Goal: Task Accomplishment & Management: Manage account settings

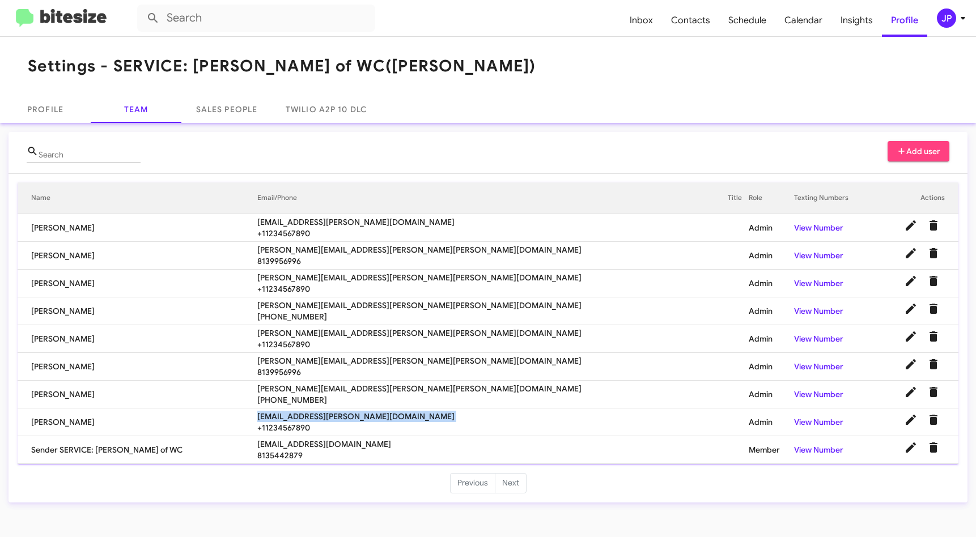
click at [939, 15] on div "JP" at bounding box center [946, 18] width 19 height 19
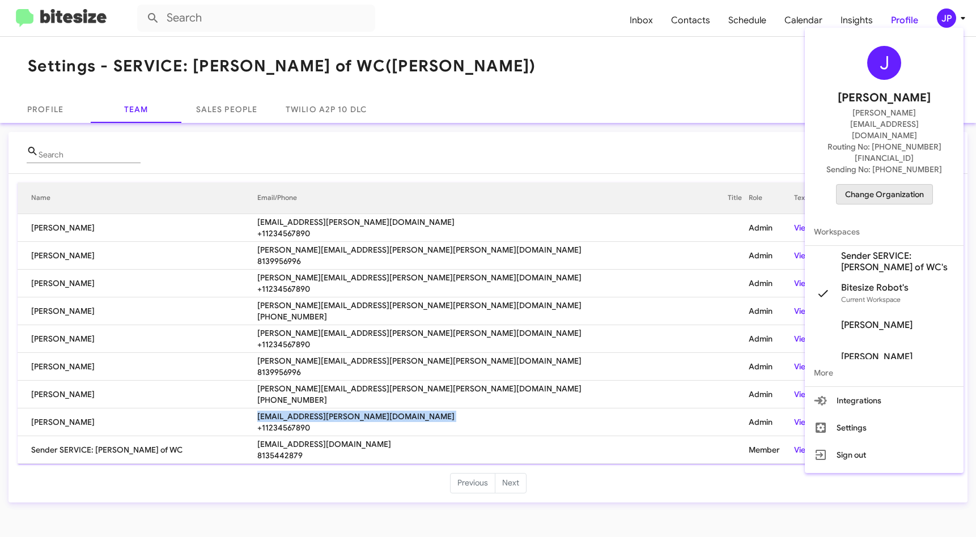
click at [911, 185] on span "Change Organization" at bounding box center [884, 194] width 79 height 19
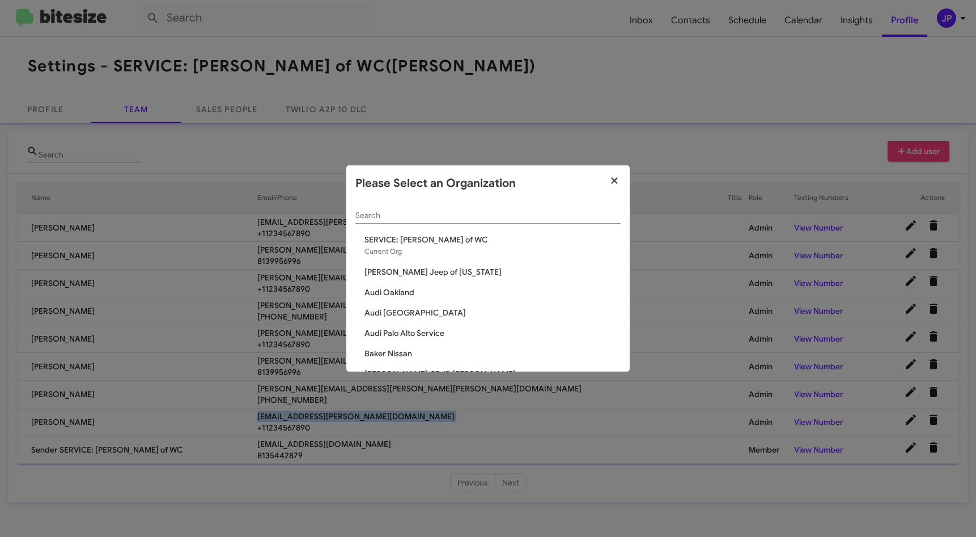
click at [610, 184] on icon "button" at bounding box center [614, 181] width 13 height 10
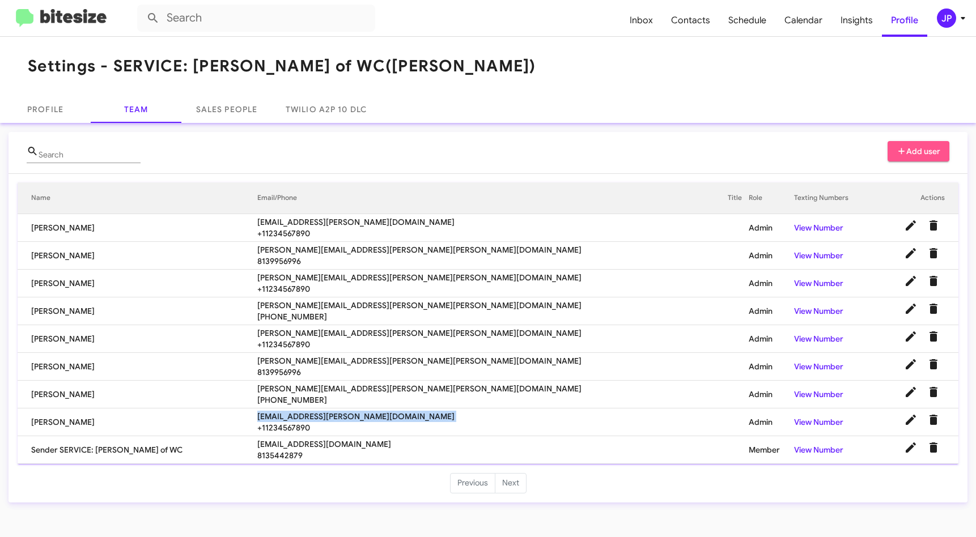
click at [911, 151] on span "Add user" at bounding box center [919, 151] width 44 height 20
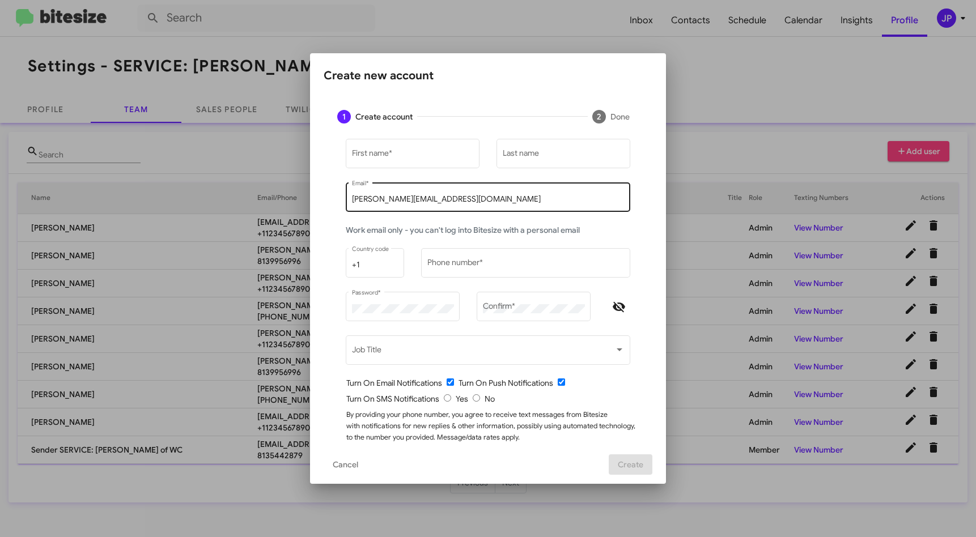
click at [392, 192] on div "jamie@bitesize.co Email *" at bounding box center [488, 196] width 273 height 31
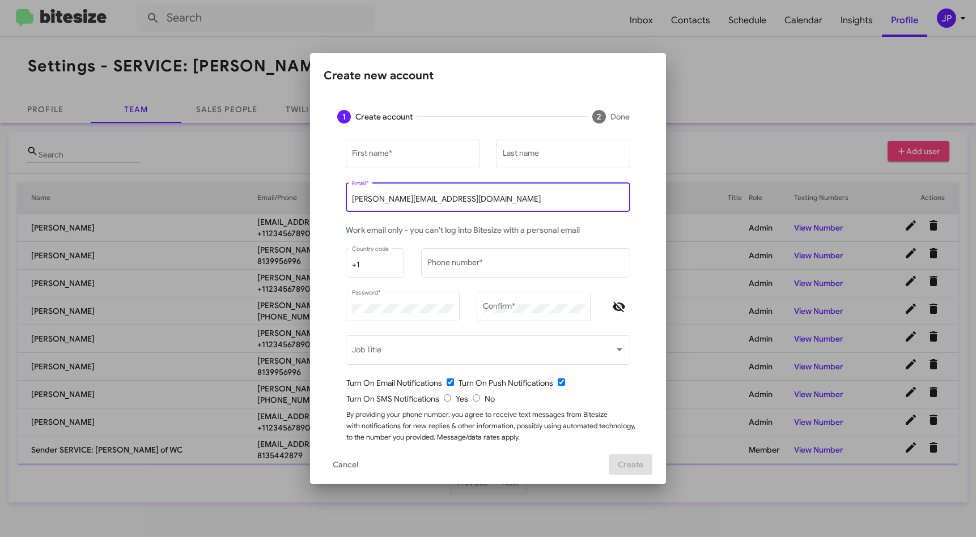
click at [391, 198] on input "[PERSON_NAME][EMAIL_ADDRESS][DOMAIN_NAME]" at bounding box center [488, 199] width 273 height 9
paste input "[PERSON_NAME][EMAIL_ADDRESS][PERSON_NAME][PERSON_NAME][DOMAIN_NAME]"
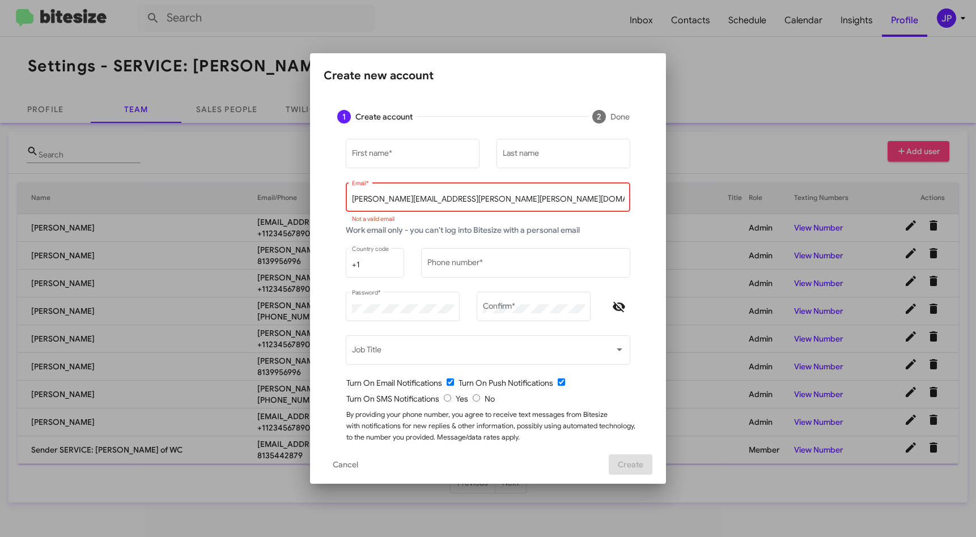
drag, startPoint x: 362, startPoint y: 199, endPoint x: 228, endPoint y: 199, distance: 133.8
click at [228, 199] on div "Create new account 1 Create account 2 Done First name * Last name courtney.jile…" at bounding box center [488, 268] width 976 height 537
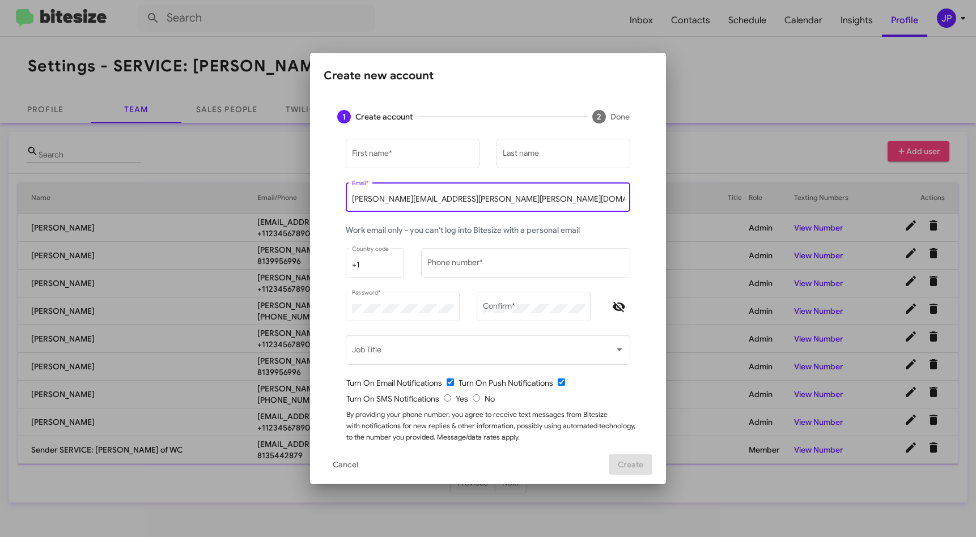
type input "[PERSON_NAME][EMAIL_ADDRESS][PERSON_NAME][PERSON_NAME][DOMAIN_NAME]"
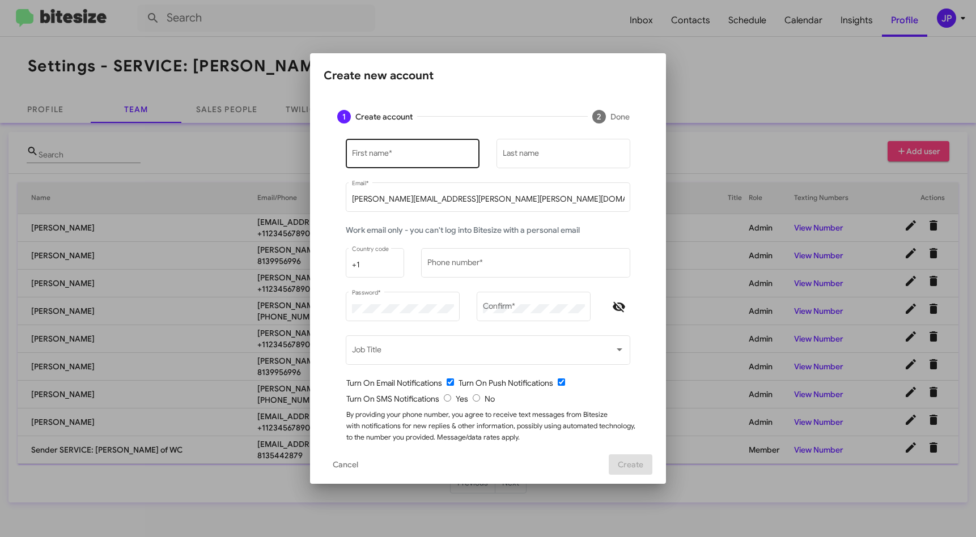
click at [414, 162] on div "First name *" at bounding box center [413, 152] width 122 height 31
type input "Courtney"
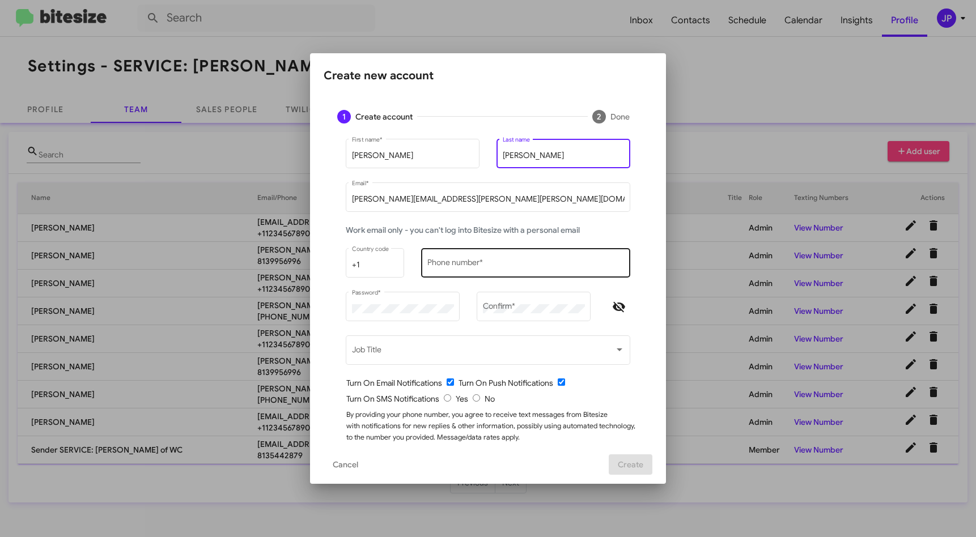
type input "Jiles"
click at [486, 267] on input "Phone number *" at bounding box center [526, 265] width 197 height 9
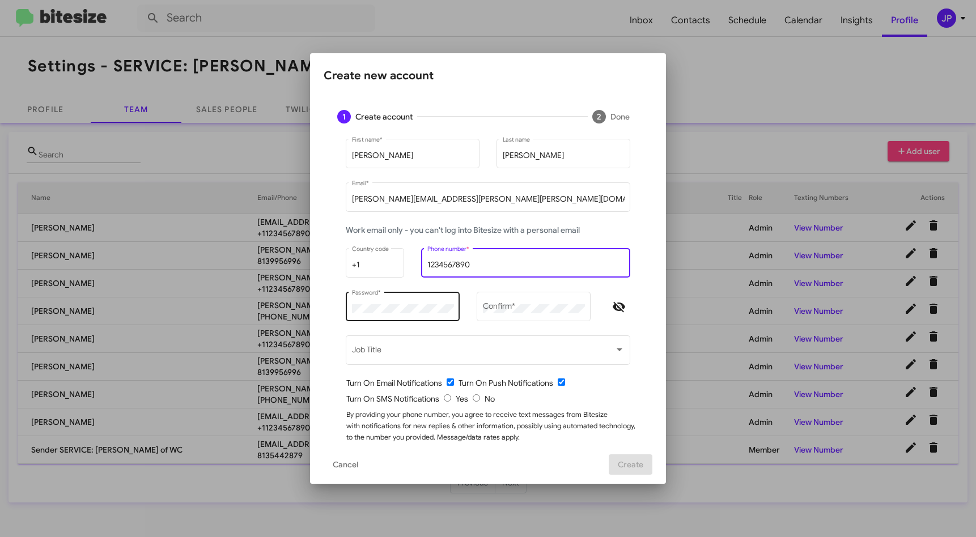
type input "1234567890"
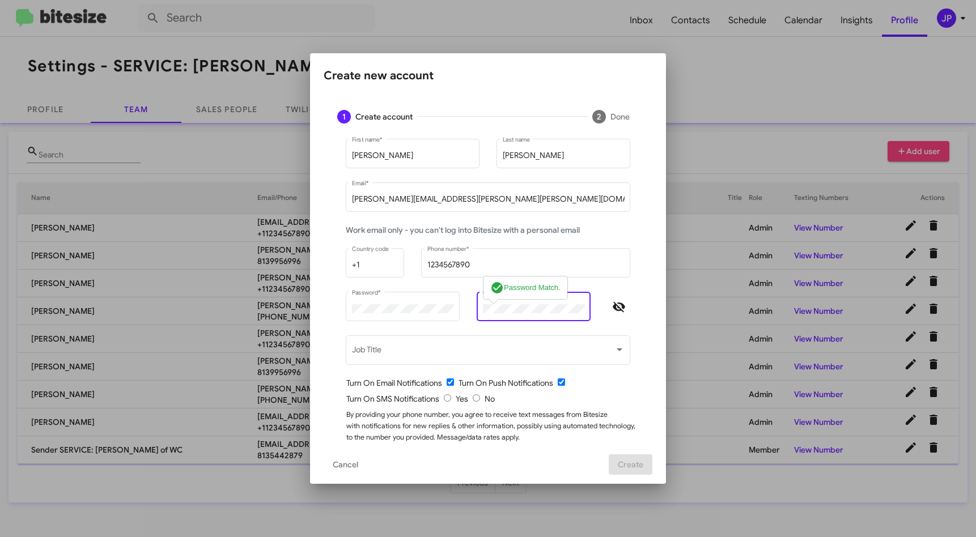
click at [612, 310] on icon "Hide password" at bounding box center [619, 307] width 14 height 14
click at [473, 396] on input "radio" at bounding box center [476, 398] width 7 height 7
radio input "true"
click at [614, 424] on div "By providing your phone number, you agree to receive text messages from Bitesiz…" at bounding box center [492, 431] width 293 height 45
click at [634, 467] on span "Create" at bounding box center [631, 465] width 26 height 20
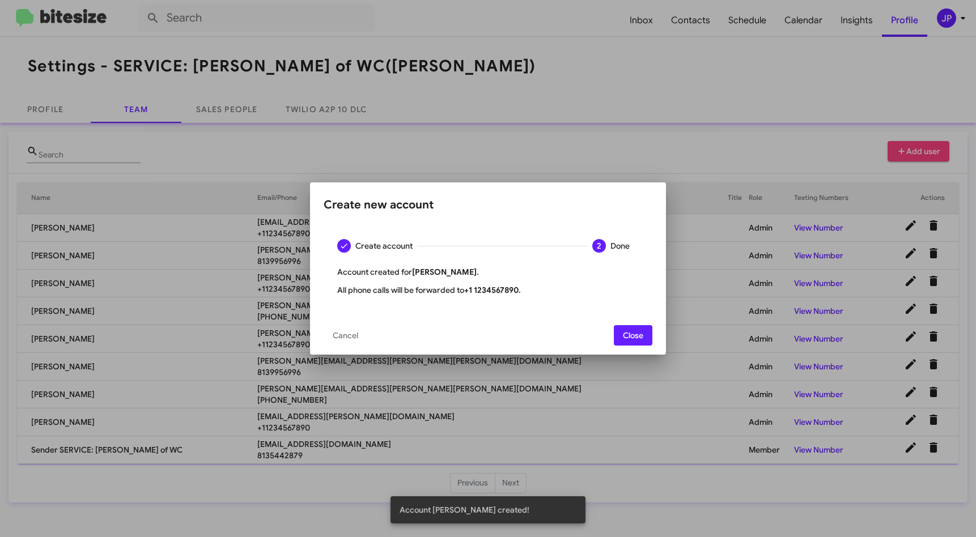
click at [628, 332] on span "Close" at bounding box center [633, 335] width 20 height 20
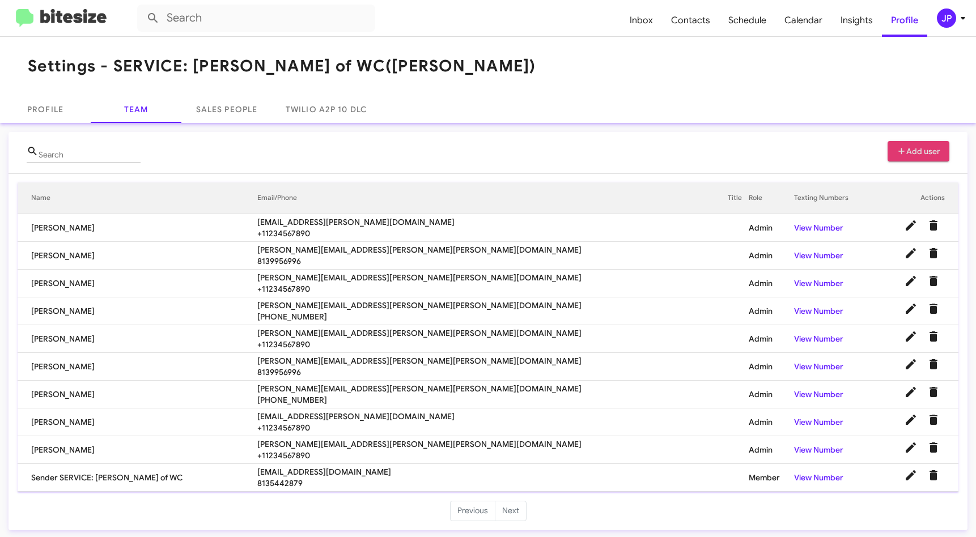
click at [898, 152] on span "Add user" at bounding box center [919, 151] width 44 height 20
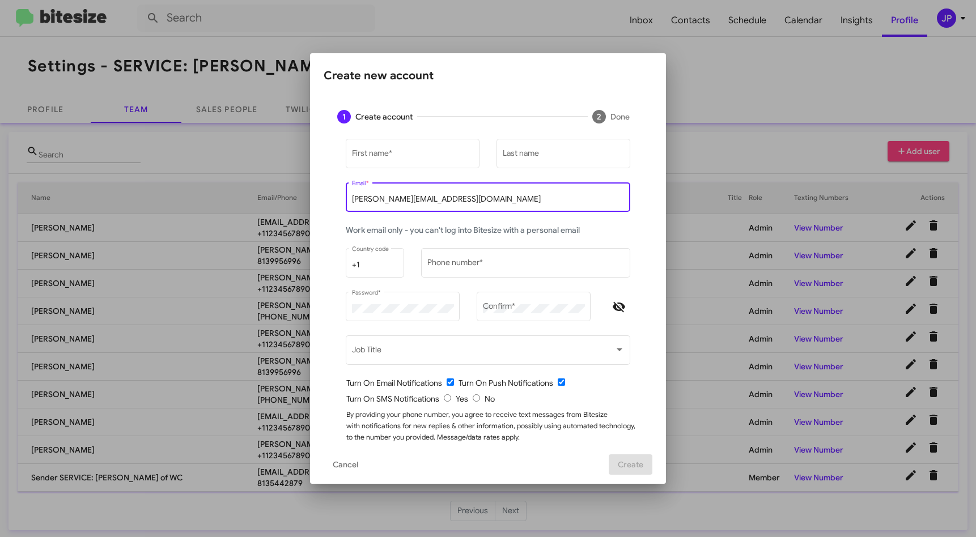
click at [404, 199] on input "[PERSON_NAME][EMAIL_ADDRESS][DOMAIN_NAME]" at bounding box center [488, 199] width 273 height 9
paste input "john.kurnik@ferman.com"
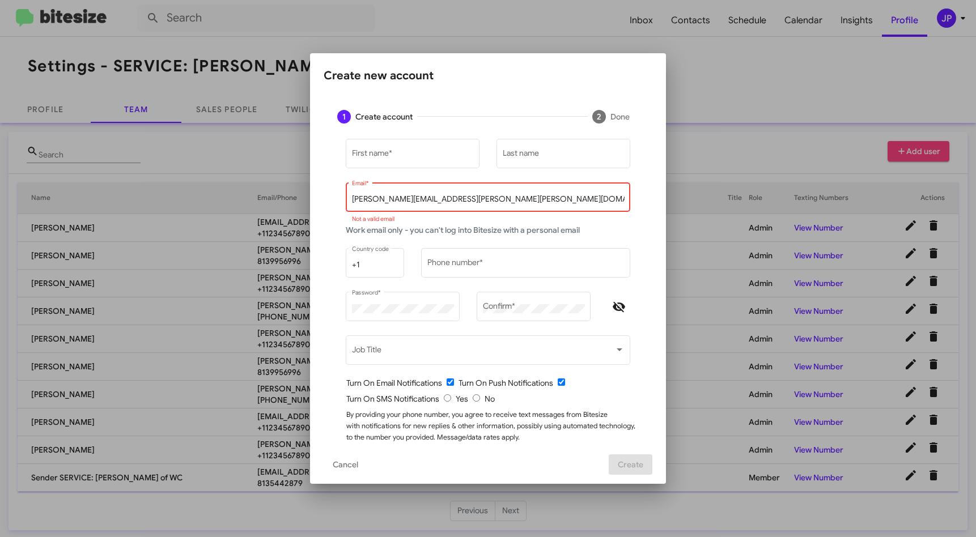
drag, startPoint x: 363, startPoint y: 196, endPoint x: 252, endPoint y: 192, distance: 111.8
click at [252, 192] on div "Create new account 1 Create account 2 Done First name * Last name john.kurnik@f…" at bounding box center [488, 268] width 976 height 537
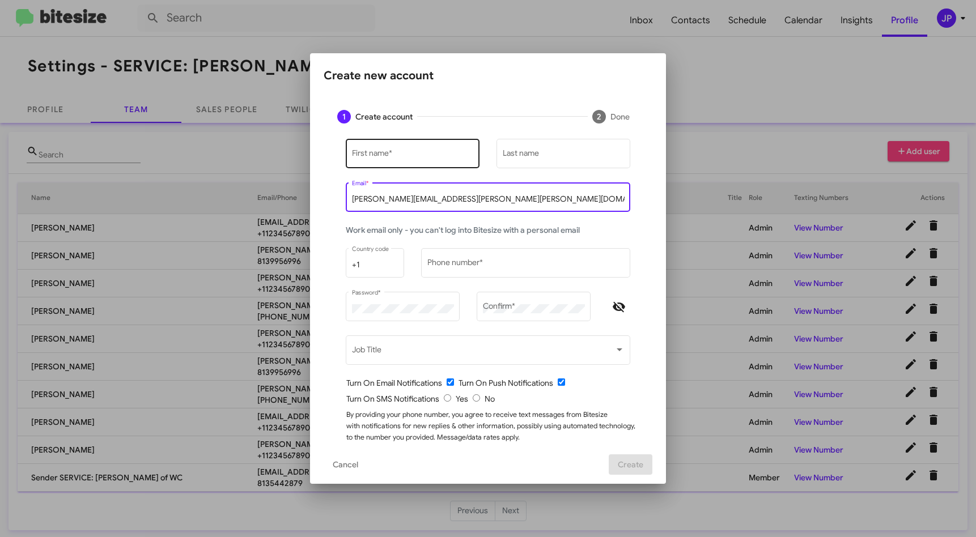
type input "john.kurnik@ferman.com"
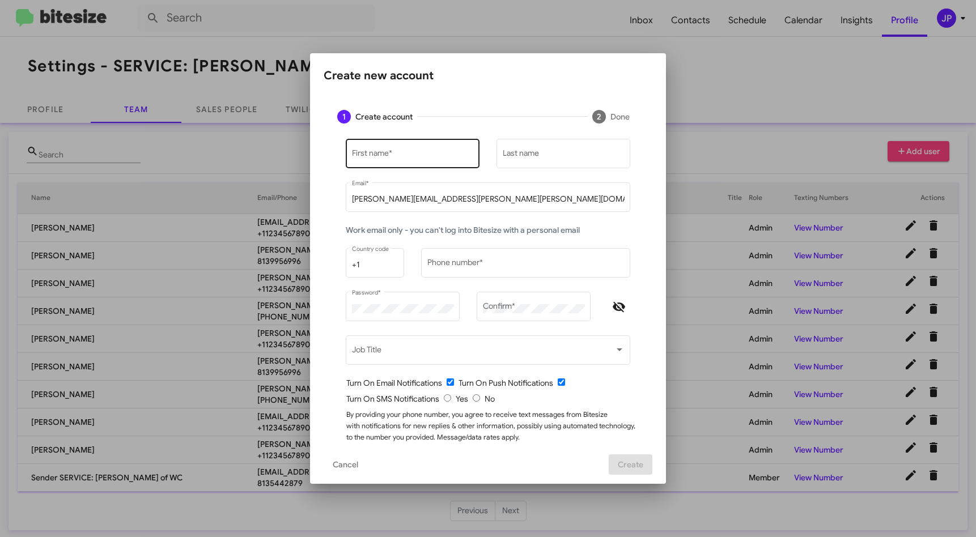
click at [369, 167] on div "First name *" at bounding box center [413, 152] width 122 height 31
click at [376, 163] on div "First name *" at bounding box center [413, 152] width 122 height 31
click at [378, 156] on input "First name *" at bounding box center [413, 155] width 122 height 9
type input "John"
type input "K"
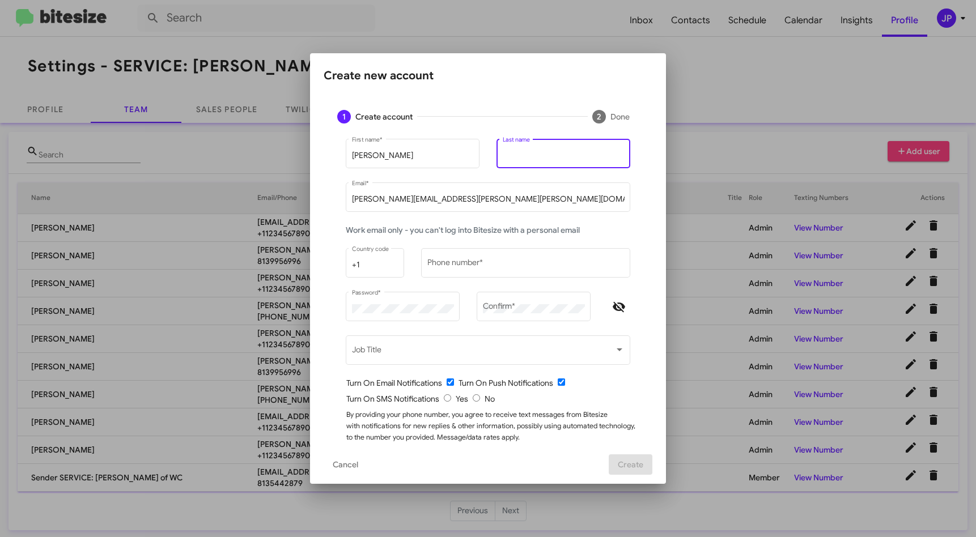
paste input "Kurnik"
type input "Kurnik"
click at [460, 261] on input "Phone number *" at bounding box center [526, 265] width 197 height 9
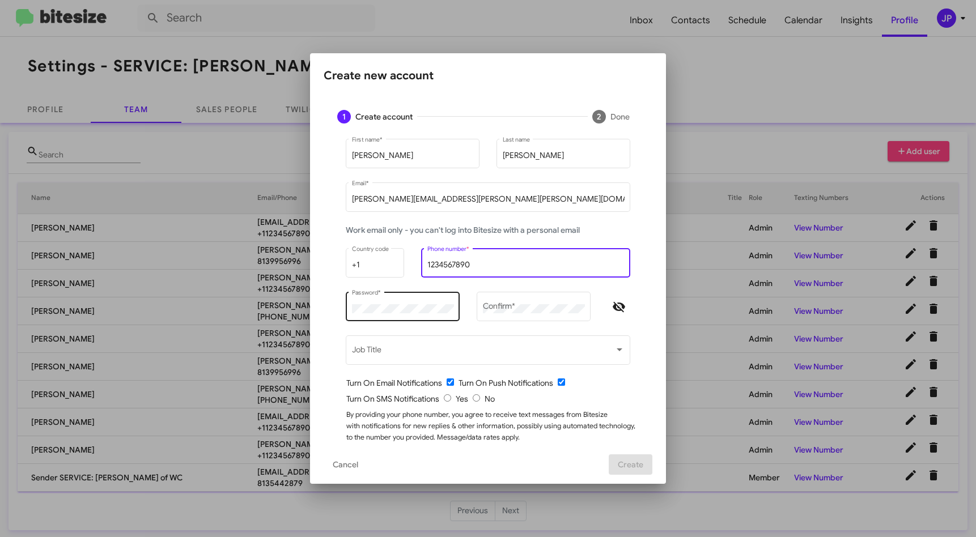
type input "1234567890"
click at [379, 303] on div "Password *" at bounding box center [403, 305] width 102 height 31
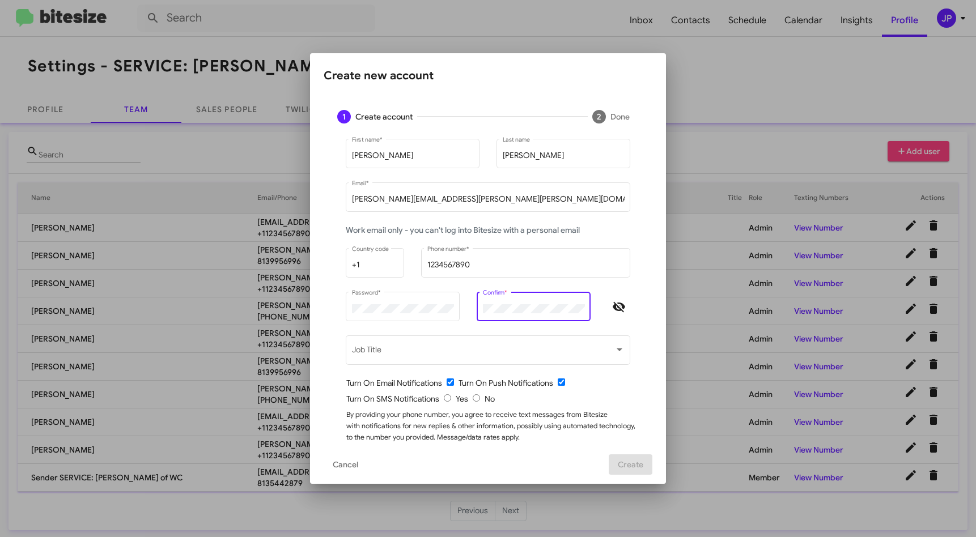
click at [615, 309] on icon "Hide password" at bounding box center [619, 307] width 14 height 14
click at [498, 302] on div "Confirm *" at bounding box center [534, 305] width 102 height 31
click at [473, 396] on input "radio" at bounding box center [476, 398] width 7 height 7
radio input "true"
click at [604, 373] on div "Job Title" at bounding box center [488, 356] width 285 height 40
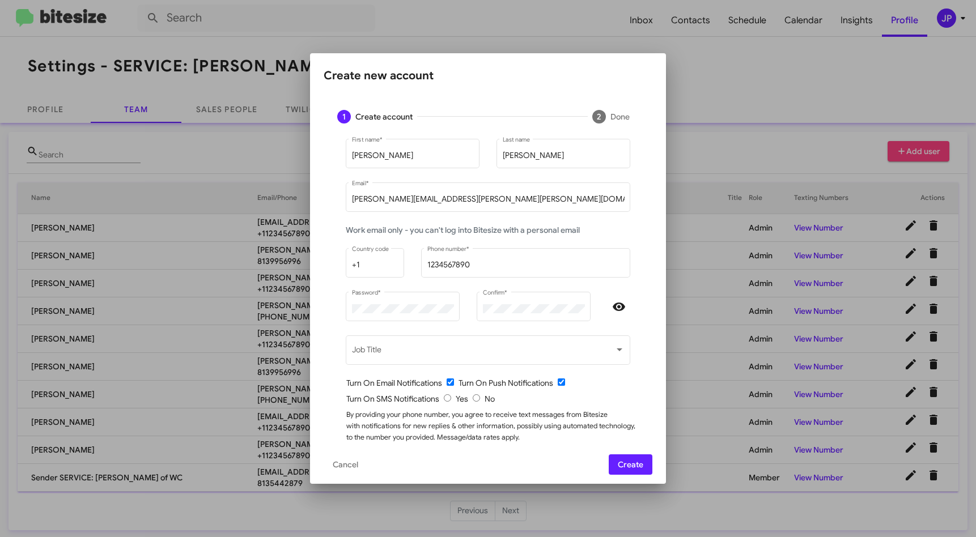
click at [619, 468] on button "Create" at bounding box center [631, 465] width 44 height 20
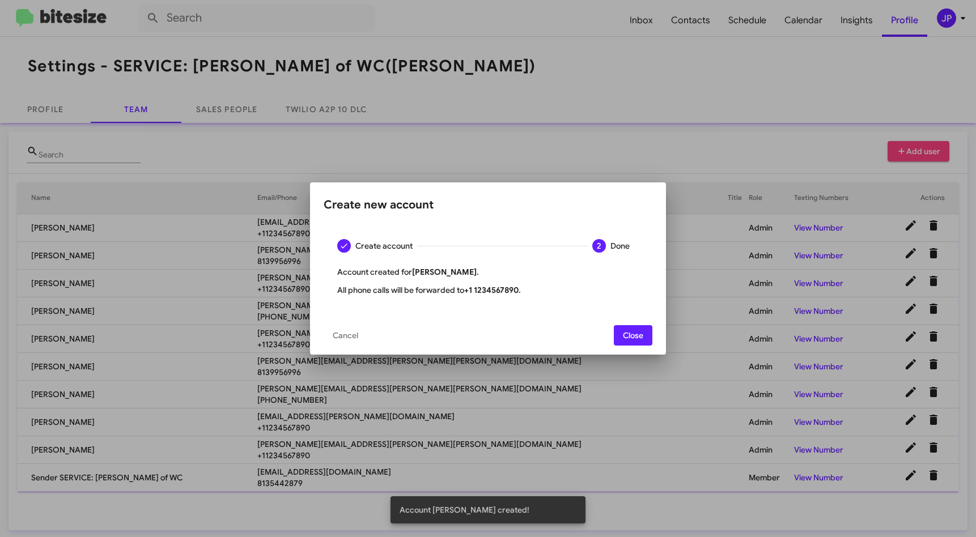
click at [626, 334] on span "Close" at bounding box center [633, 335] width 20 height 20
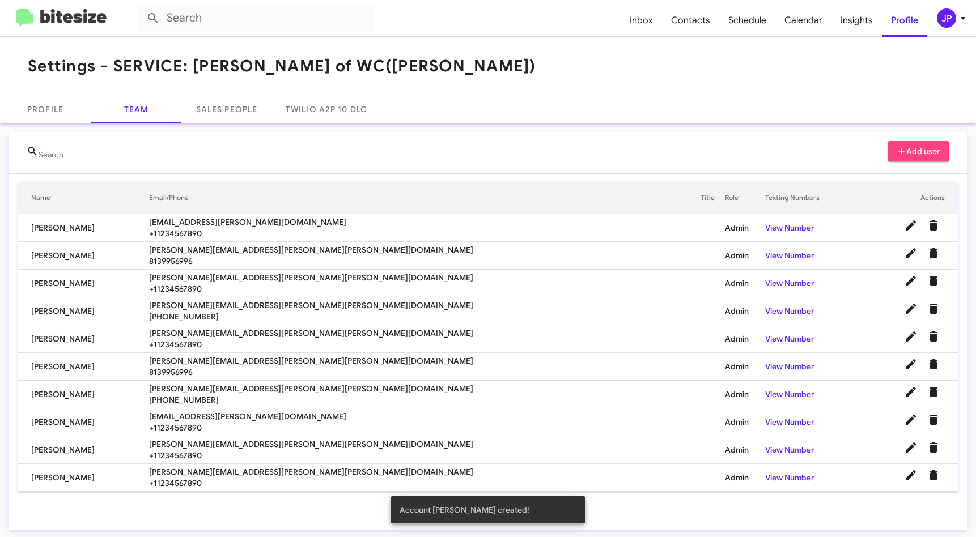
click at [149, 322] on td "Cindy Abney" at bounding box center [84, 312] width 132 height 28
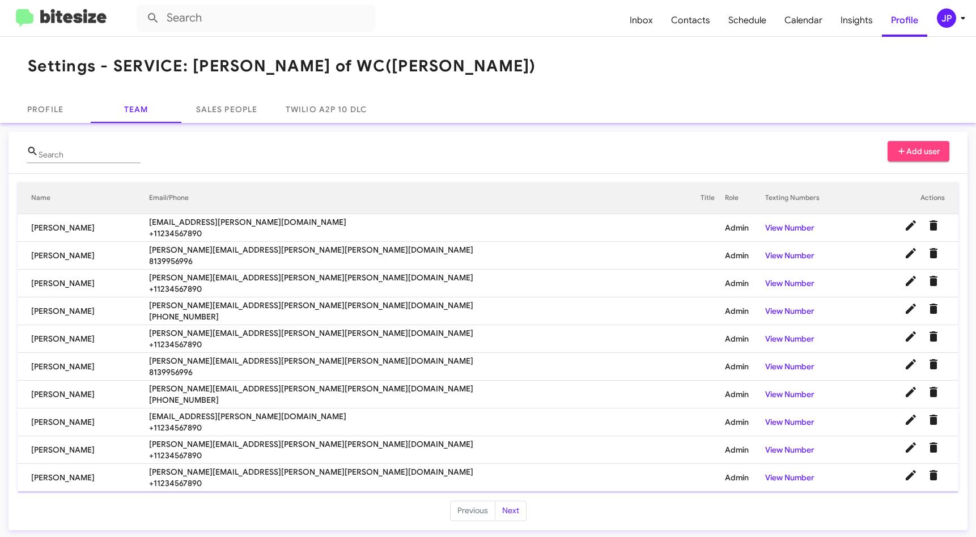
click at [888, 151] on button "Add user" at bounding box center [919, 151] width 62 height 20
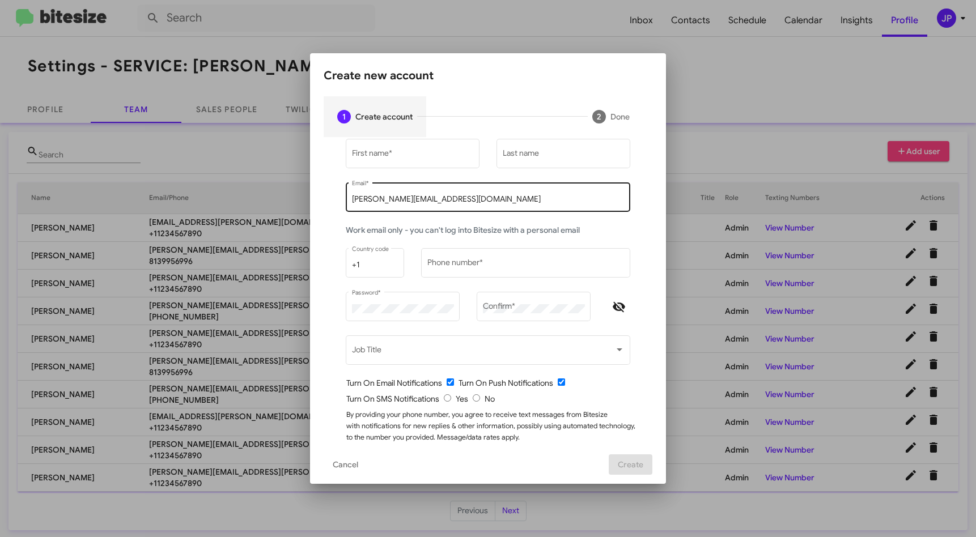
click at [383, 200] on input "jamie@bitesize.co" at bounding box center [488, 199] width 273 height 9
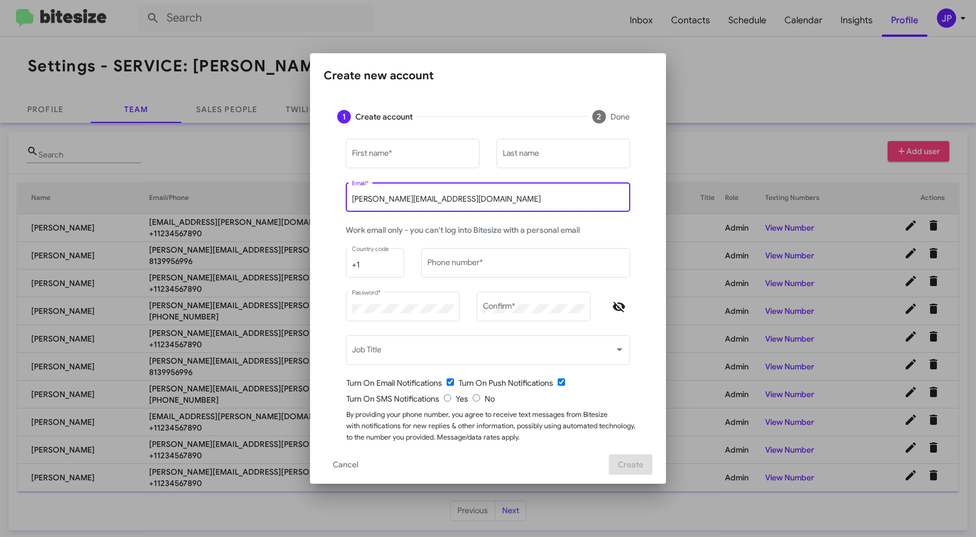
click at [383, 200] on input "jamie@bitesize.co" at bounding box center [488, 199] width 273 height 9
paste input "lydia.santiago@ferman.com"
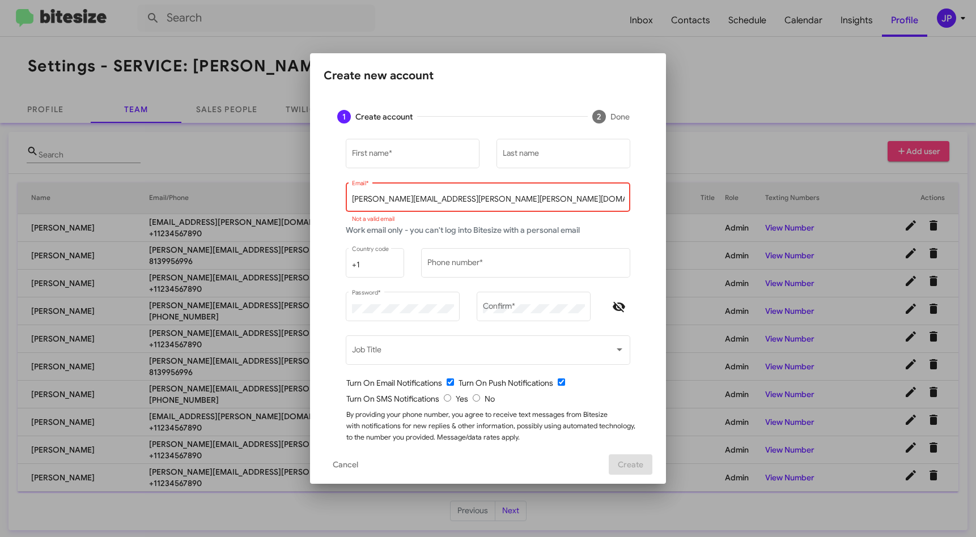
drag, startPoint x: 363, startPoint y: 197, endPoint x: 265, endPoint y: 188, distance: 99.0
click at [265, 188] on div "Create new account 1 Create account 2 Done First name * Last name lydia.santiag…" at bounding box center [488, 268] width 976 height 537
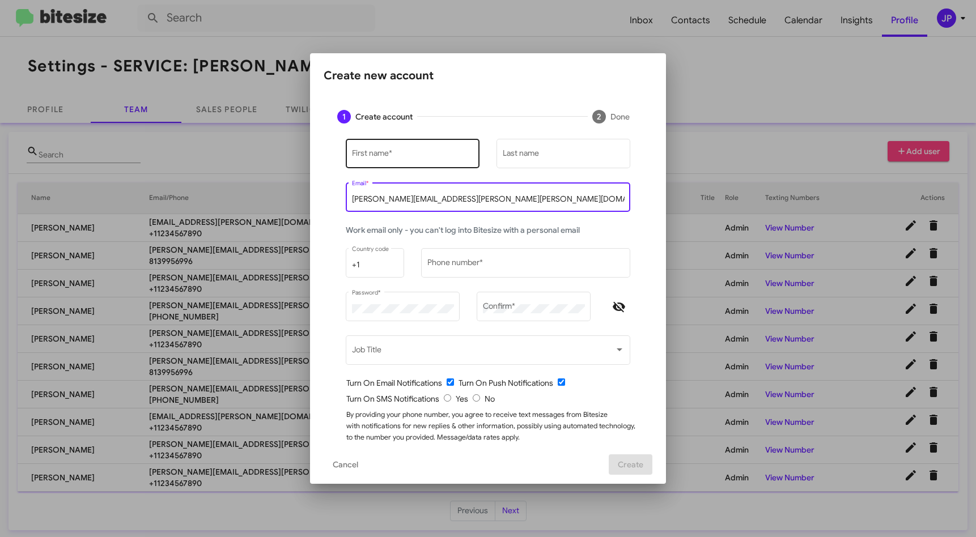
paste input "Lydia"
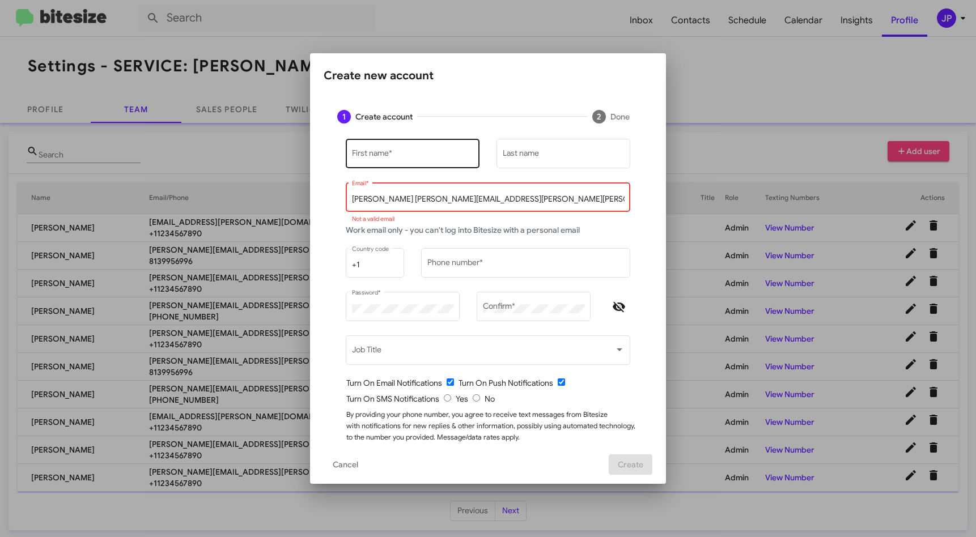
type input "lydia.santiago@ferman.com"
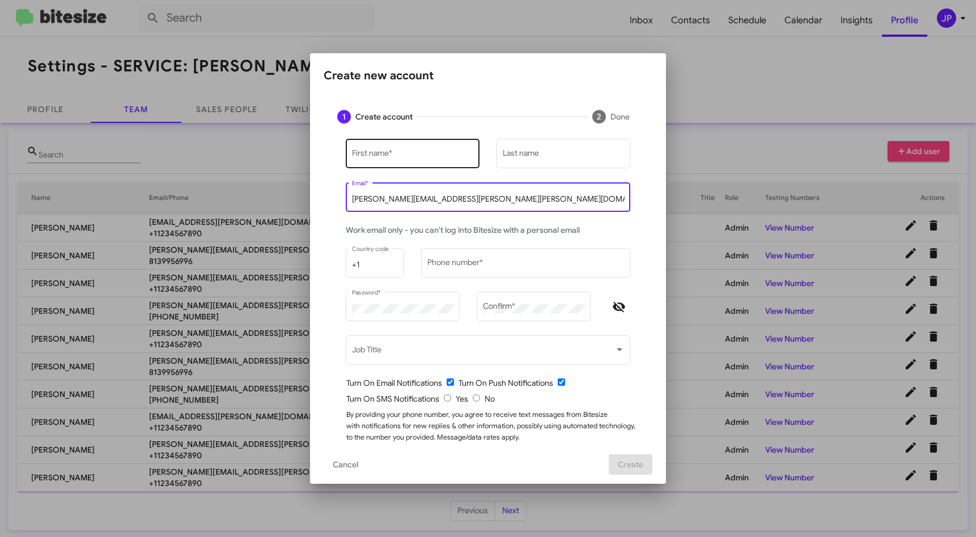
click at [379, 155] on input "First name *" at bounding box center [413, 155] width 122 height 9
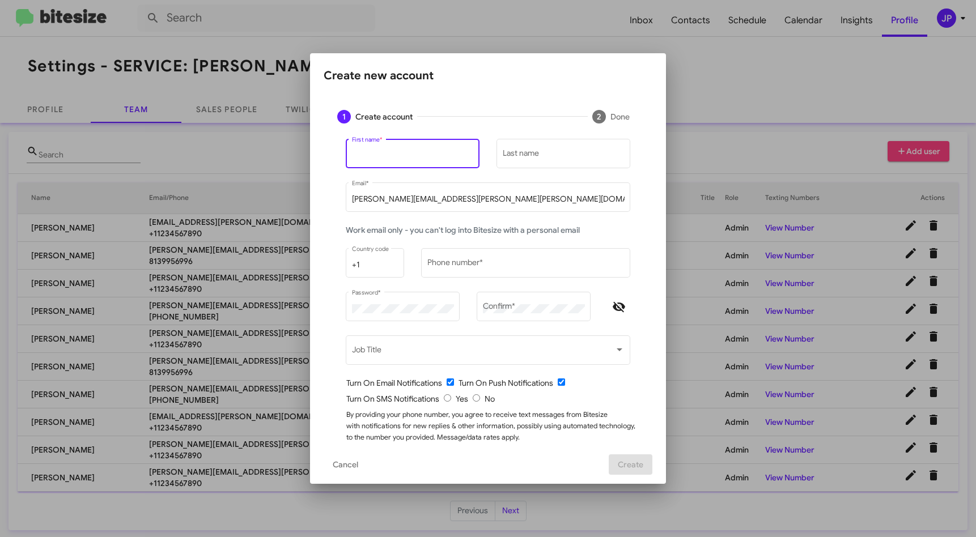
paste input "Lydia"
type input "Lydia"
click at [600, 156] on input "Last name" at bounding box center [564, 155] width 122 height 9
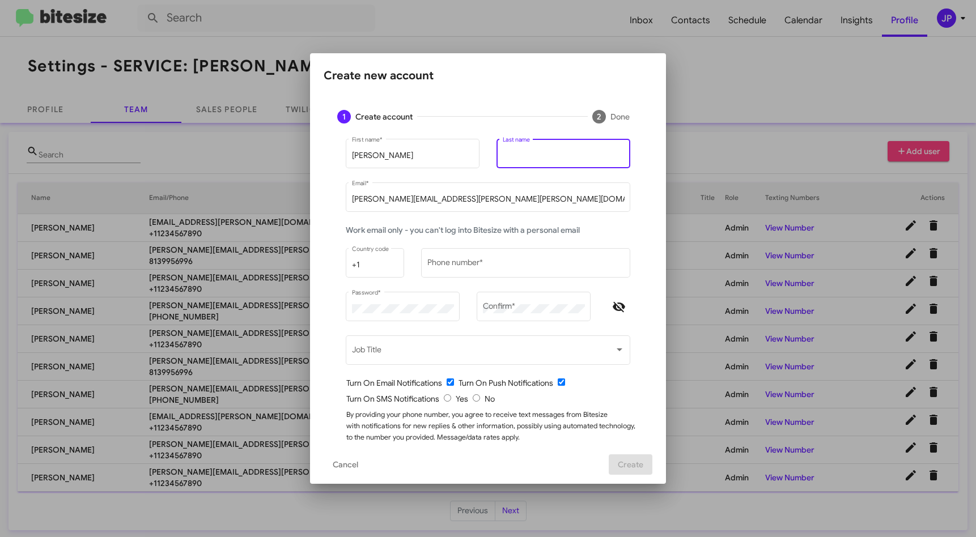
paste input "Santiago"
type input "Santiago"
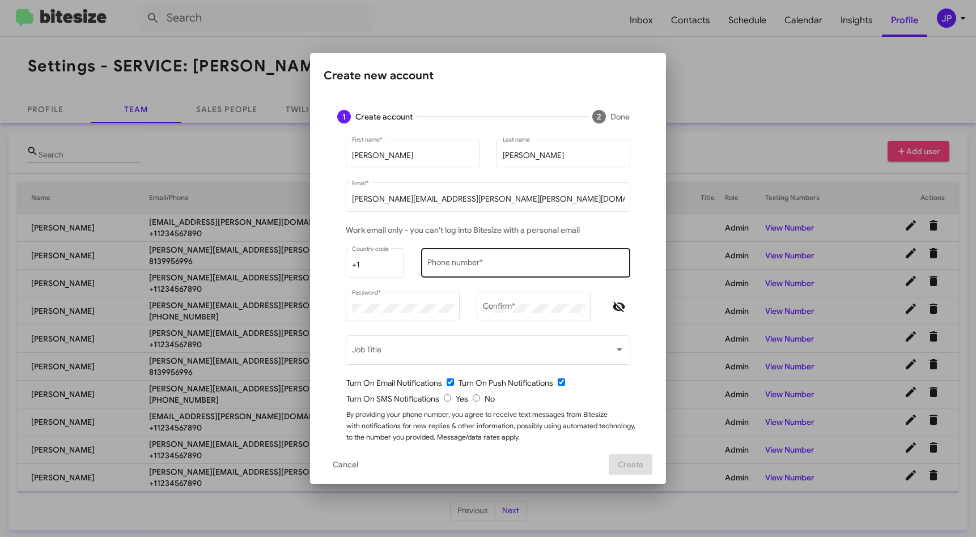
click at [487, 273] on div "Phone number *" at bounding box center [526, 262] width 197 height 31
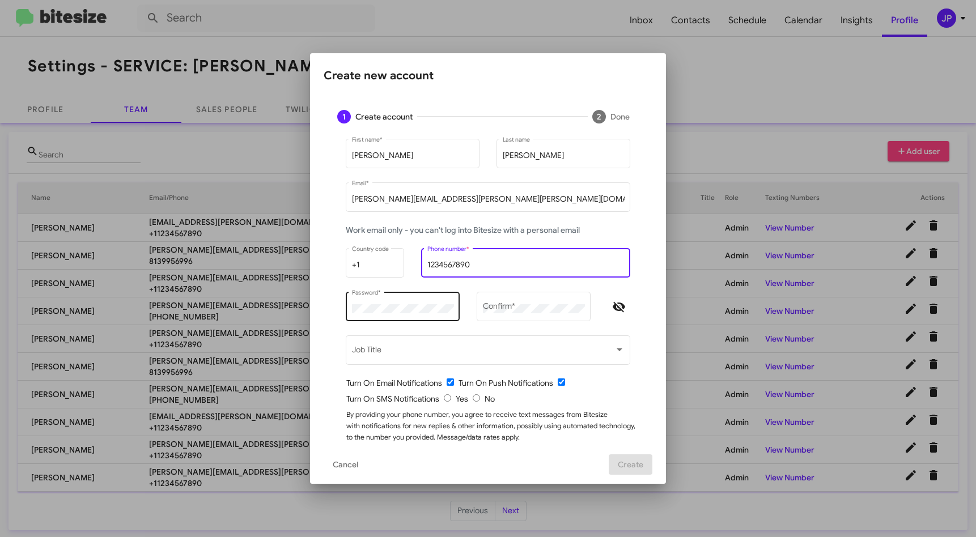
type input "1234567890"
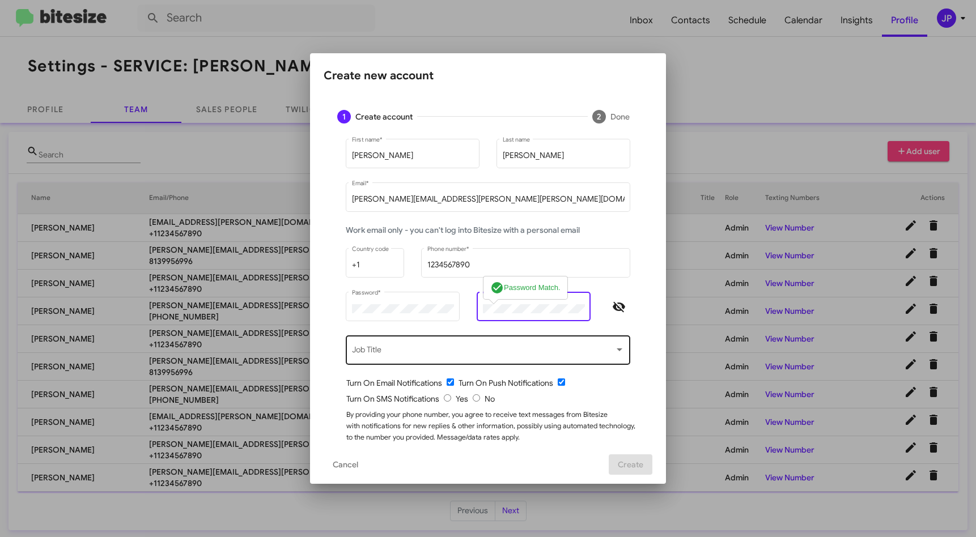
click at [391, 341] on div "Job Title" at bounding box center [488, 349] width 273 height 31
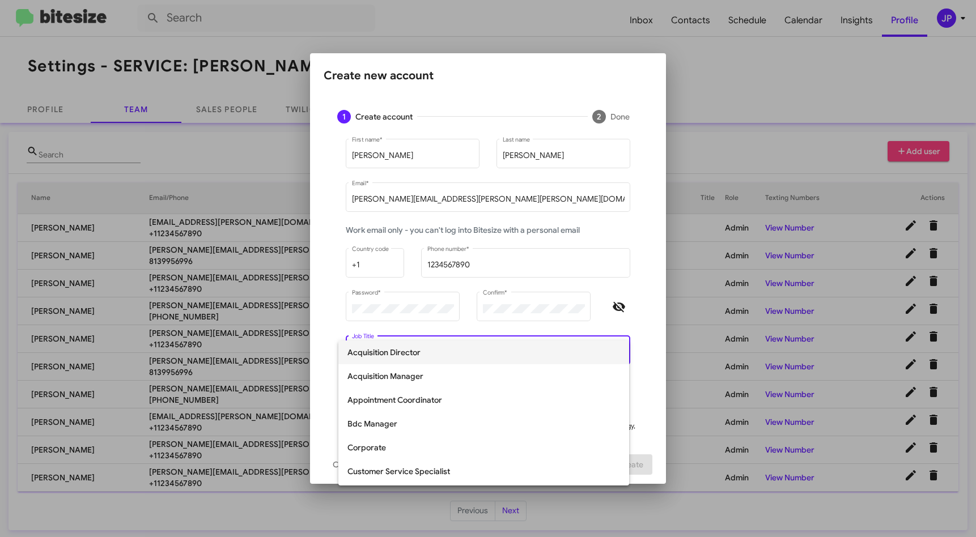
drag, startPoint x: 650, startPoint y: 316, endPoint x: 638, endPoint y: 329, distance: 17.3
click at [650, 316] on div at bounding box center [488, 268] width 976 height 537
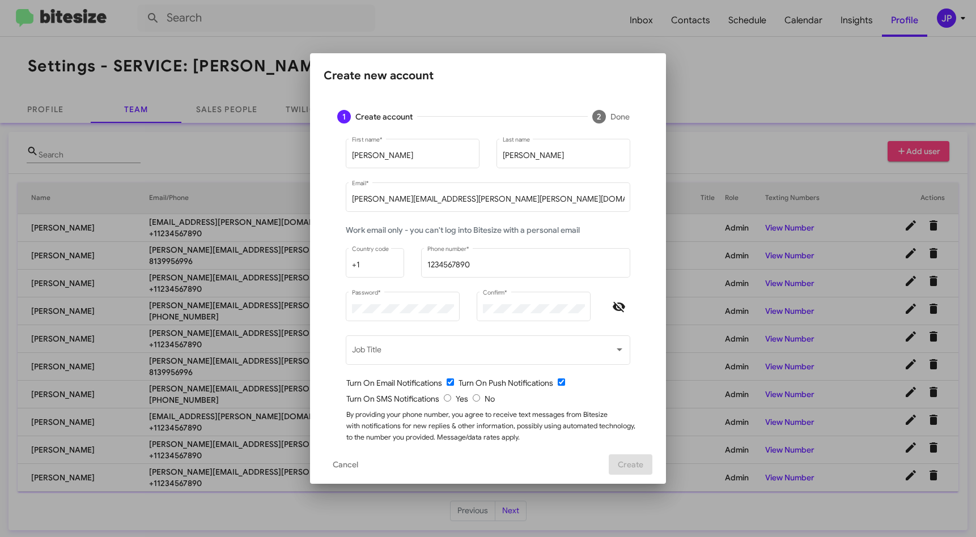
click at [473, 400] on input "radio" at bounding box center [476, 398] width 7 height 7
radio input "true"
click at [621, 393] on div "Turn On SMS Notifications Yes No" at bounding box center [492, 398] width 293 height 11
click at [626, 460] on span "Create" at bounding box center [631, 465] width 26 height 20
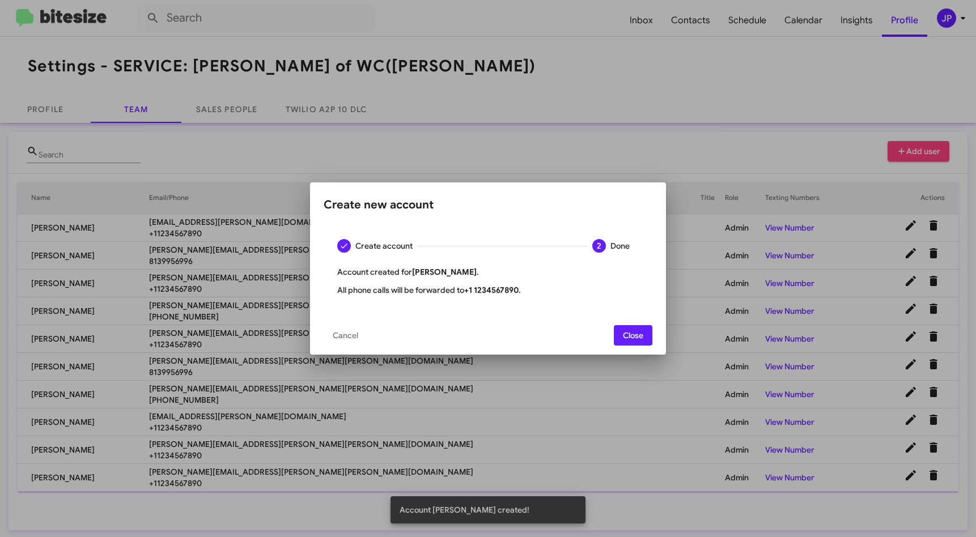
drag, startPoint x: 645, startPoint y: 335, endPoint x: 657, endPoint y: 326, distance: 15.4
click at [645, 335] on button "Close" at bounding box center [633, 335] width 39 height 20
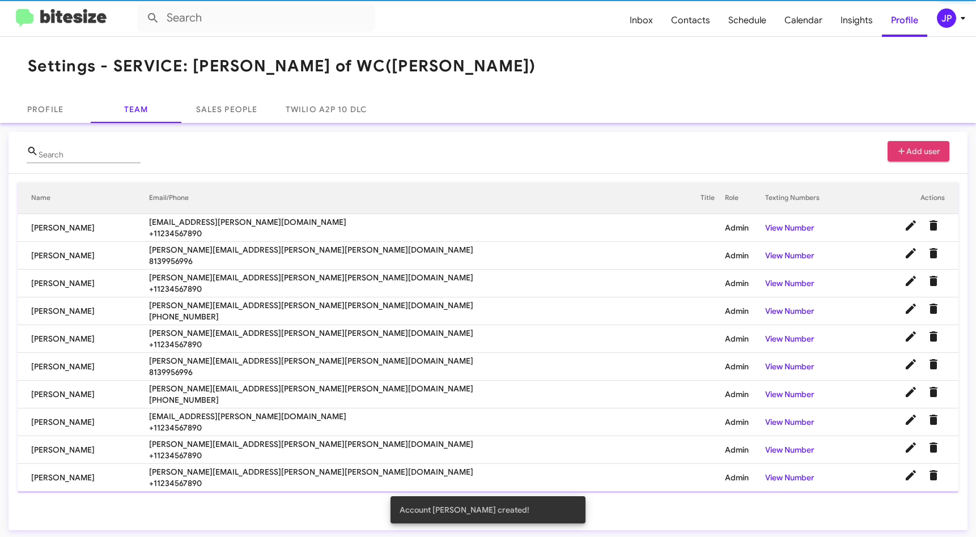
click at [781, 145] on div "Search Add user" at bounding box center [488, 157] width 923 height 32
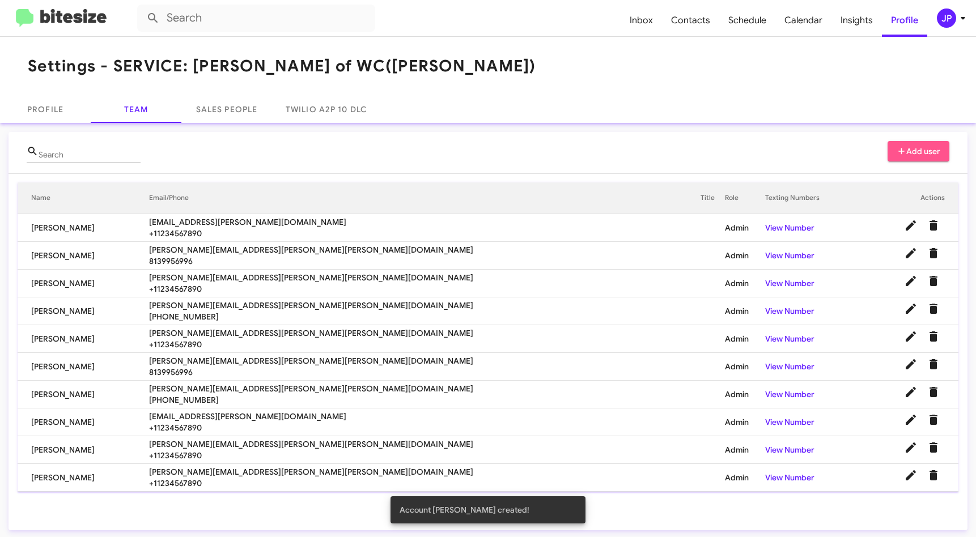
click at [888, 153] on button "Add user" at bounding box center [919, 151] width 62 height 20
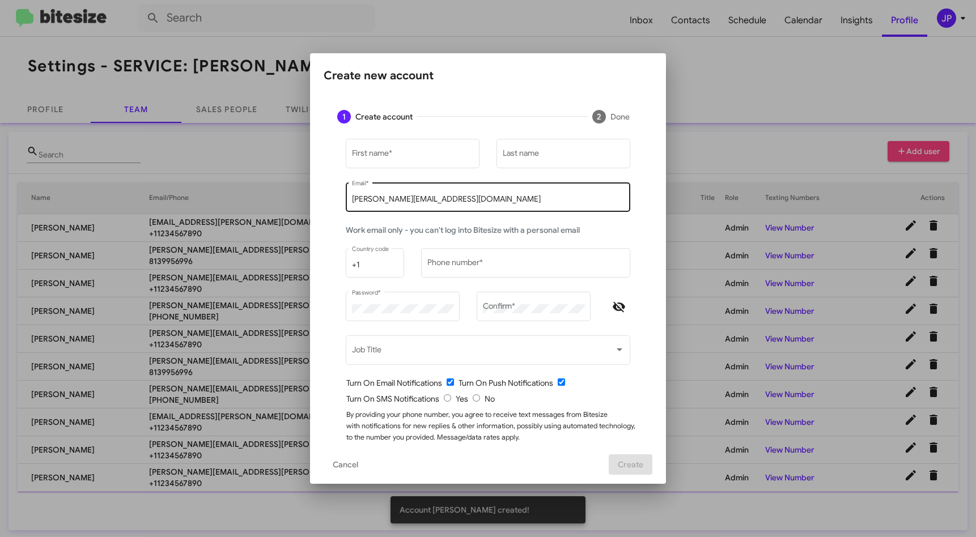
click at [405, 204] on div "jamie@bitesize.co Email *" at bounding box center [488, 196] width 273 height 31
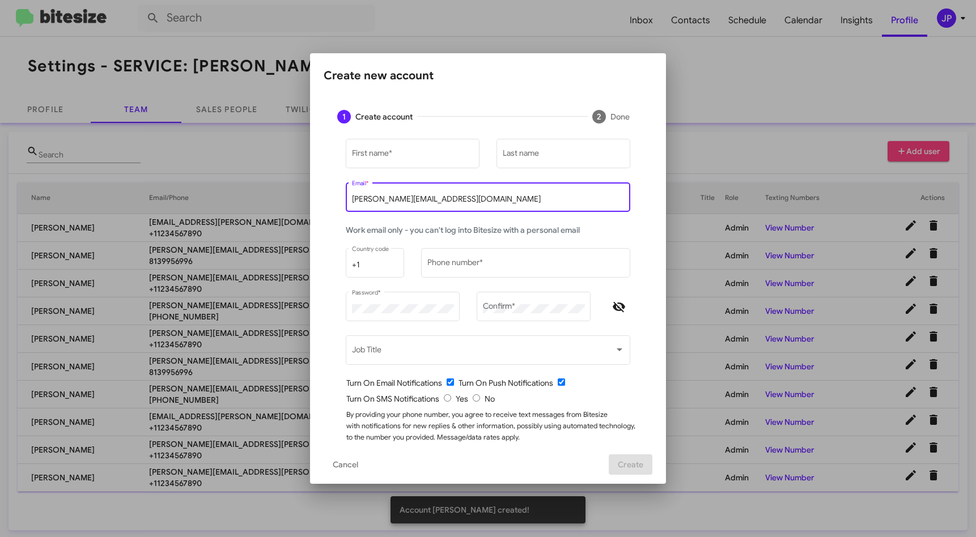
click at [409, 197] on input "jamie@bitesize.co" at bounding box center [488, 199] width 273 height 9
paste input "melyna.mendesamorim@ferman.com"
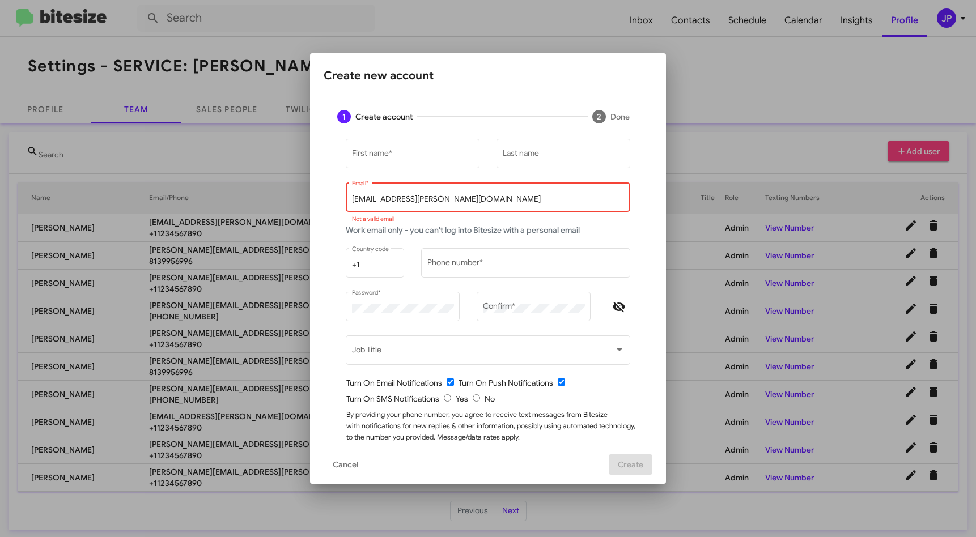
drag, startPoint x: 363, startPoint y: 201, endPoint x: 183, endPoint y: 185, distance: 180.4
click at [183, 185] on div "Create new account 1 Create account 2 Done First name * Last name melyna.mendes…" at bounding box center [488, 268] width 976 height 537
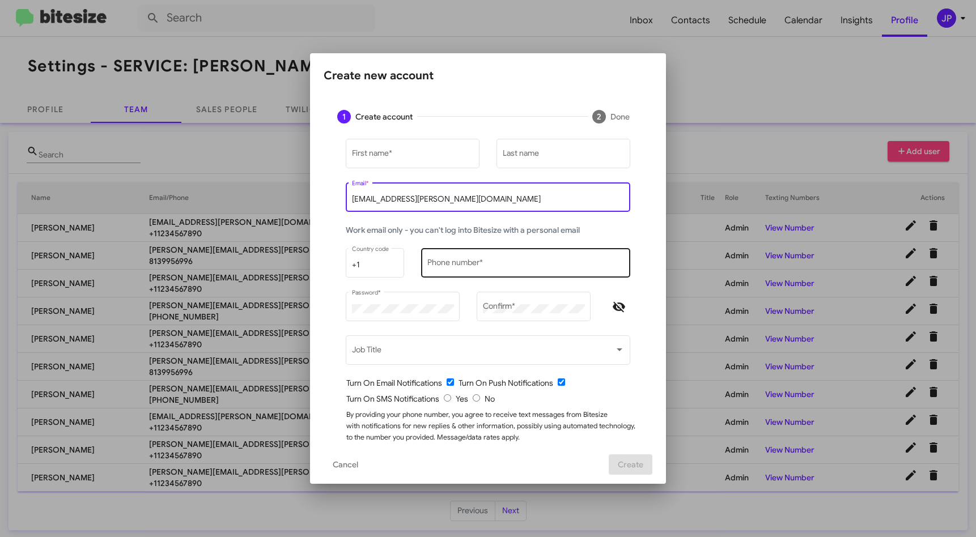
type input "melyna.mendesamorim@ferman.com"
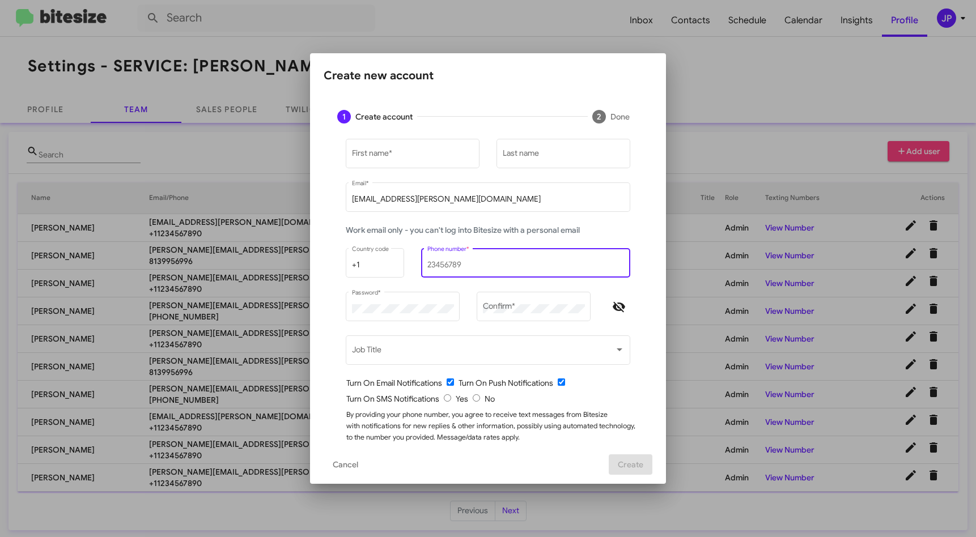
click at [437, 264] on input "Phone number *" at bounding box center [526, 265] width 197 height 9
type input "1234567890"
click at [358, 154] on input "First name *" at bounding box center [413, 155] width 122 height 9
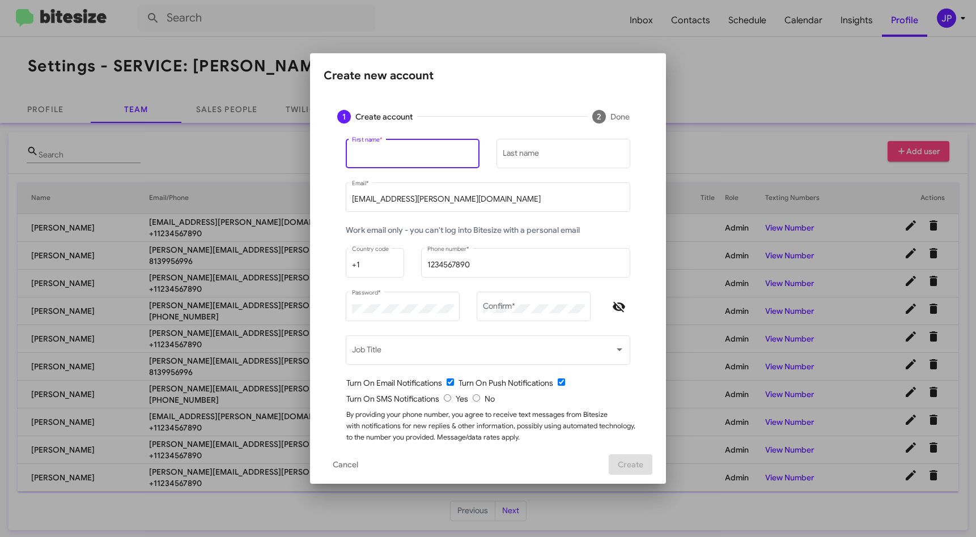
paste input "Melyna"
type input "Melyna"
click at [514, 158] on input "Last name" at bounding box center [564, 155] width 122 height 9
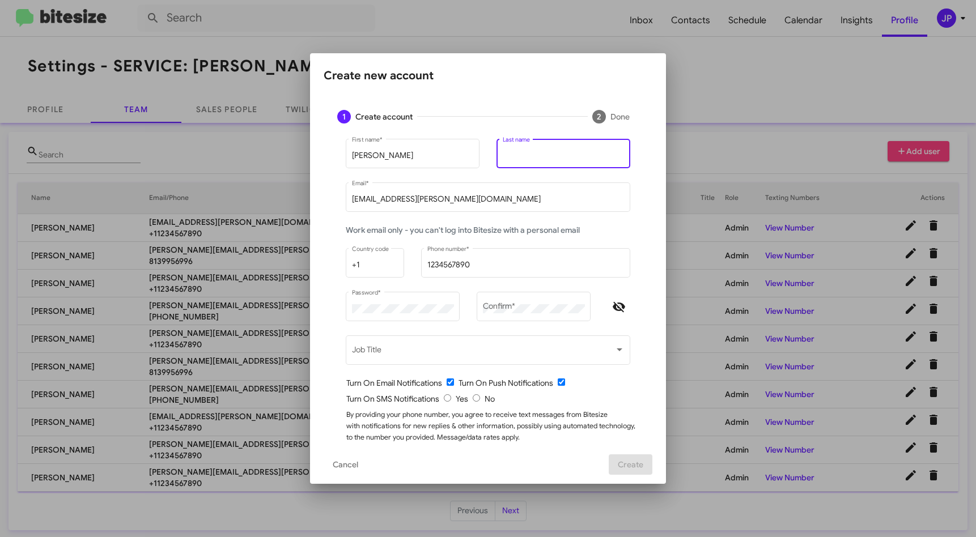
paste input "Mendes Amorim"
type input "Mendes Amorim"
click at [467, 398] on div "Turn On SMS Notifications Yes No" at bounding box center [492, 398] width 293 height 11
click at [475, 399] on input "radio" at bounding box center [476, 398] width 7 height 7
radio input "true"
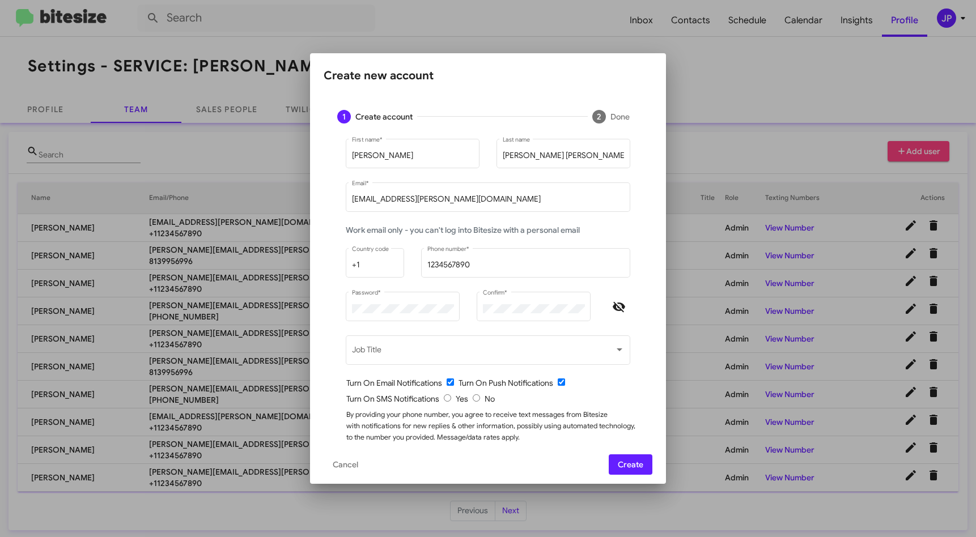
click at [644, 416] on div "Melyna First name * Mendes Amorim Last name melyna.mendesamorim@ferman.com Emai…" at bounding box center [488, 302] width 329 height 331
click at [641, 469] on span "Create" at bounding box center [631, 465] width 26 height 20
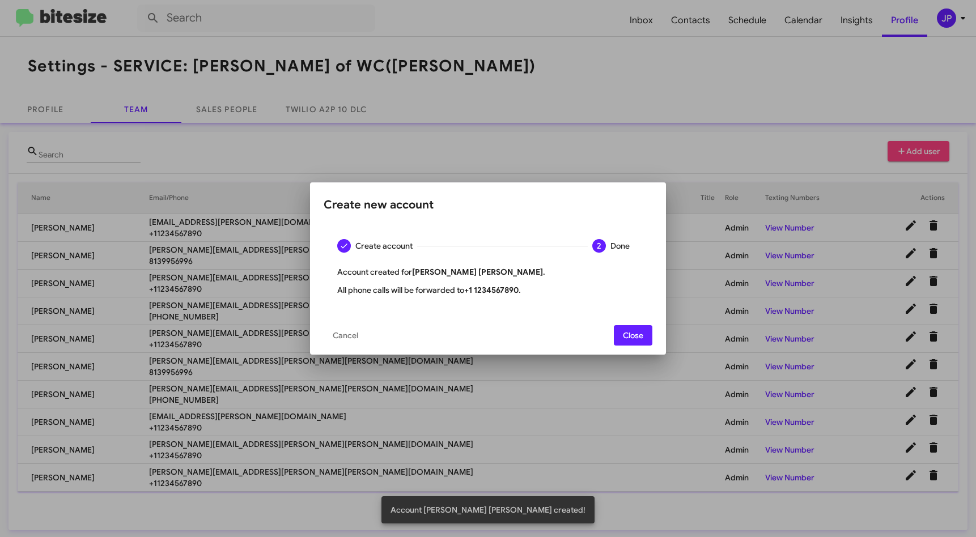
click at [623, 329] on span "Close" at bounding box center [633, 335] width 20 height 20
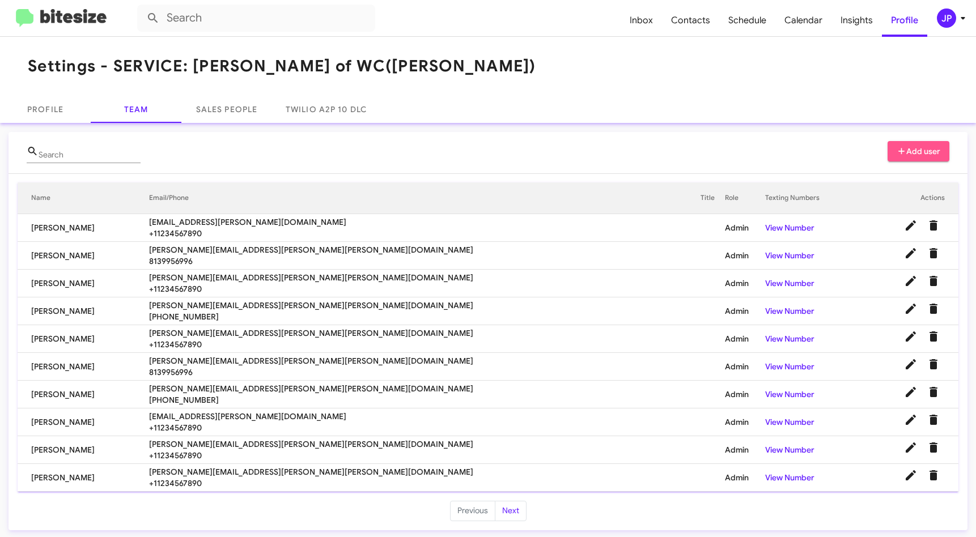
click at [907, 158] on span "Add user" at bounding box center [919, 151] width 44 height 20
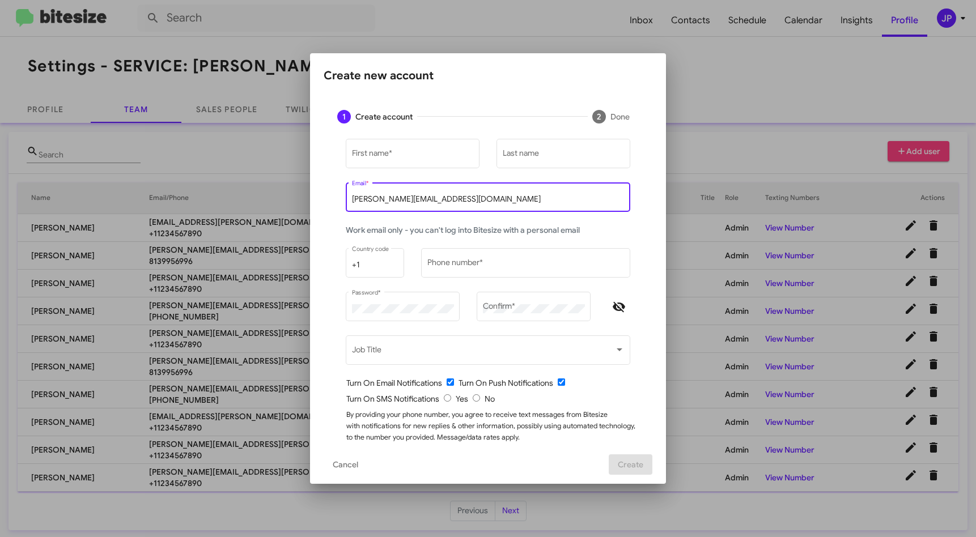
drag, startPoint x: 426, startPoint y: 201, endPoint x: 260, endPoint y: 200, distance: 166.1
click at [260, 200] on div "Create new account 1 Create account 2 Done First name * Last name jamie@bitesiz…" at bounding box center [488, 268] width 976 height 537
paste input "[PERSON_NAME][EMAIL_ADDRESS][PERSON_NAME][PERSON_NAME][DOMAIN_NAME]"
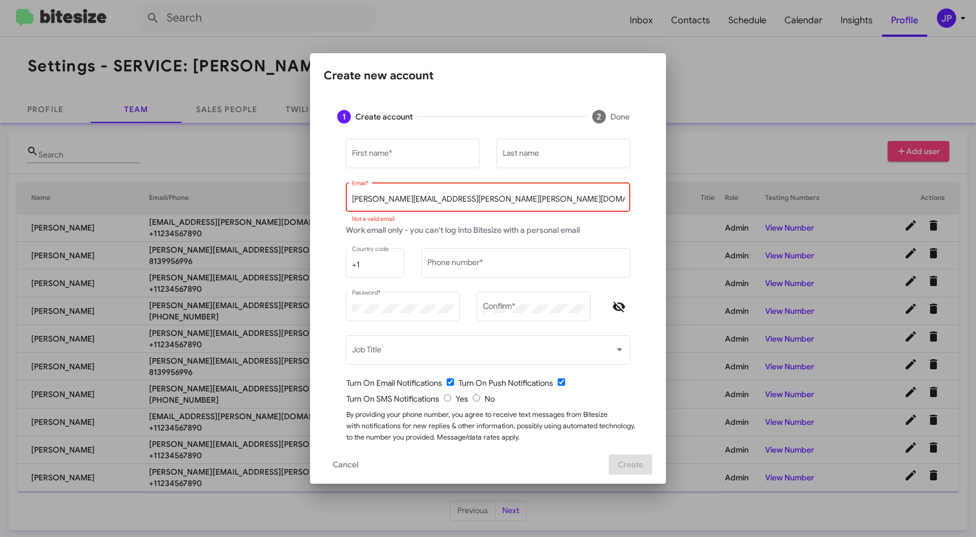
drag, startPoint x: 363, startPoint y: 202, endPoint x: 214, endPoint y: 194, distance: 149.3
click at [215, 194] on div "Create new account 1 Create account 2 Done First name * Last name natalie.macha…" at bounding box center [488, 268] width 976 height 537
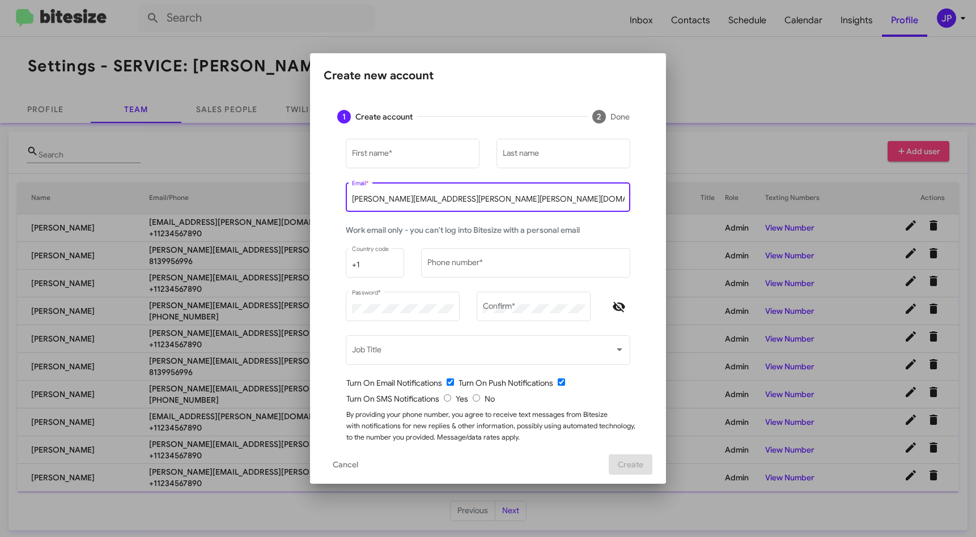
type input "[PERSON_NAME][EMAIL_ADDRESS][PERSON_NAME][PERSON_NAME][DOMAIN_NAME]"
click at [403, 156] on input "First name *" at bounding box center [413, 155] width 122 height 9
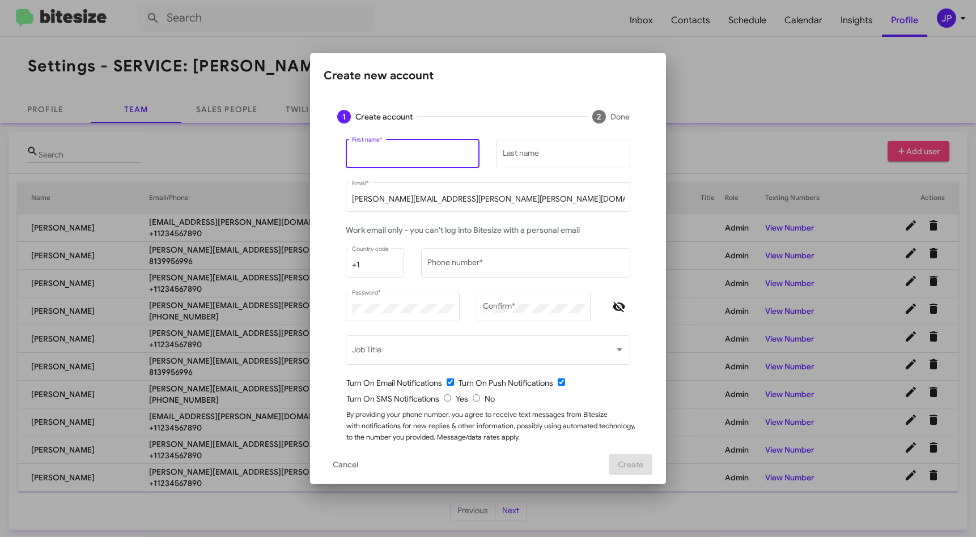
paste input "Natalie"
type input "Natalie"
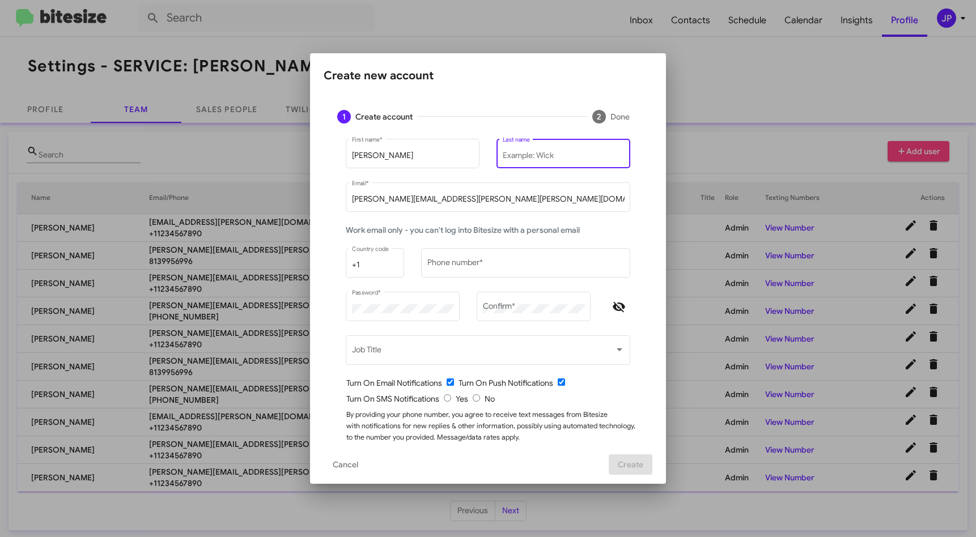
click at [514, 156] on input "Last name" at bounding box center [564, 155] width 122 height 9
paste input "Machado"
type input "Machado"
click at [608, 310] on span "Hide password" at bounding box center [619, 307] width 23 height 14
click at [473, 401] on input "radio" at bounding box center [476, 398] width 7 height 7
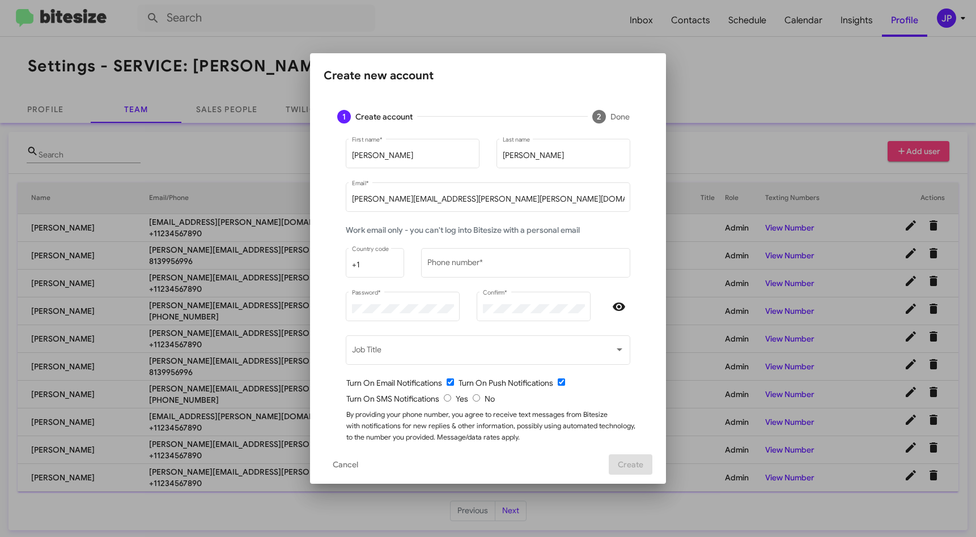
radio input "true"
click at [586, 426] on div "By providing your phone number, you agree to receive text messages from Bitesiz…" at bounding box center [492, 431] width 293 height 45
click at [467, 266] on input "Phone number *" at bounding box center [526, 265] width 197 height 9
type input "1234567890"
drag, startPoint x: 492, startPoint y: 443, endPoint x: 509, endPoint y: 440, distance: 17.2
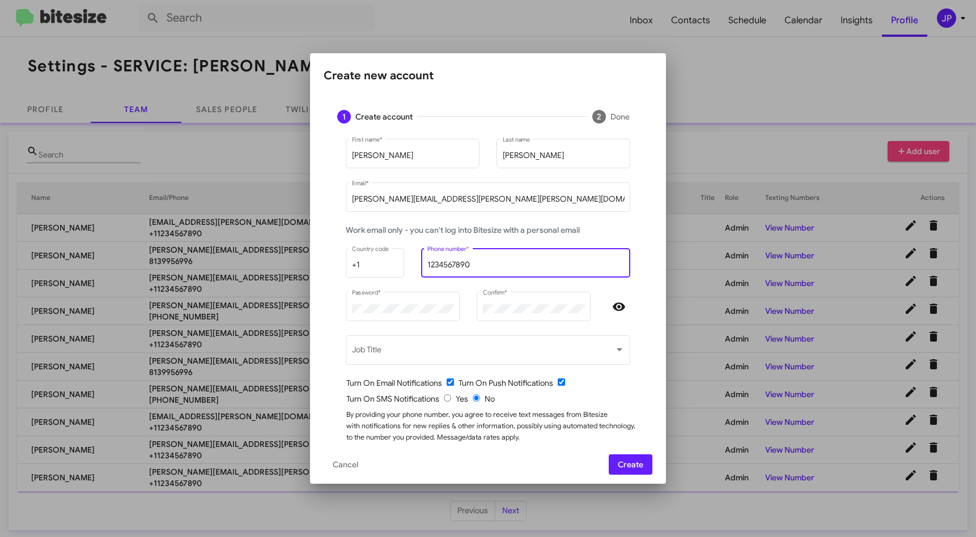
click at [492, 442] on div "By providing your phone number, you agree to receive text messages from Bitesiz…" at bounding box center [492, 431] width 293 height 45
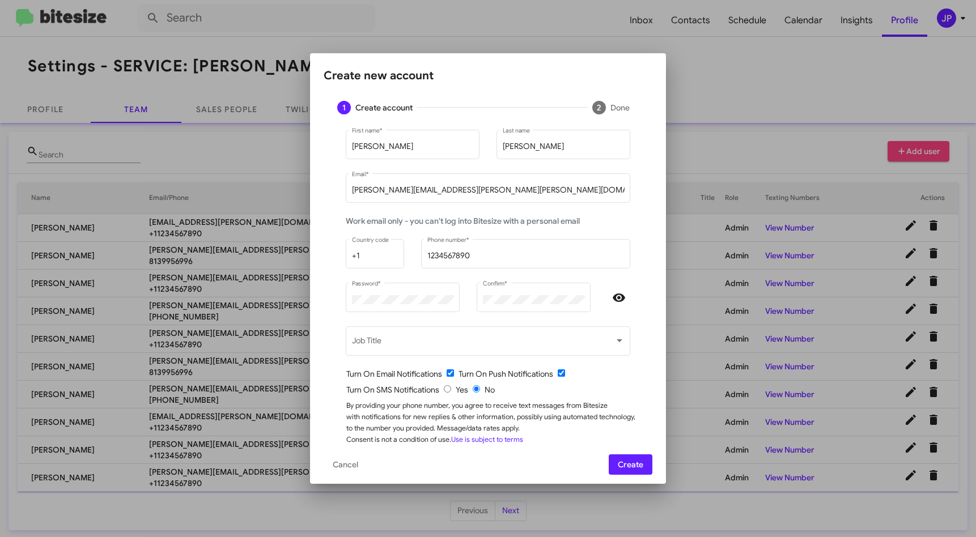
drag, startPoint x: 551, startPoint y: 461, endPoint x: 594, endPoint y: 463, distance: 42.6
click at [552, 461] on mat-dialog-actions "Cancel Create" at bounding box center [488, 465] width 329 height 39
click at [625, 456] on span "Create" at bounding box center [631, 465] width 26 height 20
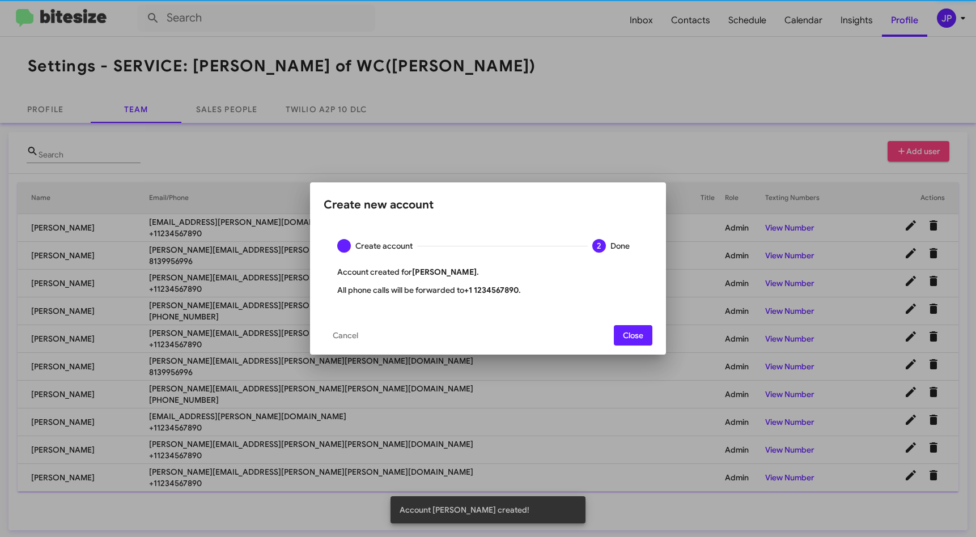
scroll to position [0, 0]
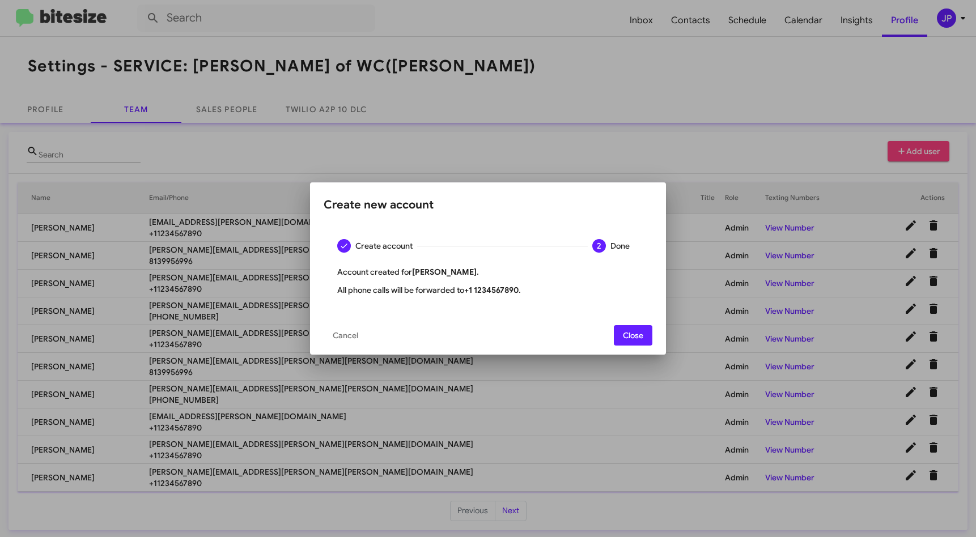
click at [628, 338] on span "Close" at bounding box center [633, 335] width 20 height 20
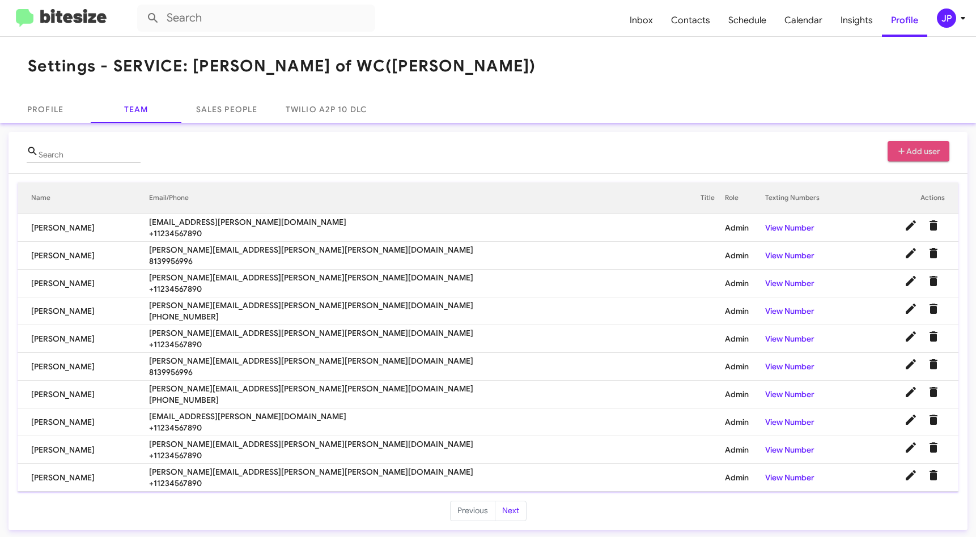
click at [897, 150] on icon at bounding box center [902, 151] width 10 height 8
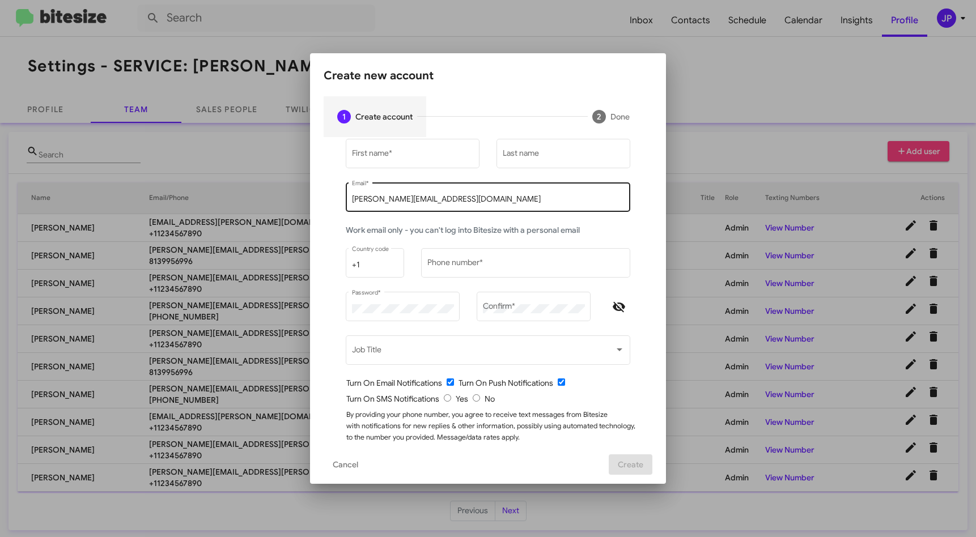
click at [407, 199] on input "[PERSON_NAME][EMAIL_ADDRESS][DOMAIN_NAME]" at bounding box center [488, 199] width 273 height 9
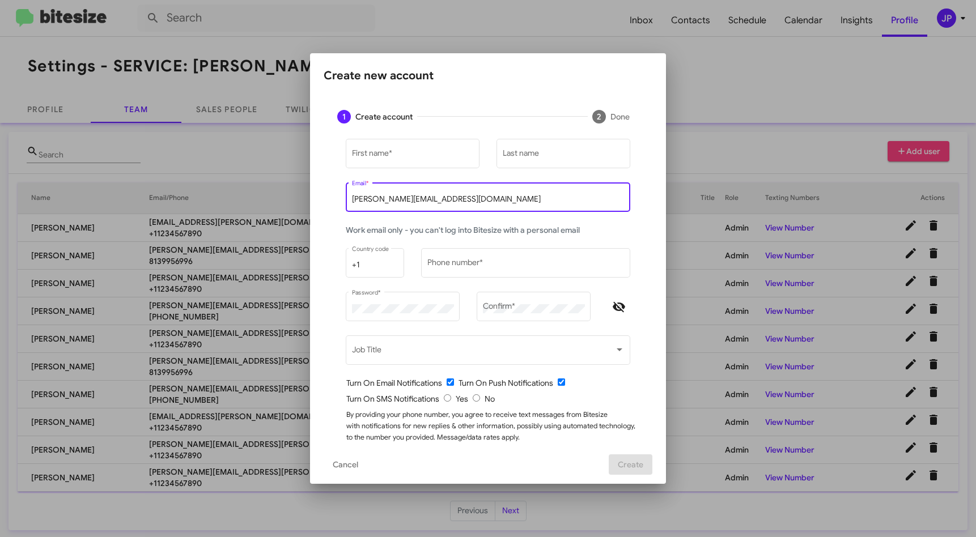
click at [407, 199] on input "[PERSON_NAME][EMAIL_ADDRESS][DOMAIN_NAME]" at bounding box center [488, 199] width 273 height 9
paste input "nicole.brion@ferman.com"
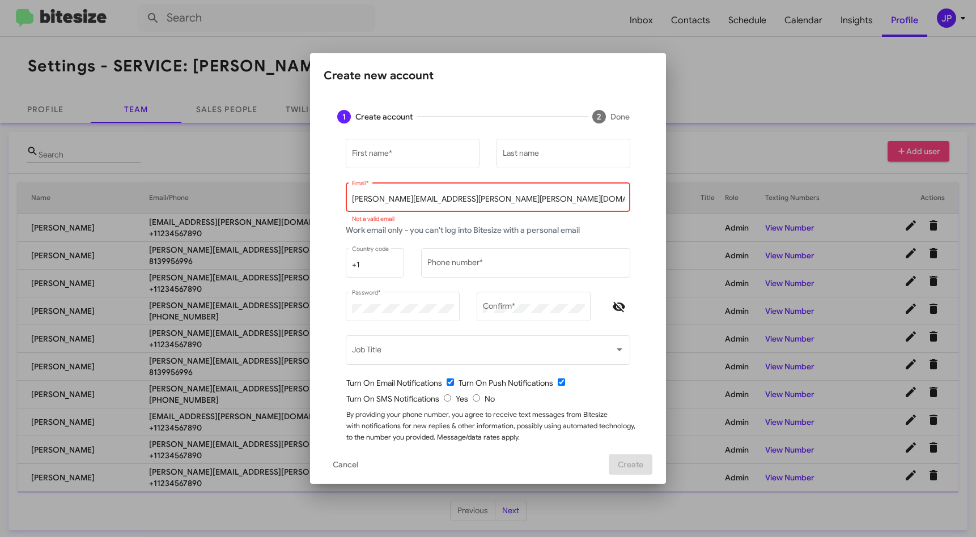
drag, startPoint x: 364, startPoint y: 199, endPoint x: 236, endPoint y: 198, distance: 127.6
click at [237, 197] on div "Create new account 1 Create account 2 Done First name * Last name nicole.brion@…" at bounding box center [488, 268] width 976 height 537
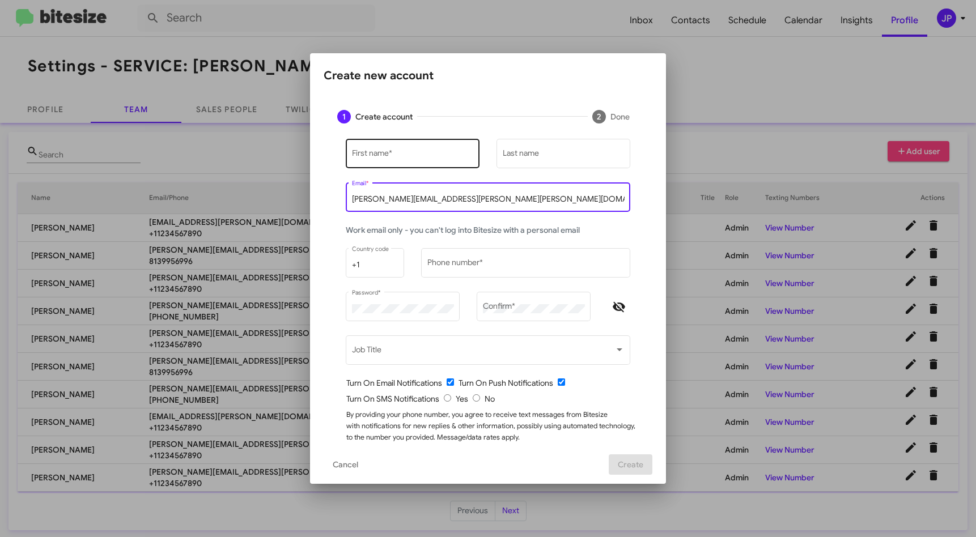
type input "nicole.brion@ferman.com"
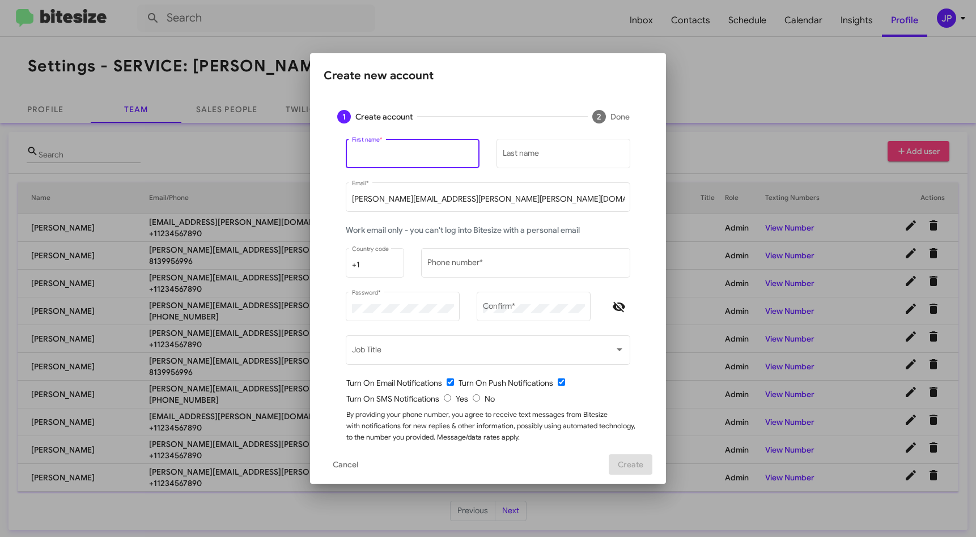
click at [433, 151] on input "First name *" at bounding box center [413, 155] width 122 height 9
type input "Nicole"
click at [547, 160] on div "Last name" at bounding box center [564, 152] width 122 height 31
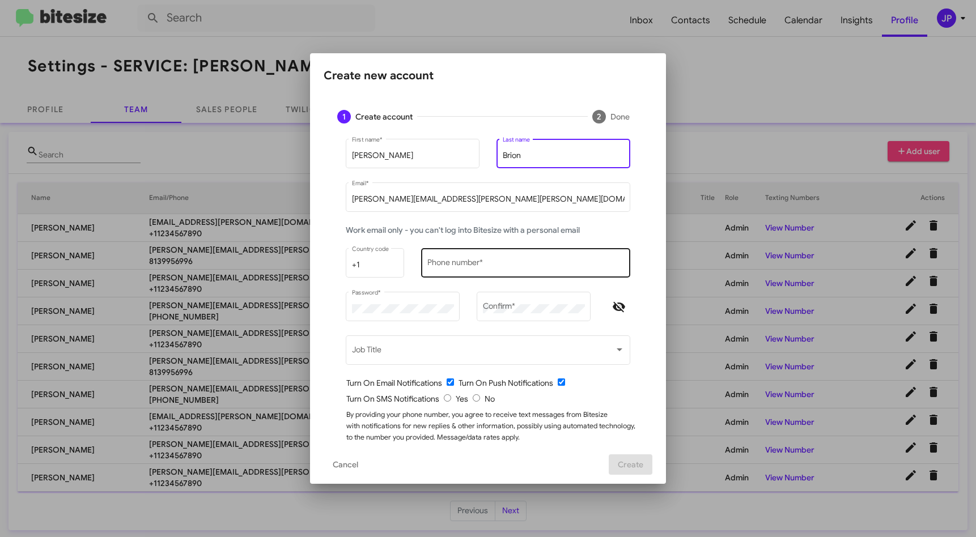
type input "Brion"
click at [478, 264] on input "Phone number *" at bounding box center [526, 265] width 197 height 9
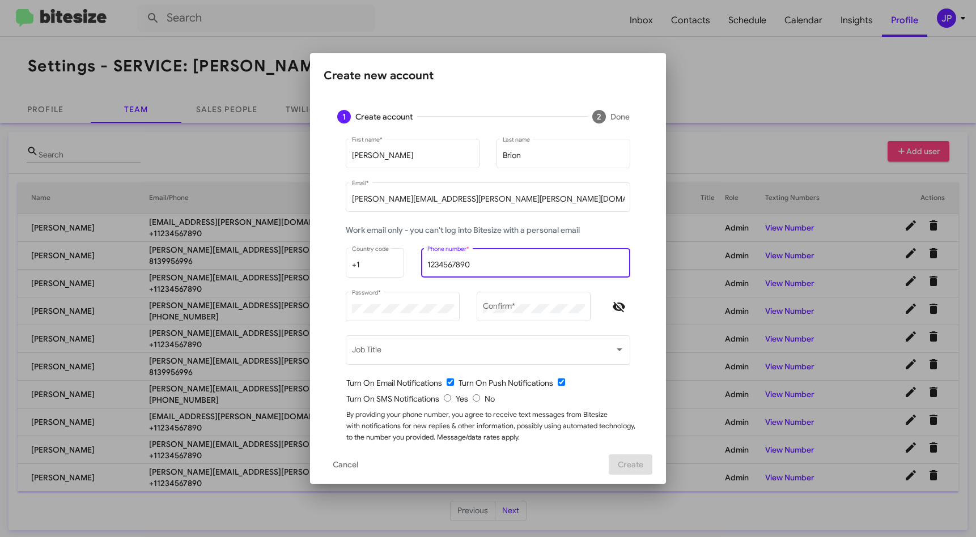
type input "1234567890"
click at [624, 306] on span "Hide password" at bounding box center [619, 307] width 23 height 14
click at [473, 401] on input "radio" at bounding box center [476, 398] width 7 height 7
radio input "true"
click at [513, 408] on form "Nicole First name * Brion Last name nicole.brion@ferman.com Email * Work email …" at bounding box center [488, 296] width 302 height 318
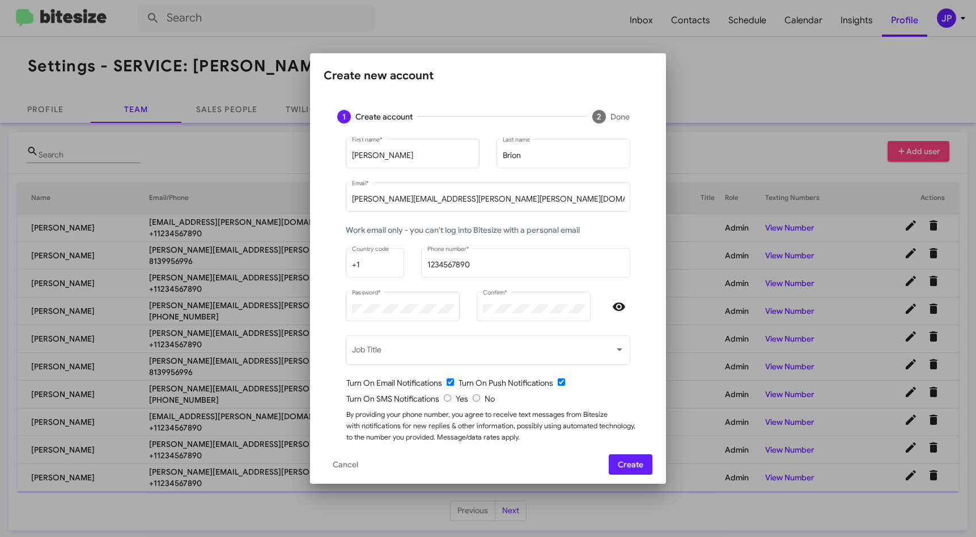
scroll to position [23, 0]
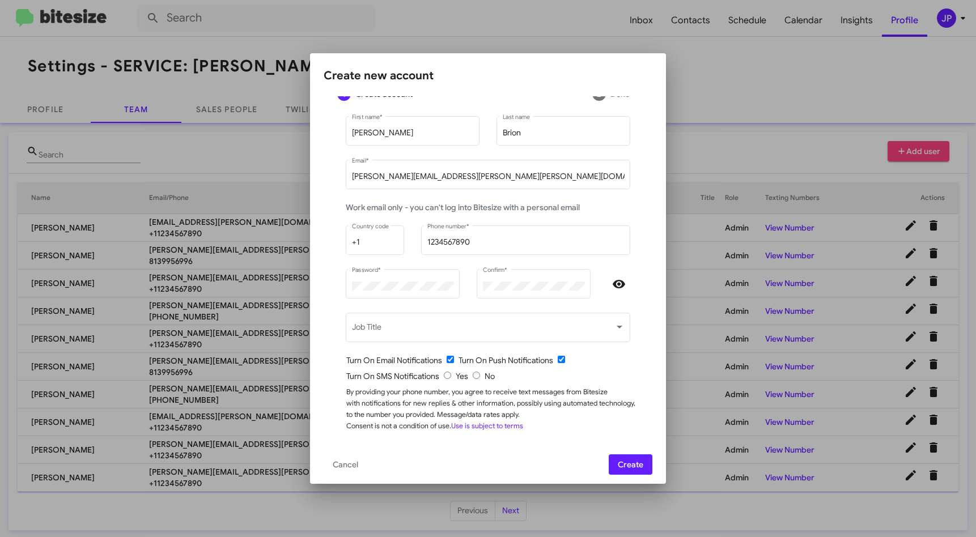
click at [627, 473] on span "Create" at bounding box center [631, 465] width 26 height 20
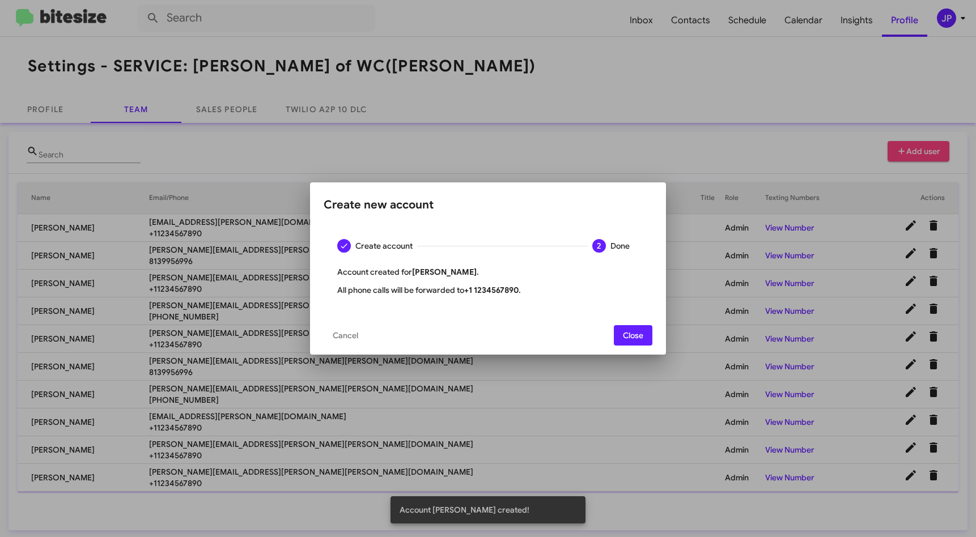
scroll to position [0, 0]
drag, startPoint x: 621, startPoint y: 332, endPoint x: 656, endPoint y: 302, distance: 45.8
click at [622, 332] on button "Close" at bounding box center [633, 335] width 39 height 20
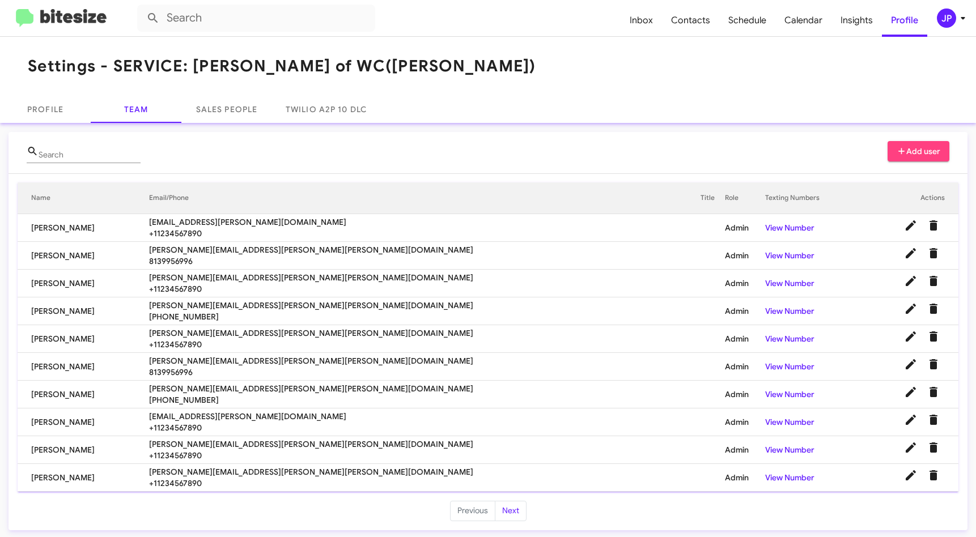
click at [905, 154] on span "Add user" at bounding box center [919, 151] width 44 height 20
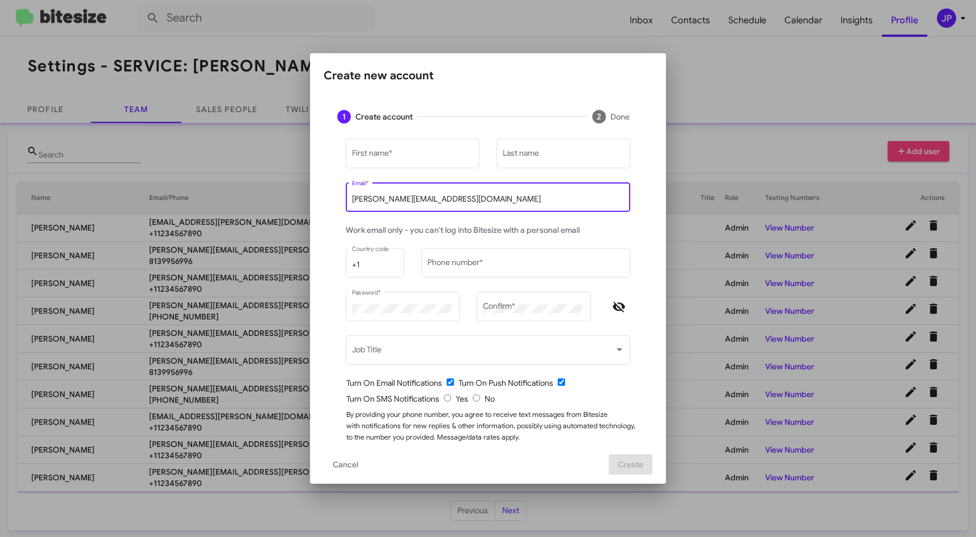
click at [427, 203] on input "[PERSON_NAME][EMAIL_ADDRESS][DOMAIN_NAME]" at bounding box center [488, 199] width 273 height 9
click at [426, 203] on input "[PERSON_NAME][EMAIL_ADDRESS][DOMAIN_NAME]" at bounding box center [488, 199] width 273 height 9
paste input "[EMAIL_ADDRESS][PERSON_NAME][DOMAIN_NAME]"
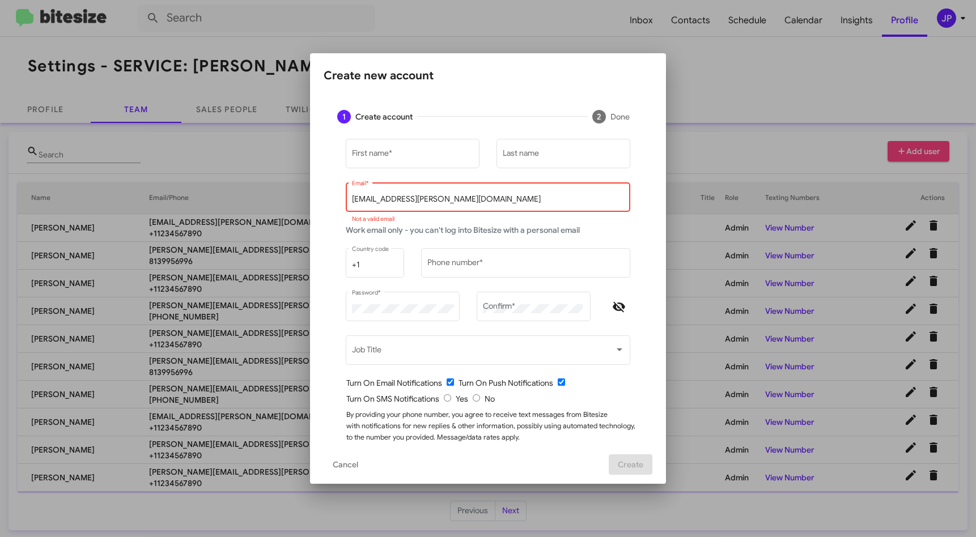
drag, startPoint x: 365, startPoint y: 200, endPoint x: 225, endPoint y: 200, distance: 140.6
click at [225, 200] on div "Create new account 1 Create account 2 Done First name * Last name nyomie.gigant…" at bounding box center [488, 268] width 976 height 537
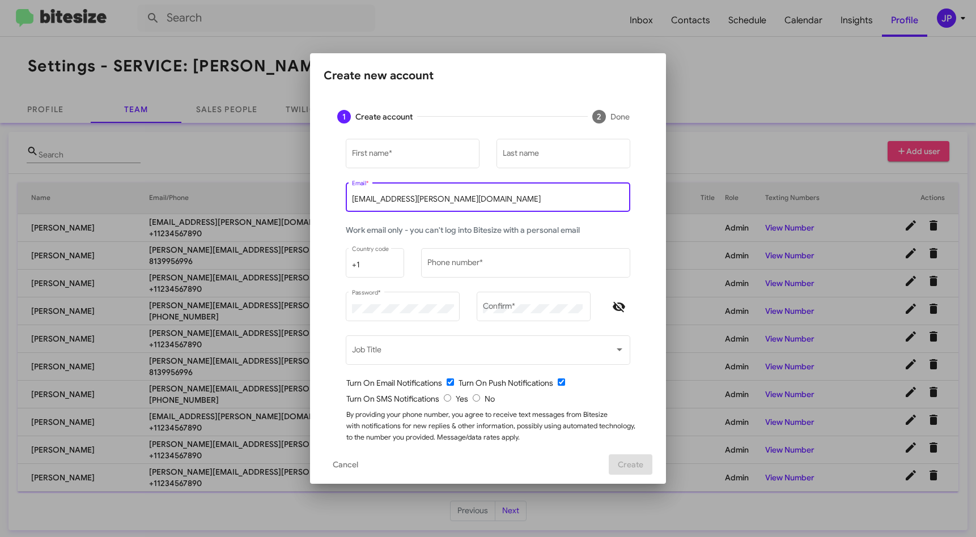
type input "[EMAIL_ADDRESS][PERSON_NAME][DOMAIN_NAME]"
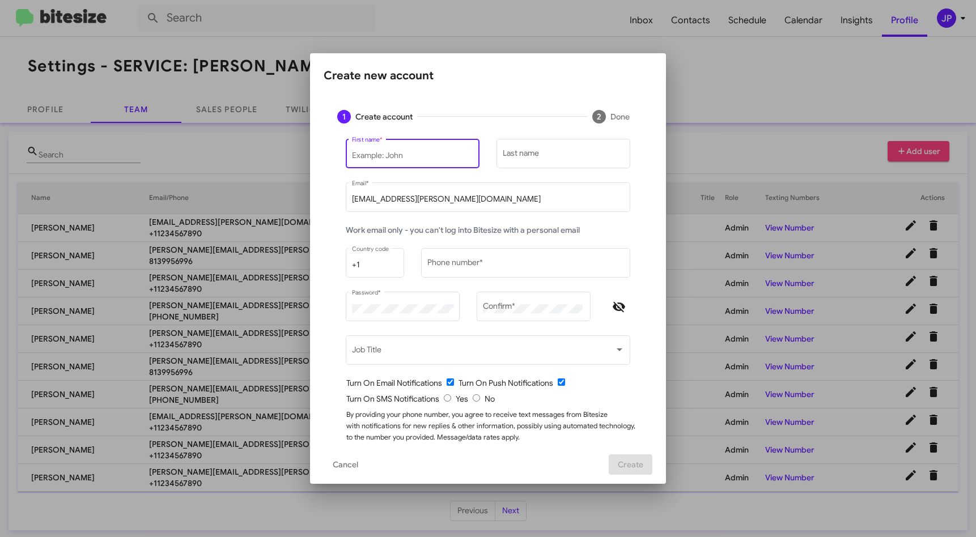
click at [392, 155] on input "First name *" at bounding box center [413, 155] width 122 height 9
paste input "Nyomie"
type input "Nyomie"
click at [513, 153] on input "Last name" at bounding box center [564, 155] width 122 height 9
paste input "Gigante"
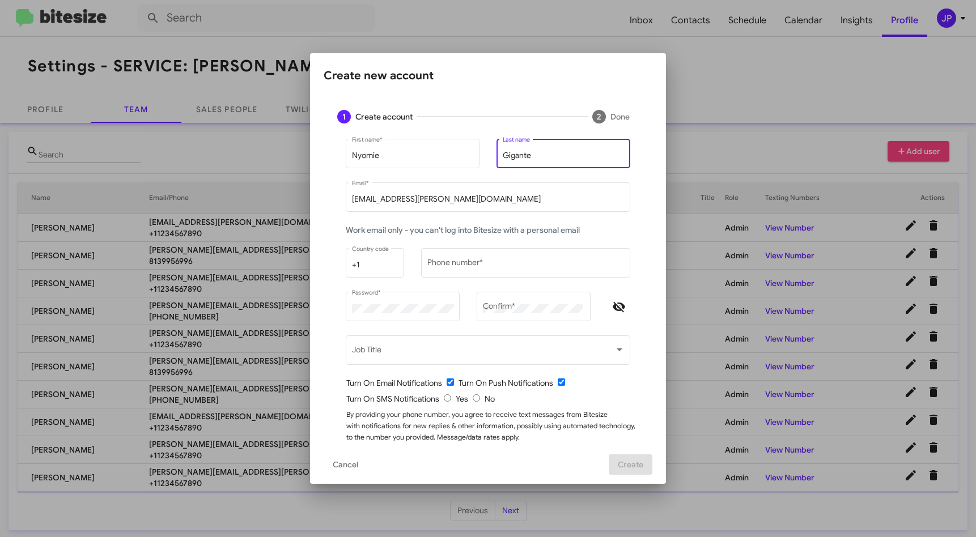
type input "Gigante"
click at [623, 302] on span "Hide password" at bounding box center [619, 307] width 23 height 14
click at [473, 401] on input "radio" at bounding box center [476, 398] width 7 height 7
radio input "true"
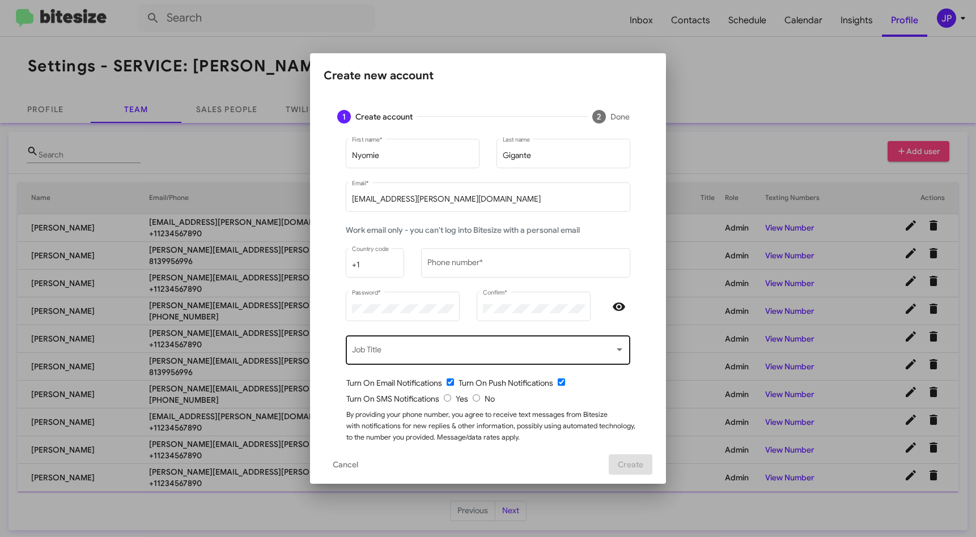
click at [569, 395] on div "Turn On SMS Notifications Yes No" at bounding box center [492, 398] width 293 height 11
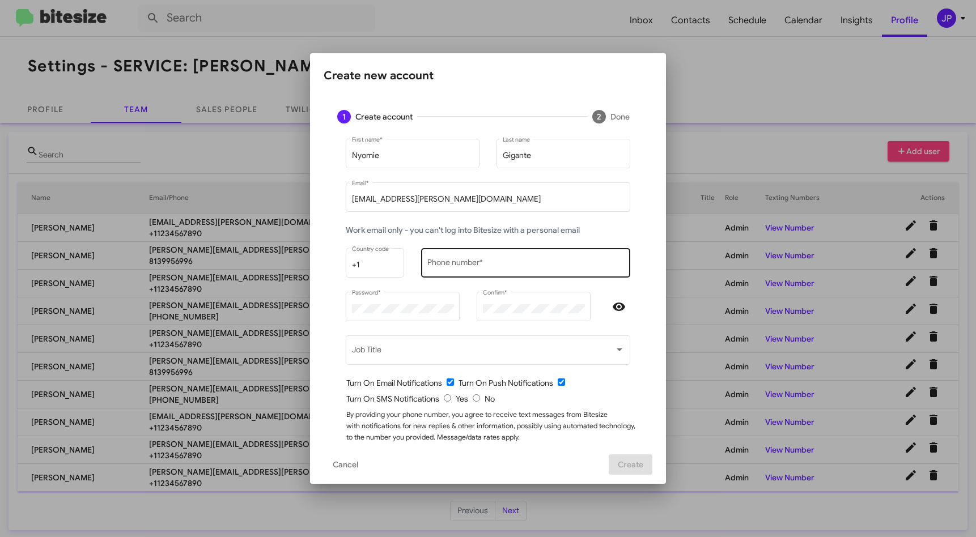
click at [484, 257] on div "Phone number *" at bounding box center [526, 262] width 197 height 31
type input "1234567890"
click at [625, 463] on span "Create" at bounding box center [631, 465] width 26 height 20
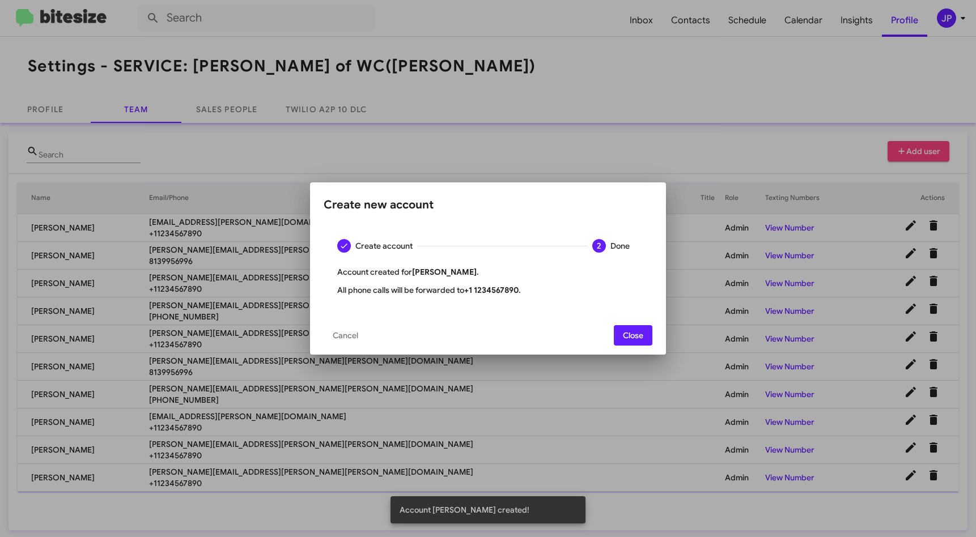
click at [639, 330] on span "Close" at bounding box center [633, 335] width 20 height 20
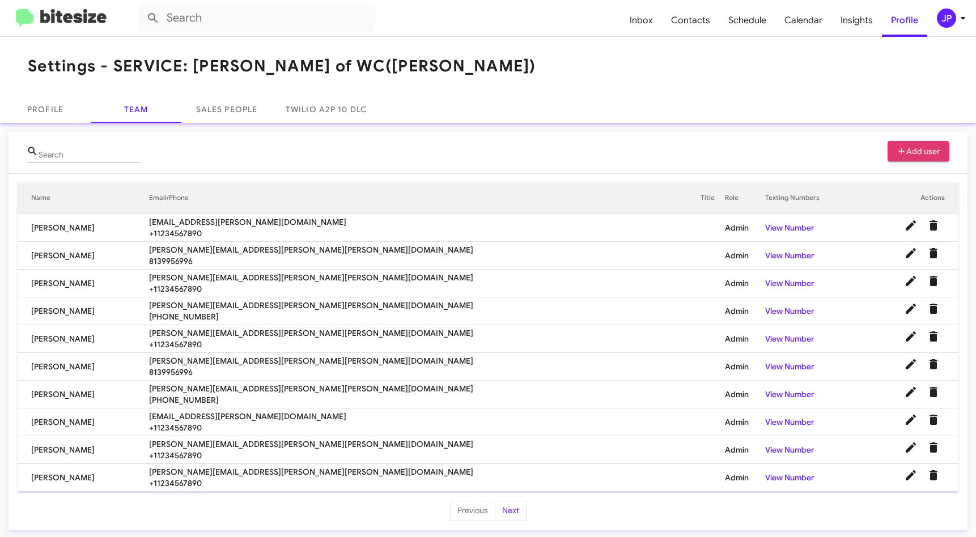
click at [909, 153] on span "Add user" at bounding box center [919, 151] width 44 height 20
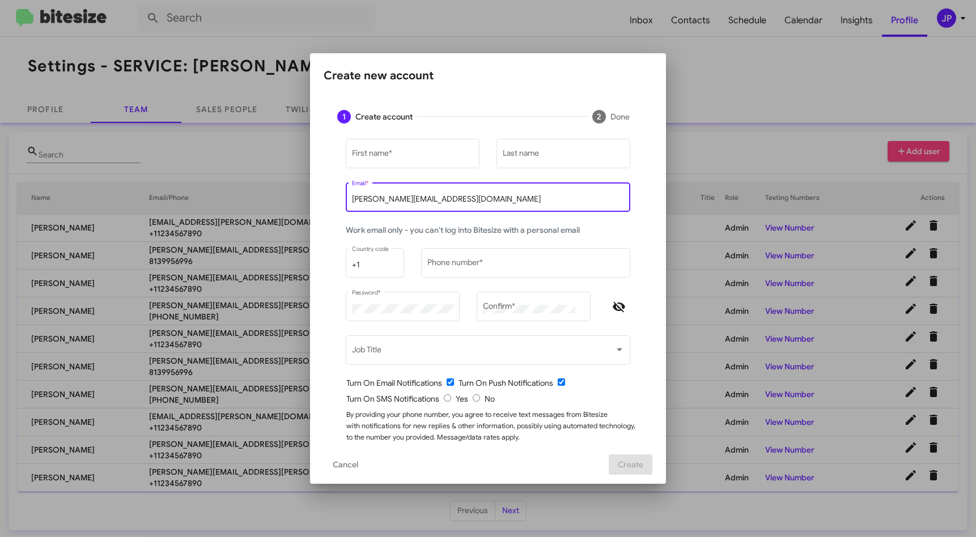
click at [498, 197] on input "[PERSON_NAME][EMAIL_ADDRESS][DOMAIN_NAME]" at bounding box center [488, 199] width 273 height 9
paste input "star.murphy@ferman.com"
type input "star.murphy@ferman.com"
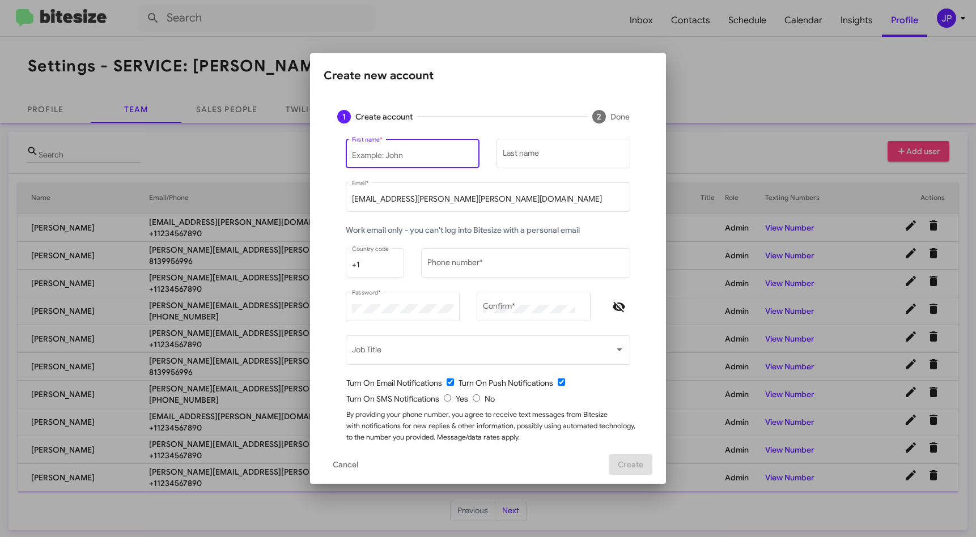
click at [400, 154] on input "First name *" at bounding box center [413, 155] width 122 height 9
type input "Star"
click at [553, 150] on div "Last name" at bounding box center [564, 152] width 122 height 31
paste input "Murphy"
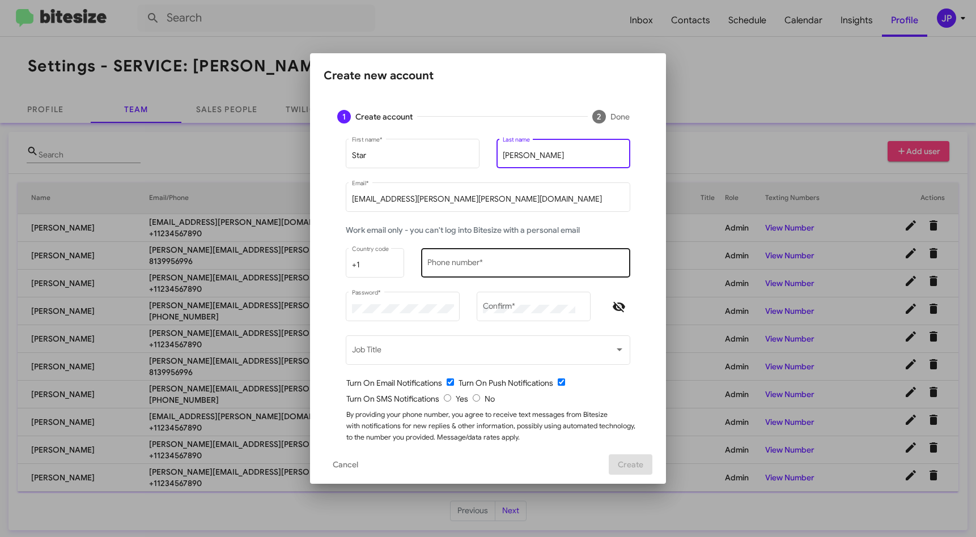
type input "Murphy"
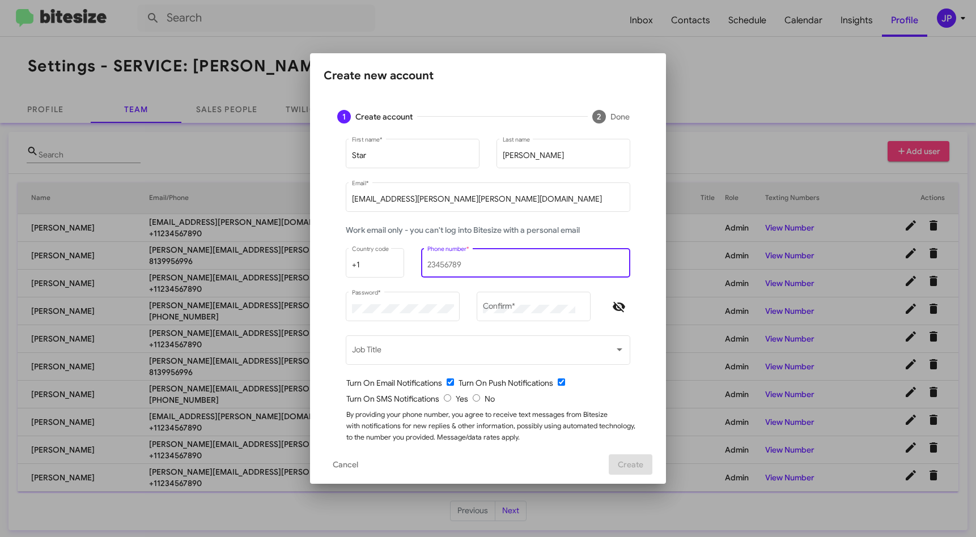
click at [504, 264] on input "Phone number *" at bounding box center [526, 265] width 197 height 9
type input "1234567890"
click at [473, 401] on input "radio" at bounding box center [476, 398] width 7 height 7
radio input "true"
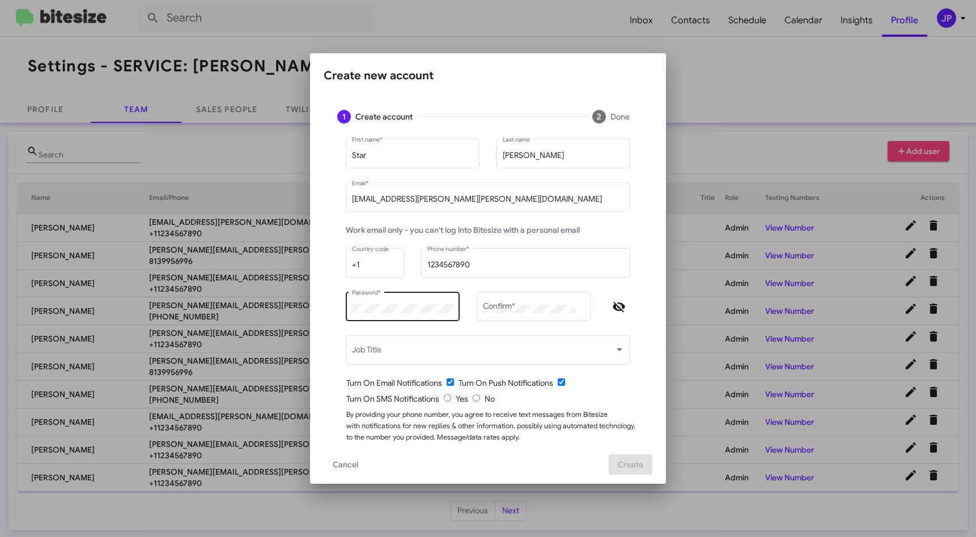
click at [394, 314] on div "Password *" at bounding box center [403, 305] width 102 height 31
click at [617, 305] on icon "Hide password" at bounding box center [619, 307] width 14 height 14
click at [633, 462] on span "Create" at bounding box center [631, 465] width 26 height 20
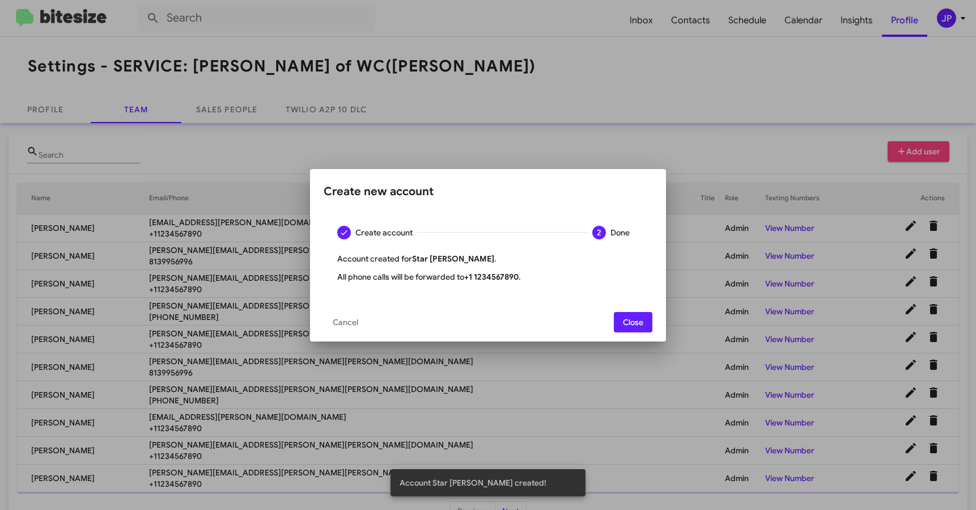
click at [635, 320] on span "Close" at bounding box center [633, 322] width 20 height 20
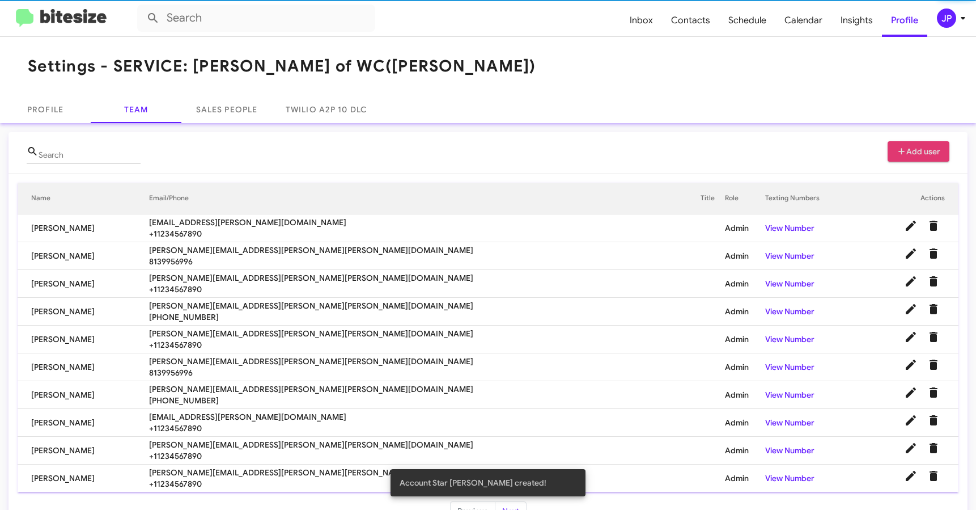
drag, startPoint x: 816, startPoint y: 142, endPoint x: 905, endPoint y: 145, distance: 89.0
click at [822, 142] on div "Search Add user" at bounding box center [488, 157] width 923 height 32
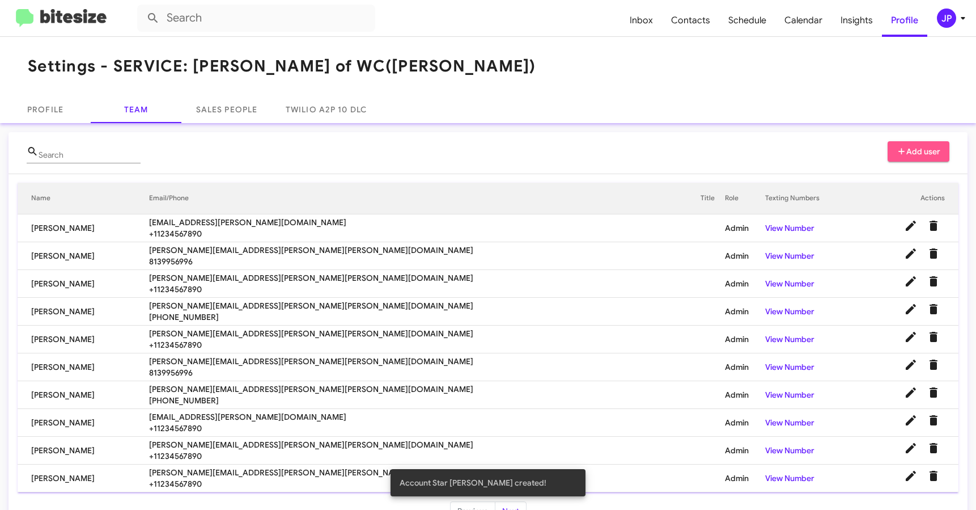
click at [907, 144] on span "Add user" at bounding box center [919, 151] width 44 height 20
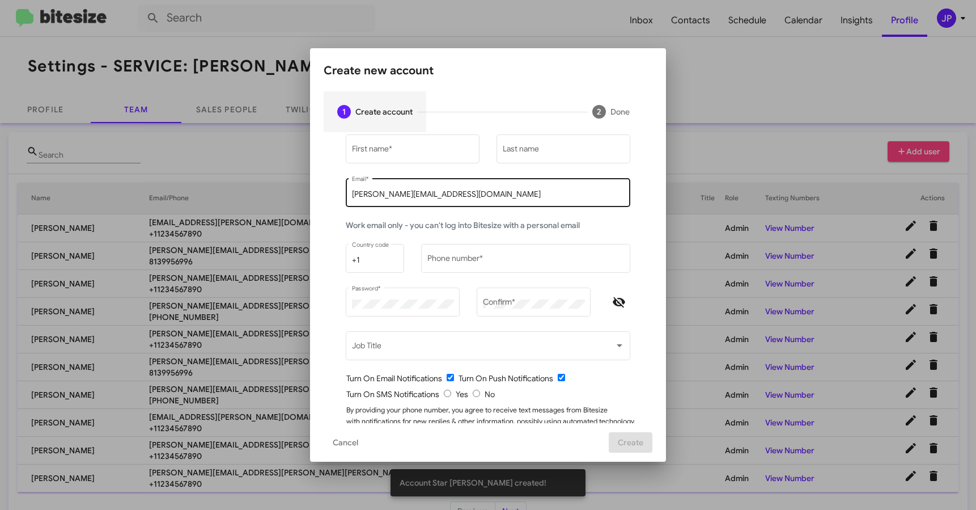
click at [428, 197] on input "jamie@bitesize.co" at bounding box center [488, 194] width 273 height 9
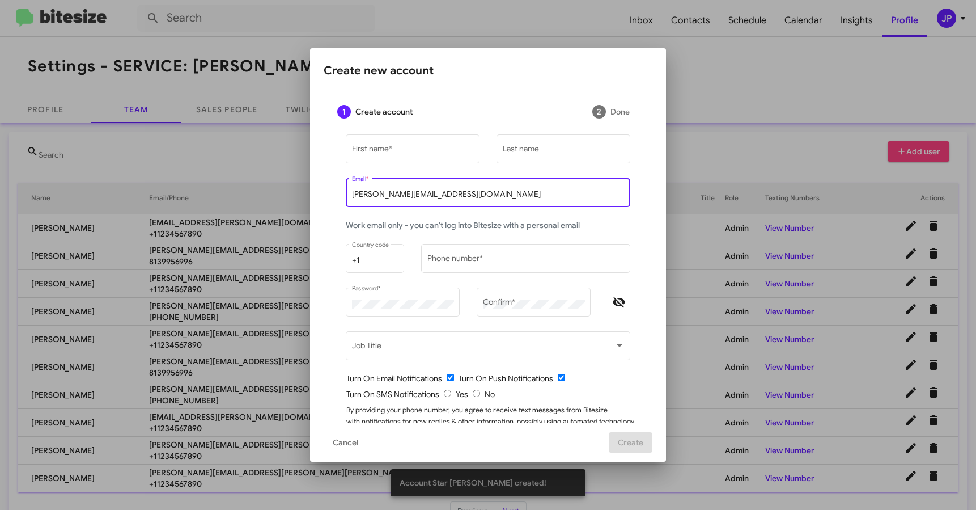
click at [428, 197] on input "jamie@bitesize.co" at bounding box center [488, 194] width 273 height 9
paste input "teresa.seymour@ferman.com"
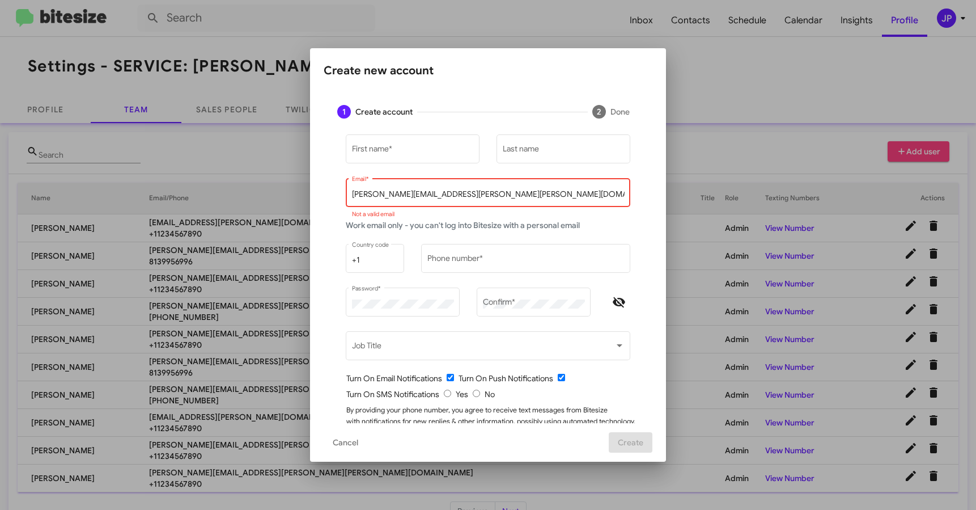
drag, startPoint x: 365, startPoint y: 193, endPoint x: 199, endPoint y: 185, distance: 166.3
click at [199, 185] on div "Create new account 1 Create account 2 Done First name * Last name teresa.seymou…" at bounding box center [488, 255] width 976 height 510
type input "teresa.seymour@ferman.com"
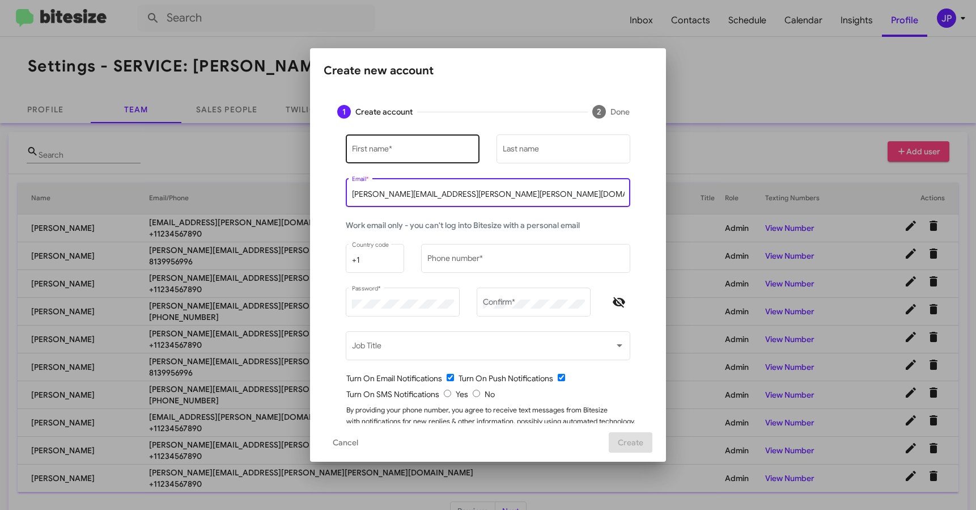
click at [386, 149] on input "First name *" at bounding box center [413, 150] width 122 height 9
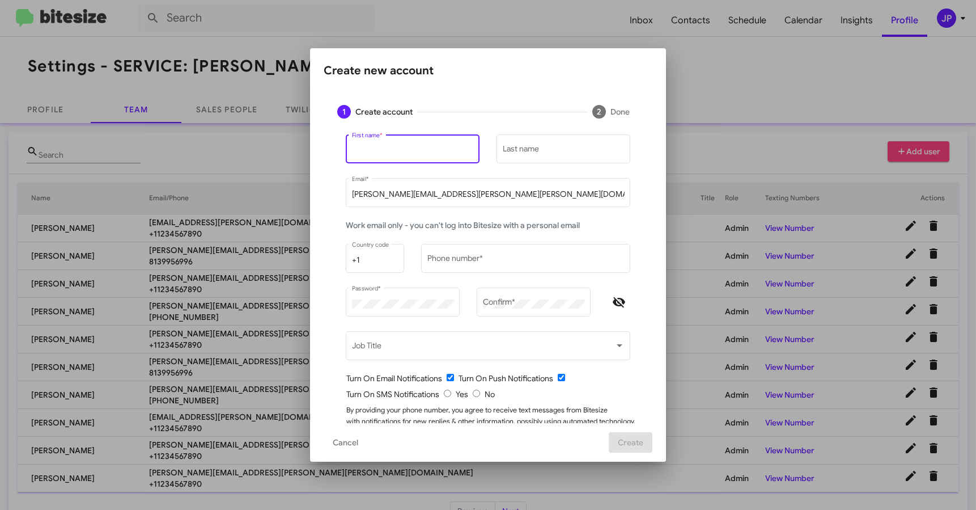
paste input "Teresa"
type input "Teresa"
click at [522, 151] on input "Last name" at bounding box center [564, 150] width 122 height 9
paste input "Seymour"
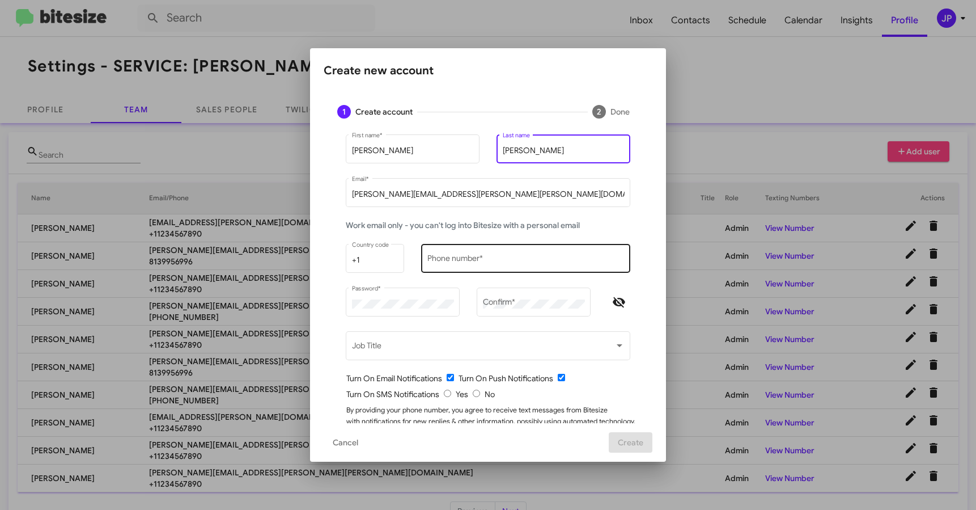
type input "Seymour"
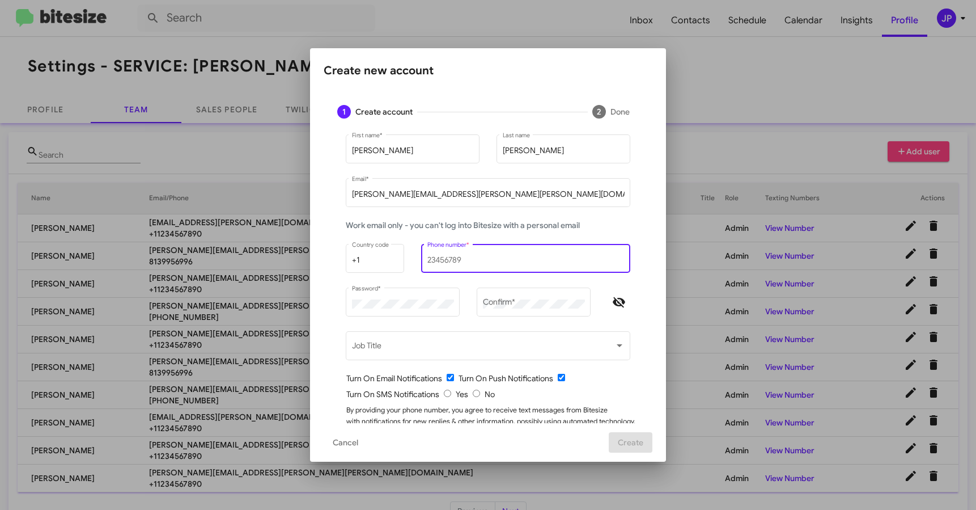
click at [450, 256] on input "Phone number *" at bounding box center [526, 260] width 197 height 9
type input "1"
type input "1234567890"
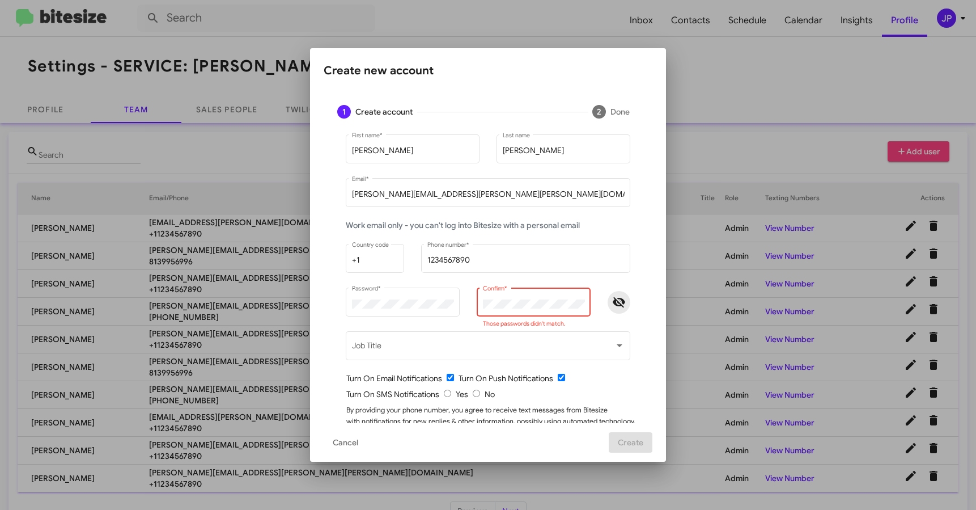
click at [622, 299] on span "Hide password" at bounding box center [619, 302] width 23 height 14
click at [437, 304] on div "Password * Confirm * Those passwords didn't match." at bounding box center [488, 307] width 302 height 44
click at [633, 261] on mat-form-field "1234567890 Phone number *" at bounding box center [526, 264] width 226 height 44
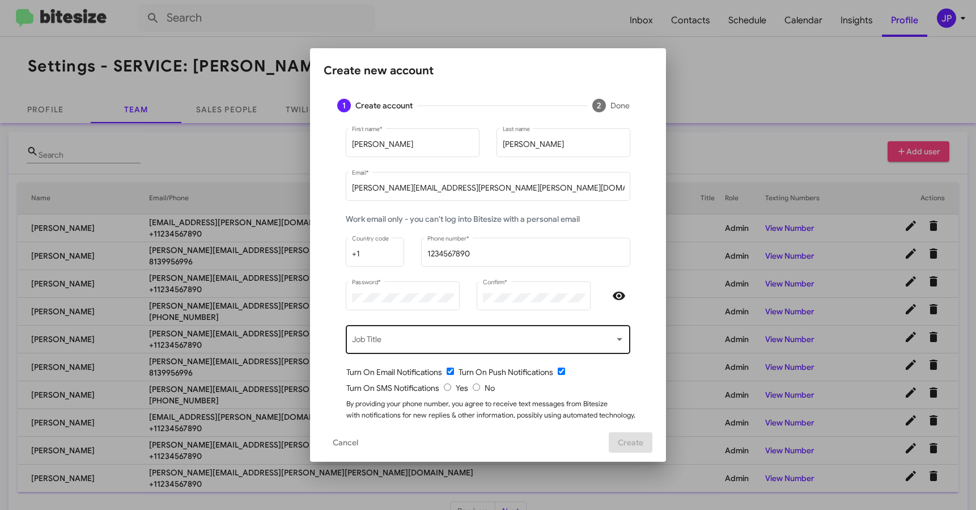
scroll to position [40, 0]
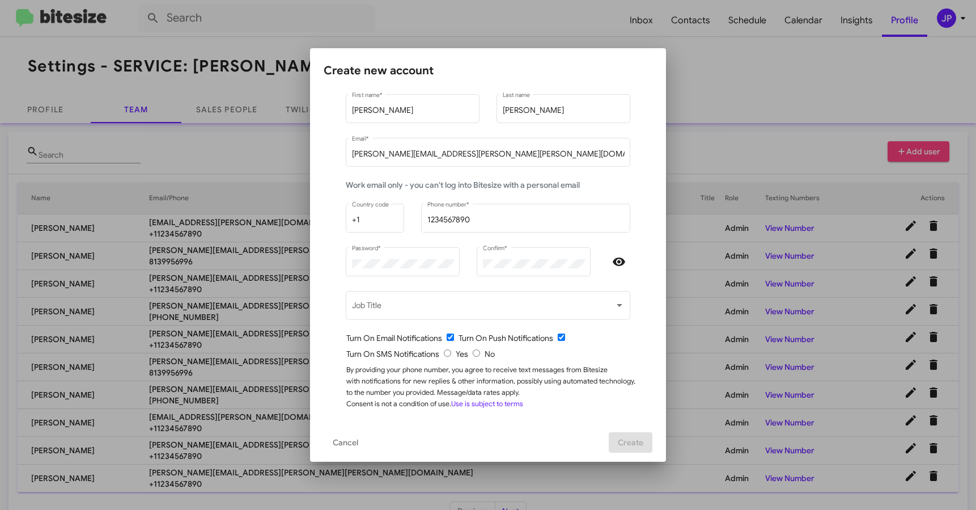
click at [473, 350] on input "radio" at bounding box center [476, 352] width 7 height 7
radio input "true"
click at [638, 377] on div "Teresa First name * Seymour Last name teresa.seymour@ferman.com Email * Work em…" at bounding box center [488, 257] width 329 height 331
click at [633, 434] on span "Create" at bounding box center [631, 442] width 26 height 20
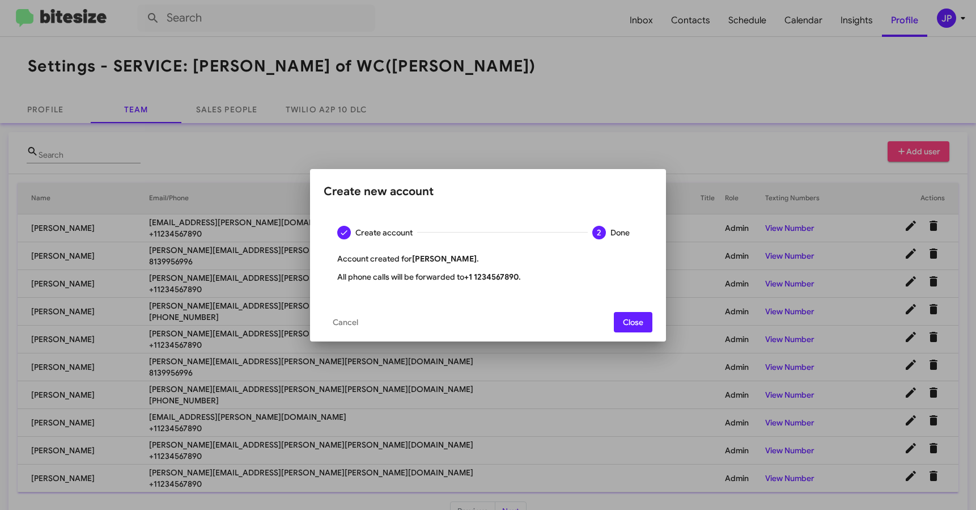
click at [642, 306] on mat-dialog-actions "Cancel Close" at bounding box center [488, 322] width 329 height 39
click at [641, 312] on span "Close" at bounding box center [633, 322] width 20 height 20
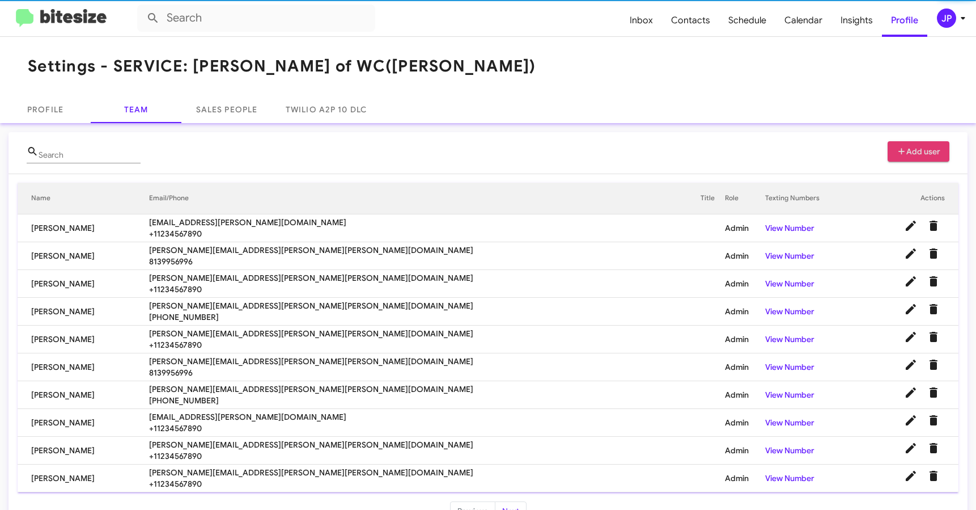
click at [888, 143] on button "Add user" at bounding box center [919, 151] width 62 height 20
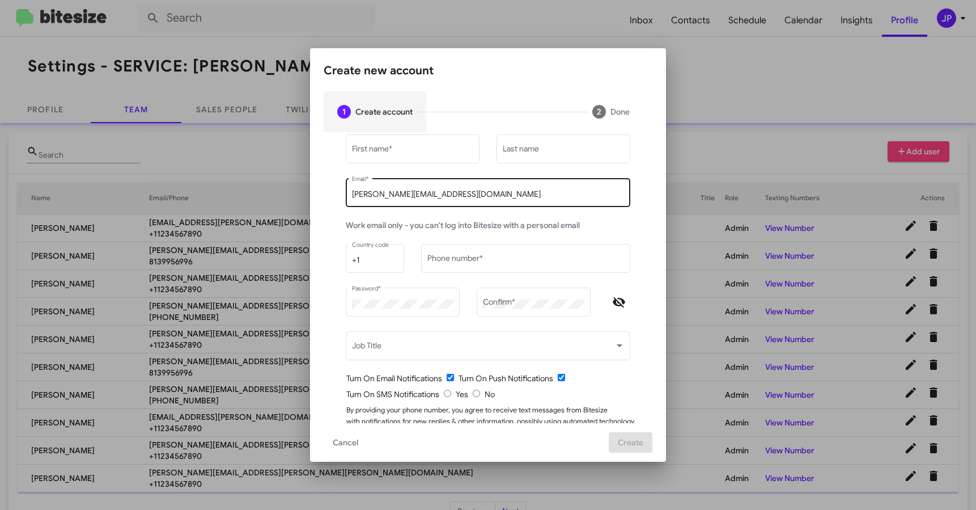
click at [386, 192] on input "jamie@bitesize.co" at bounding box center [488, 194] width 273 height 9
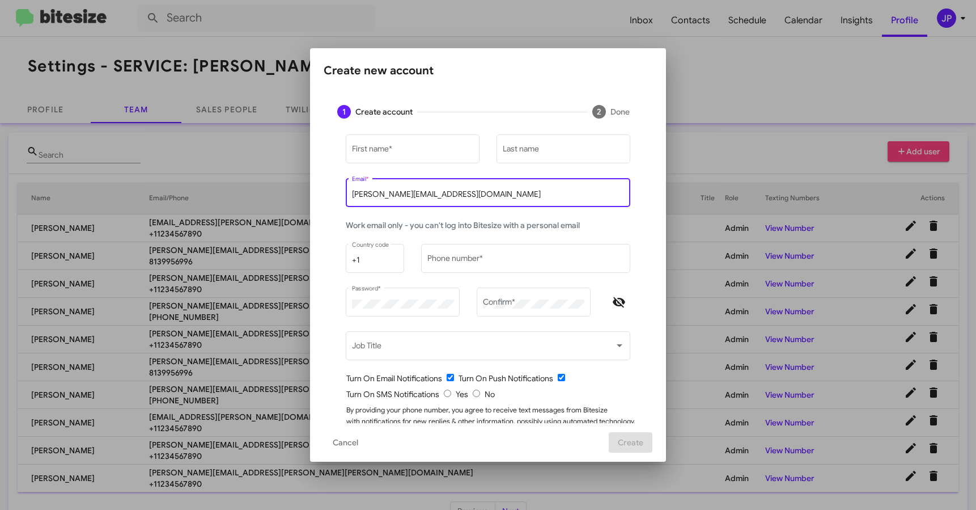
click at [386, 192] on input "jamie@bitesize.co" at bounding box center [488, 194] width 273 height 9
paste input "xavier.barbot@ferman.com"
type input "xavier.barbot@ferman.com"
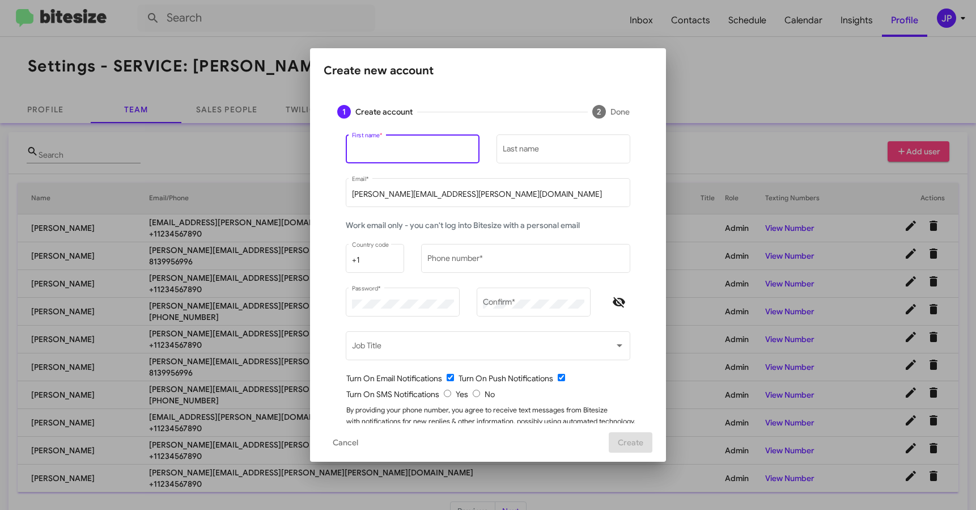
click at [392, 151] on input "First name *" at bounding box center [413, 150] width 122 height 9
click at [417, 147] on input "First name *" at bounding box center [413, 150] width 122 height 9
paste input "Xavier"
type input "Xavier"
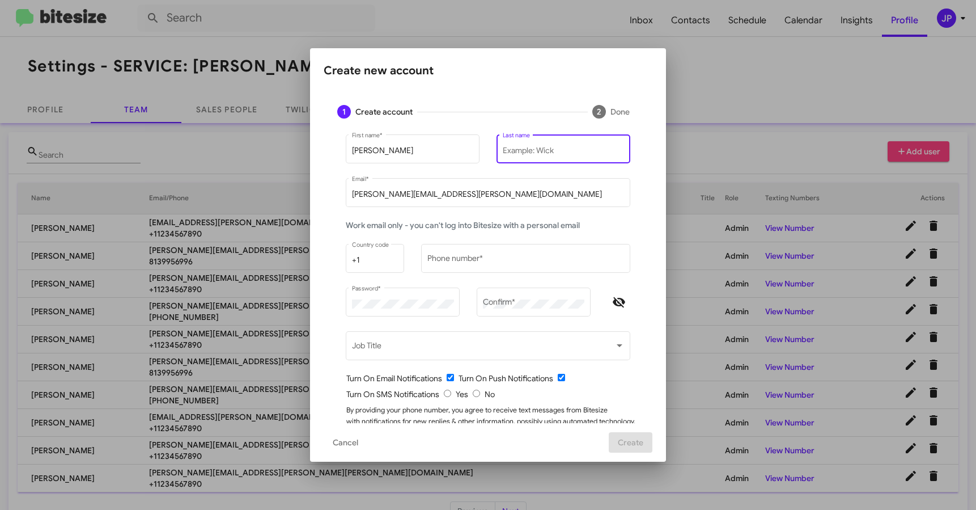
click at [523, 152] on input "Last name" at bounding box center [564, 150] width 122 height 9
paste input "Barbot"
type input "Barbot"
click at [485, 247] on div "Phone number *" at bounding box center [526, 257] width 197 height 31
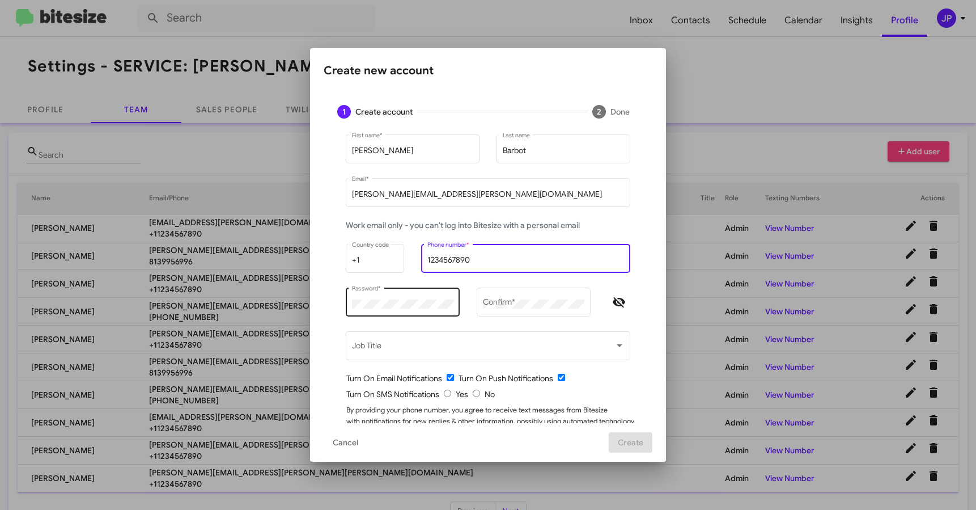
type input "1234567890"
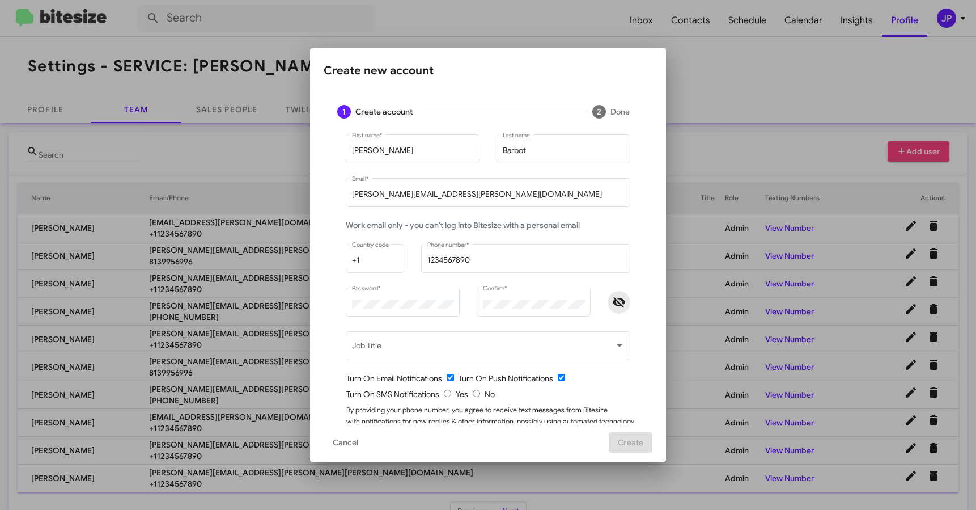
click at [612, 298] on icon "Hide password" at bounding box center [619, 302] width 14 height 14
click at [473, 396] on input "radio" at bounding box center [476, 393] width 7 height 7
radio input "true"
click at [566, 400] on form "Xavier First name * Barbot Last name xavier.barbot@ferman.com Email * Work emai…" at bounding box center [488, 291] width 302 height 318
click at [627, 440] on span "Create" at bounding box center [631, 442] width 26 height 20
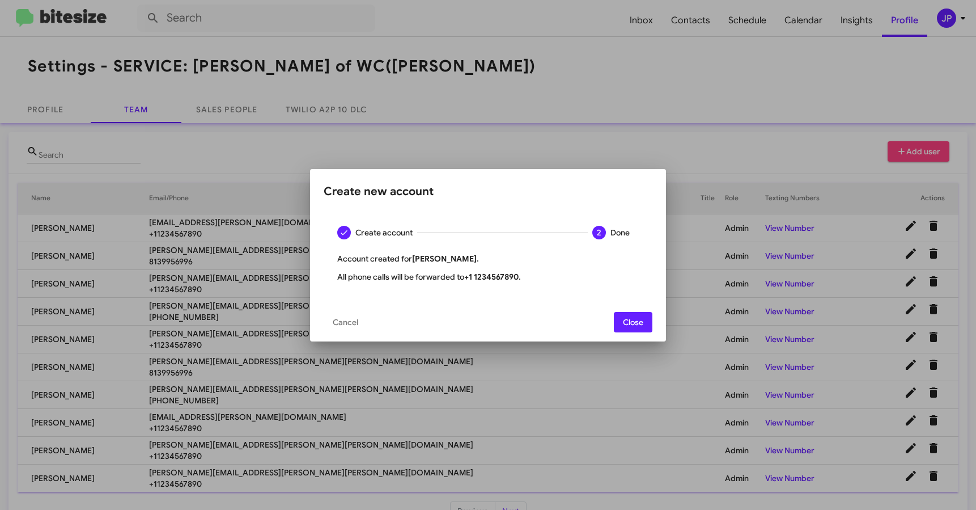
click at [632, 314] on span "Close" at bounding box center [633, 322] width 20 height 20
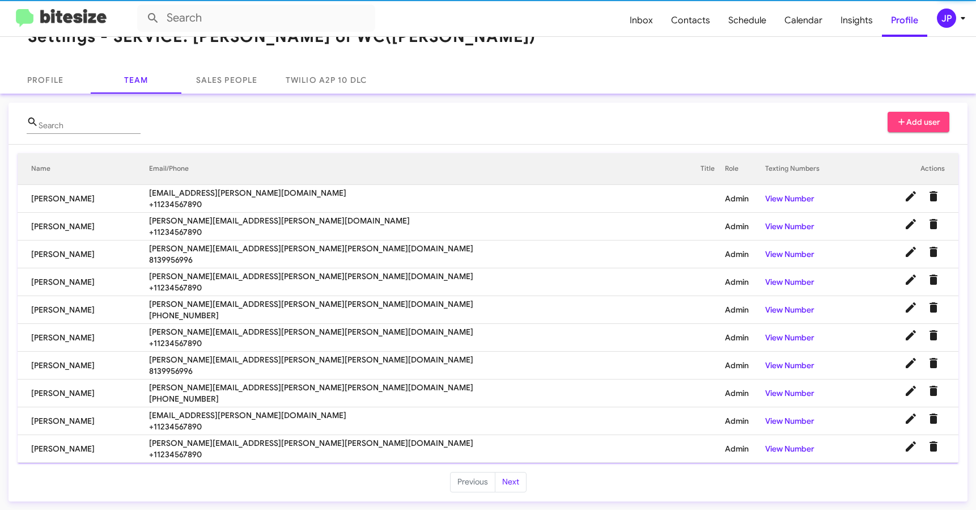
scroll to position [30, 0]
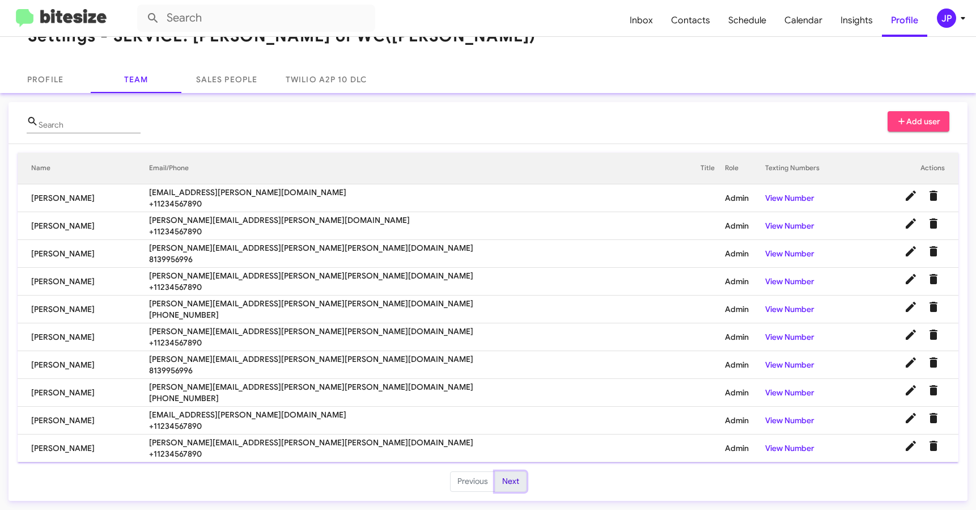
click at [509, 485] on button "Next" at bounding box center [511, 481] width 32 height 20
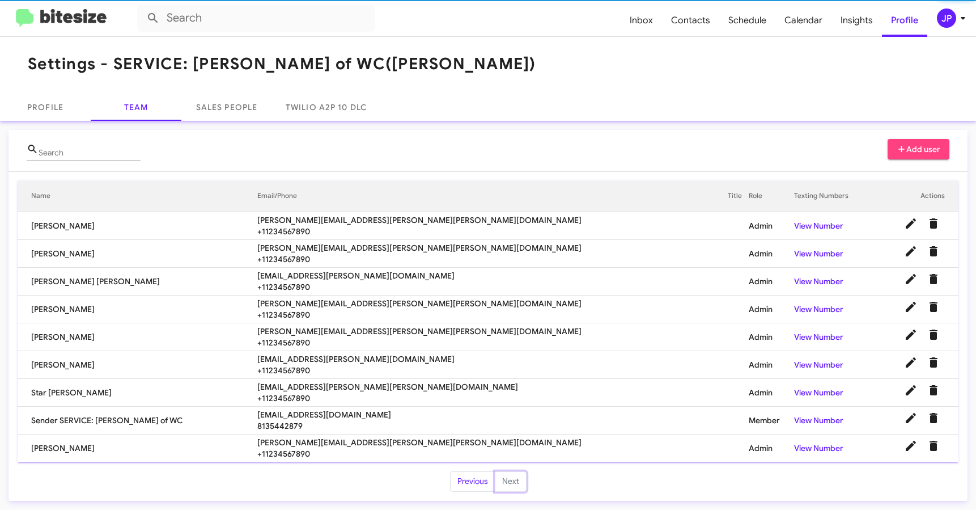
scroll to position [2, 0]
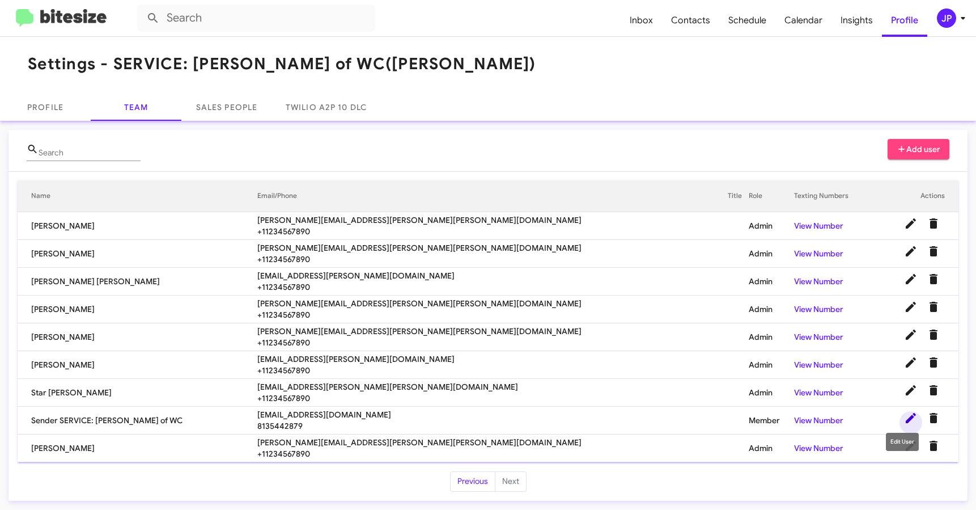
click at [904, 420] on icon at bounding box center [911, 418] width 14 height 14
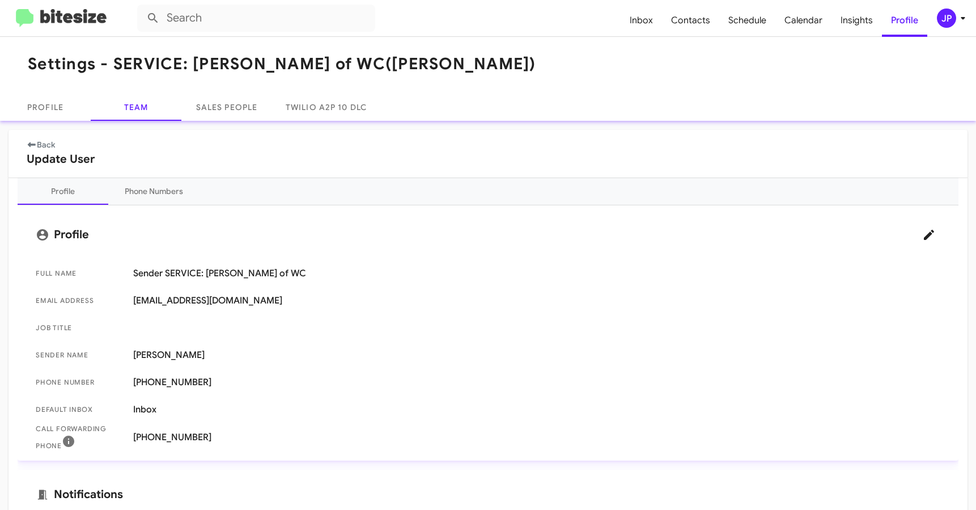
scroll to position [5, 0]
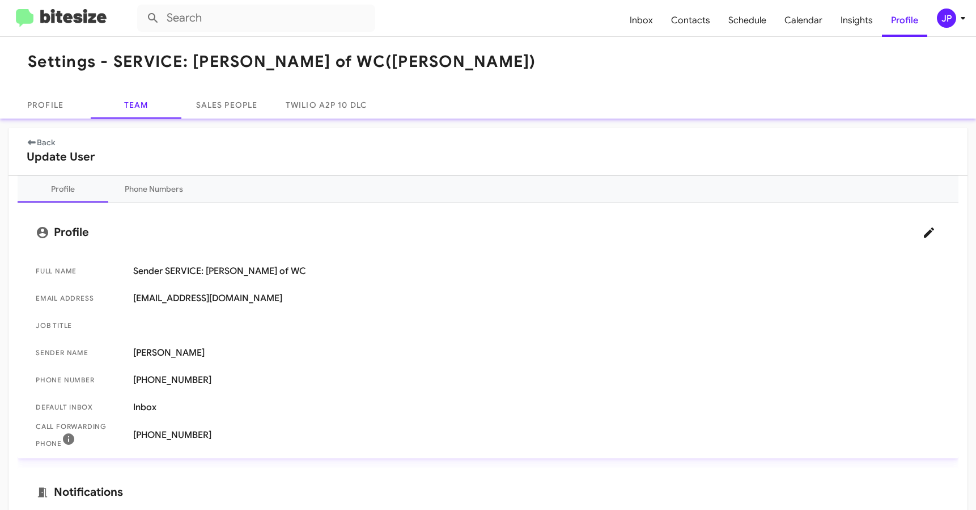
click at [938, 20] on div "JP" at bounding box center [946, 18] width 19 height 19
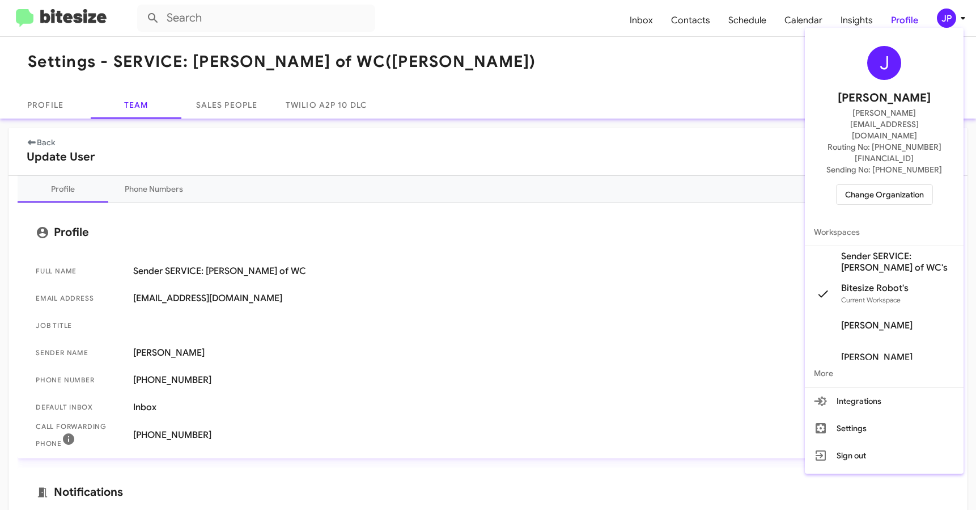
click at [372, 273] on div at bounding box center [488, 255] width 976 height 510
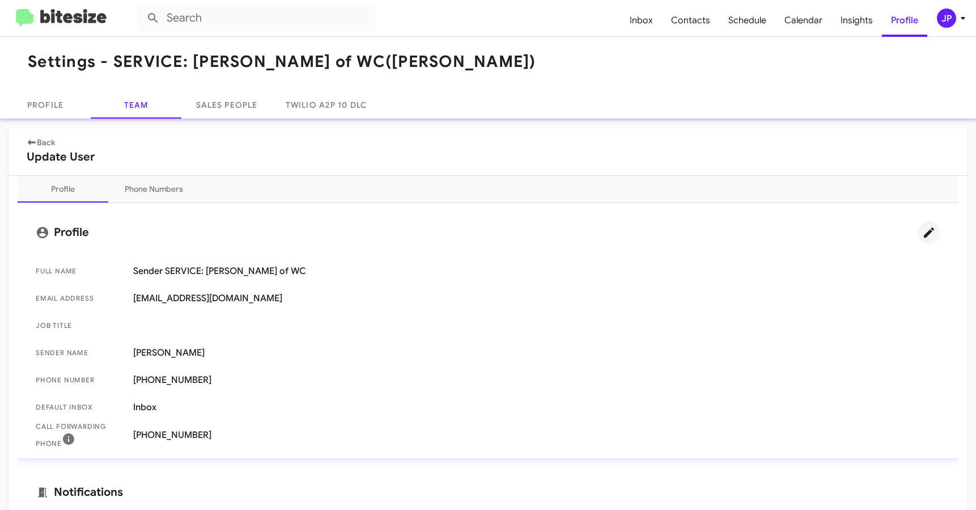
click at [922, 227] on icon at bounding box center [929, 233] width 14 height 14
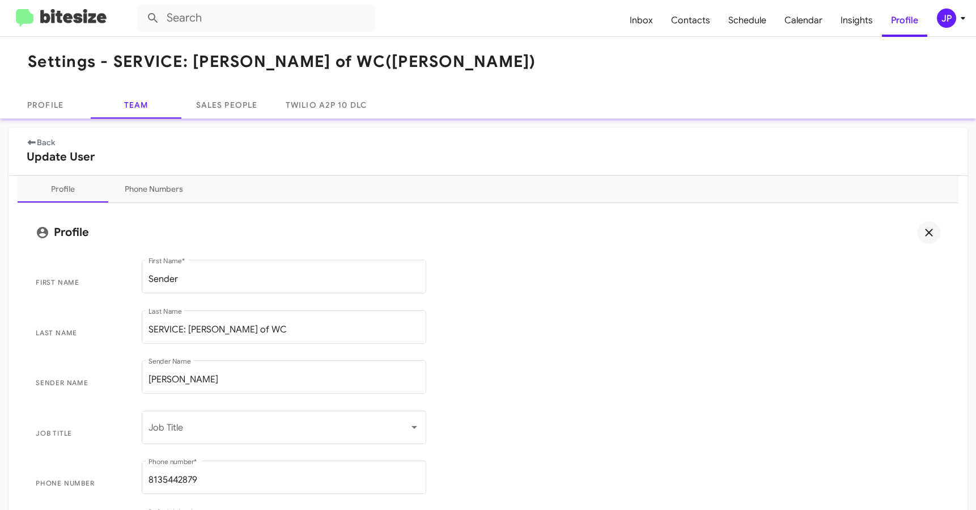
scroll to position [24, 0]
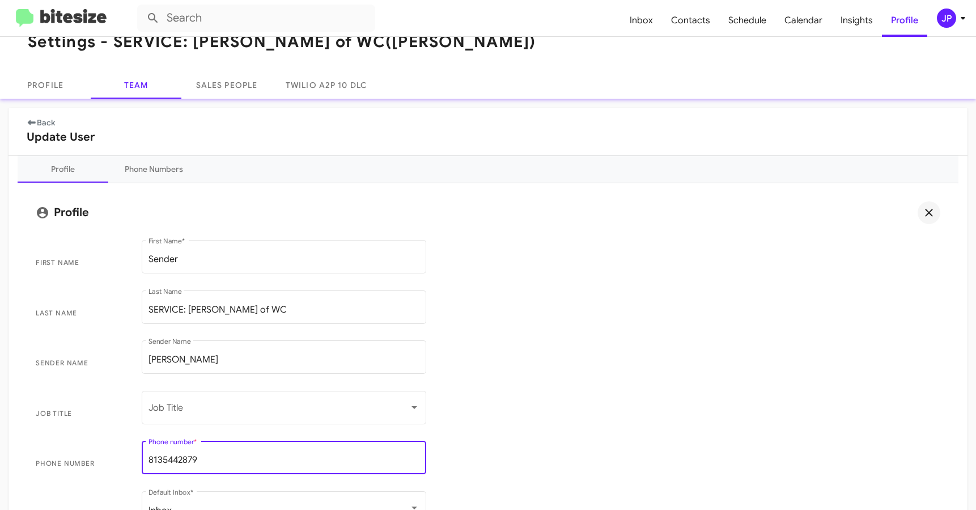
drag, startPoint x: 217, startPoint y: 460, endPoint x: 148, endPoint y: 455, distance: 68.8
click at [149, 455] on input "8135442879" at bounding box center [284, 460] width 271 height 10
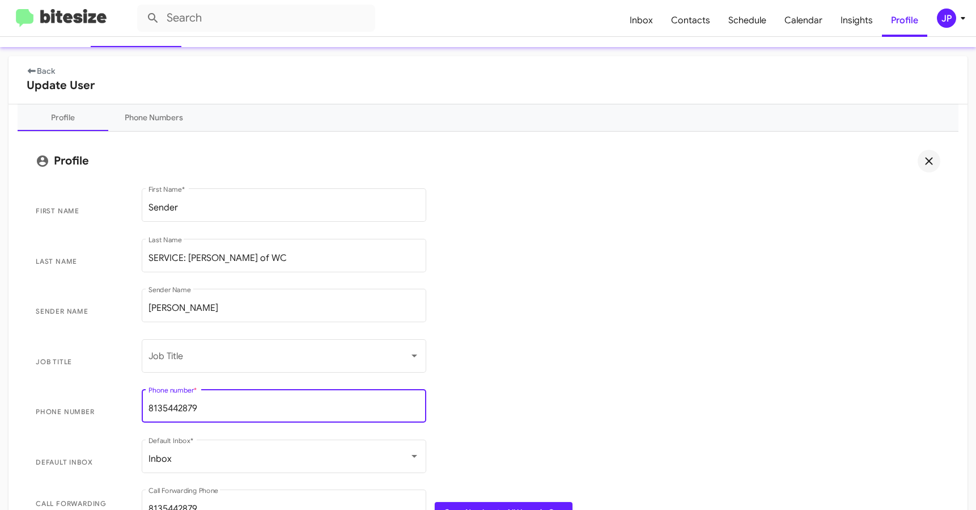
scroll to position [145, 0]
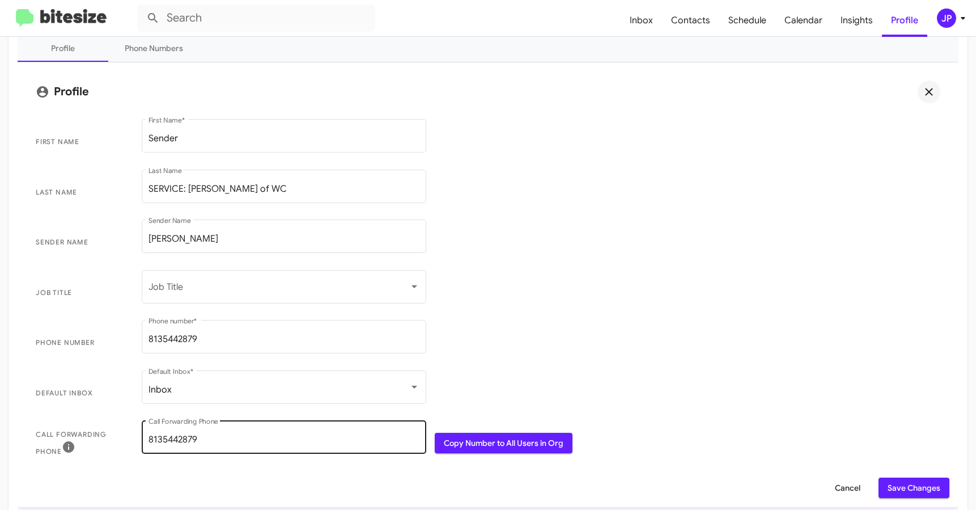
click at [191, 430] on div "[PHONE_NUMBER] Call Forwarding Phone" at bounding box center [284, 436] width 271 height 36
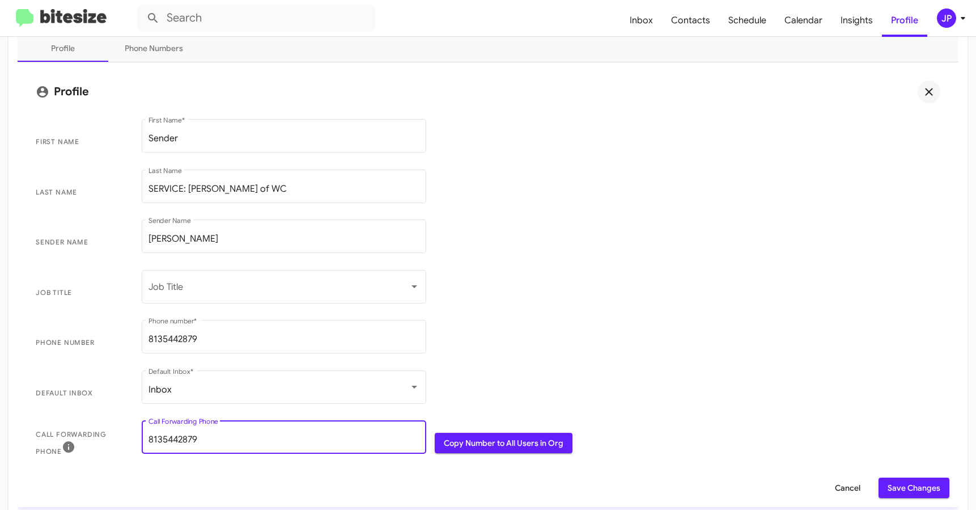
click at [191, 436] on input "8135442879" at bounding box center [284, 439] width 271 height 10
paste input "-995-6996"
click at [187, 442] on input "[PHONE_NUMBER]" at bounding box center [284, 439] width 271 height 10
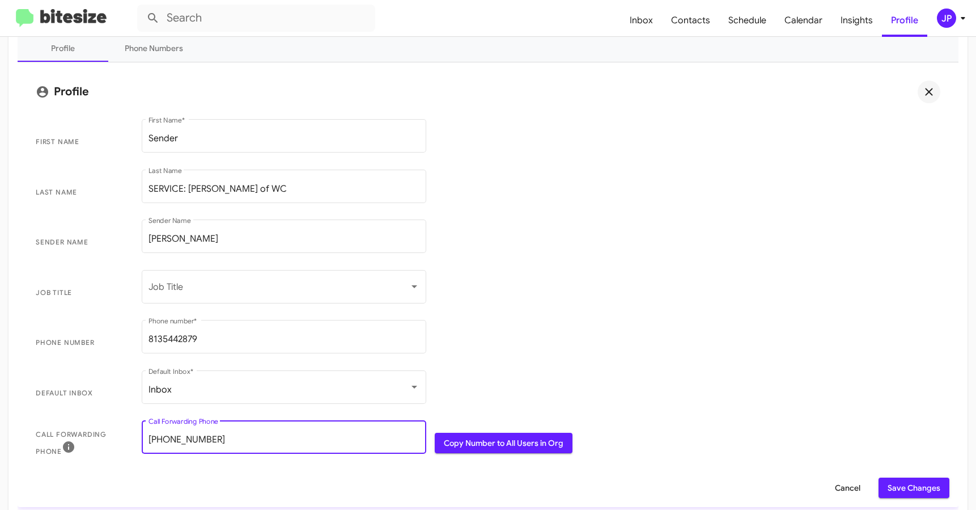
click at [186, 441] on input "[PHONE_NUMBER]" at bounding box center [284, 439] width 271 height 10
click at [168, 438] on input "813-9956996" at bounding box center [284, 439] width 271 height 10
click at [575, 342] on span "Phone number [PHONE_NUMBER] Phone number *" at bounding box center [488, 343] width 923 height 50
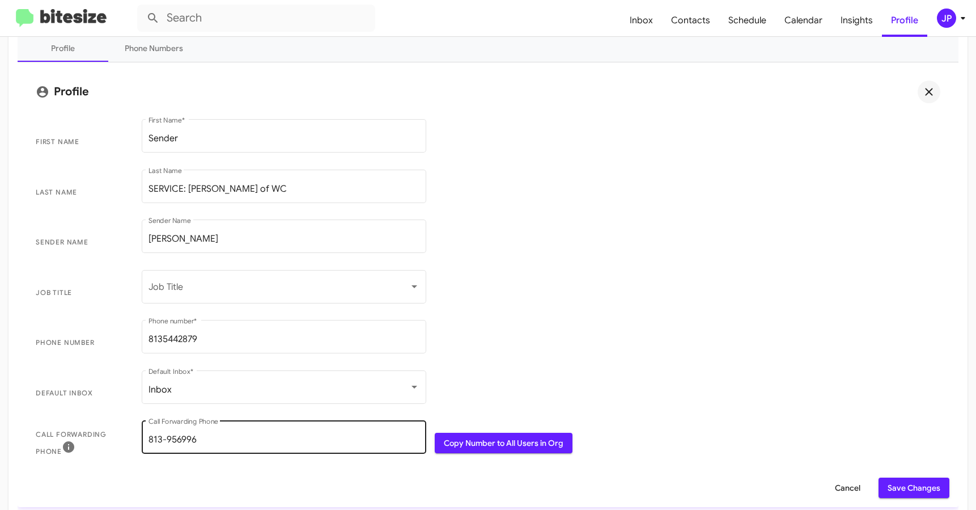
click at [165, 439] on input "813-956996" at bounding box center [284, 439] width 271 height 10
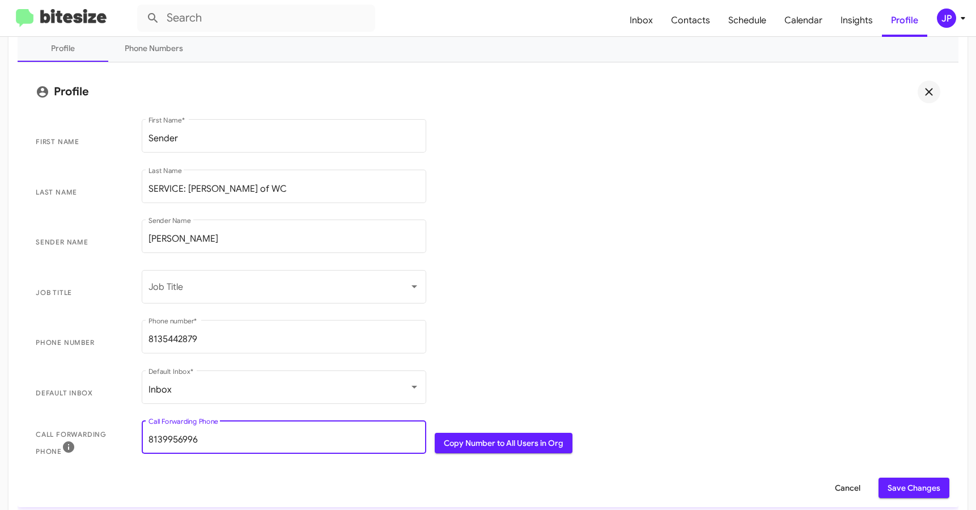
click at [160, 441] on input "8139956996" at bounding box center [284, 439] width 271 height 10
click at [177, 438] on input "8139956996" at bounding box center [284, 439] width 271 height 10
type input "8139956996"
click at [726, 322] on span "Phone number [PHONE_NUMBER] Phone number *" at bounding box center [488, 343] width 923 height 50
click at [908, 490] on span "Save Changes" at bounding box center [914, 487] width 53 height 20
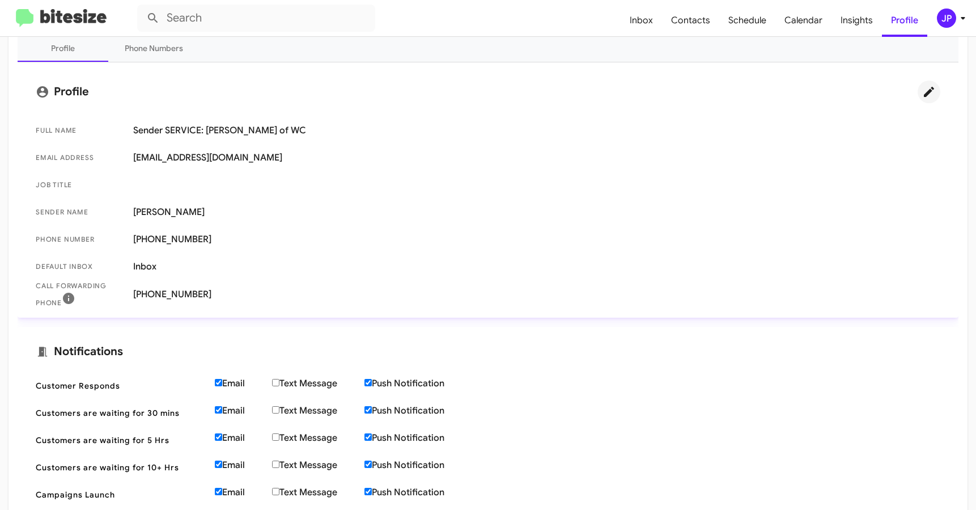
click at [58, 20] on img at bounding box center [61, 18] width 91 height 19
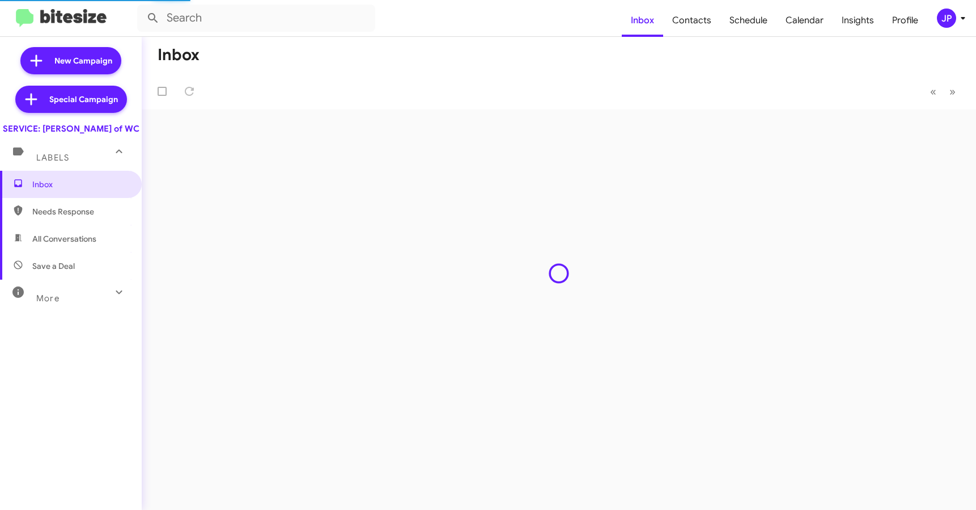
click at [948, 12] on div "JP" at bounding box center [946, 18] width 19 height 19
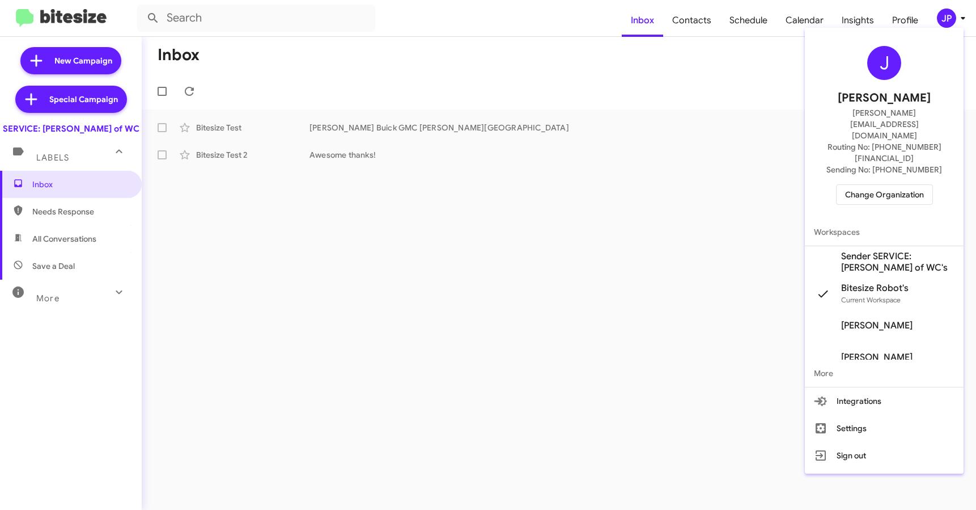
click at [88, 206] on div at bounding box center [488, 255] width 976 height 510
click at [86, 190] on span "Inbox" at bounding box center [80, 184] width 96 height 11
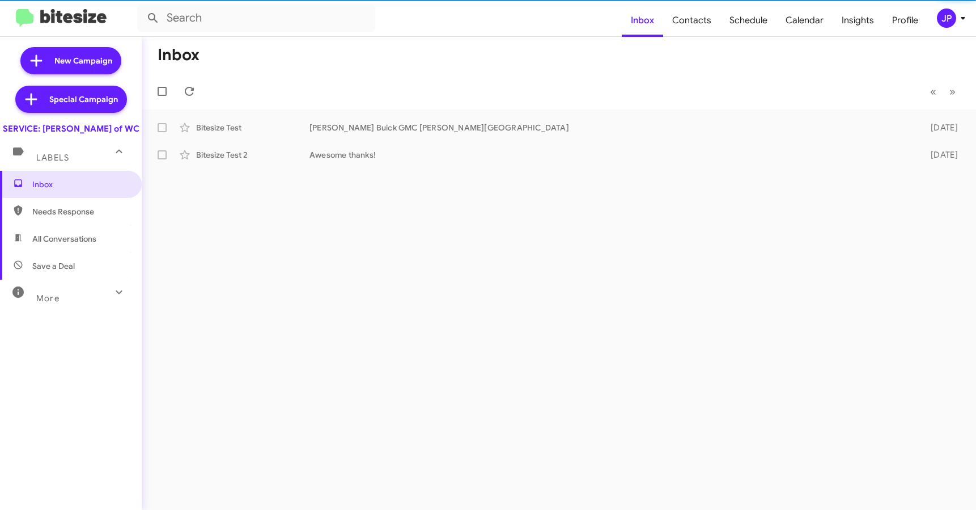
click at [939, 15] on div "JP" at bounding box center [946, 18] width 19 height 19
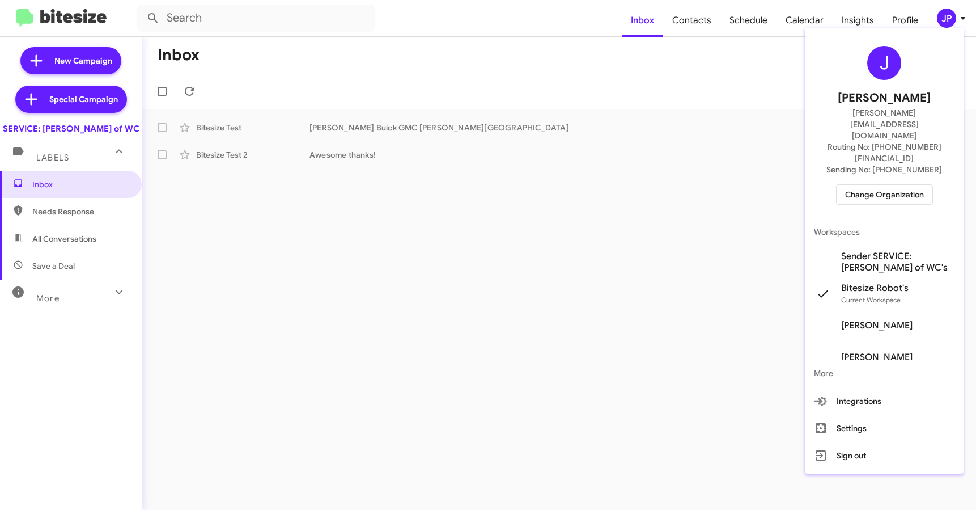
drag, startPoint x: 716, startPoint y: 236, endPoint x: 743, endPoint y: 231, distance: 27.7
click at [716, 236] on div at bounding box center [488, 255] width 976 height 510
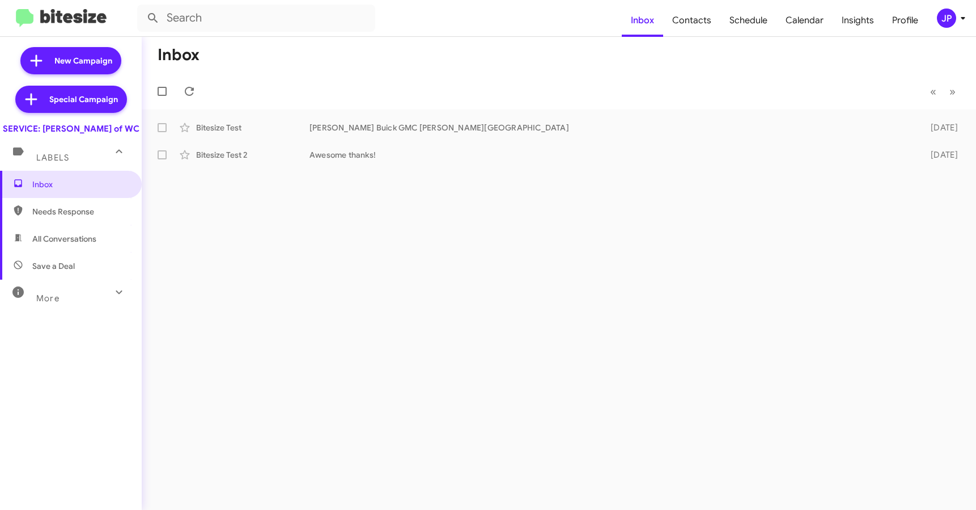
click at [942, 10] on div "JP" at bounding box center [946, 18] width 19 height 19
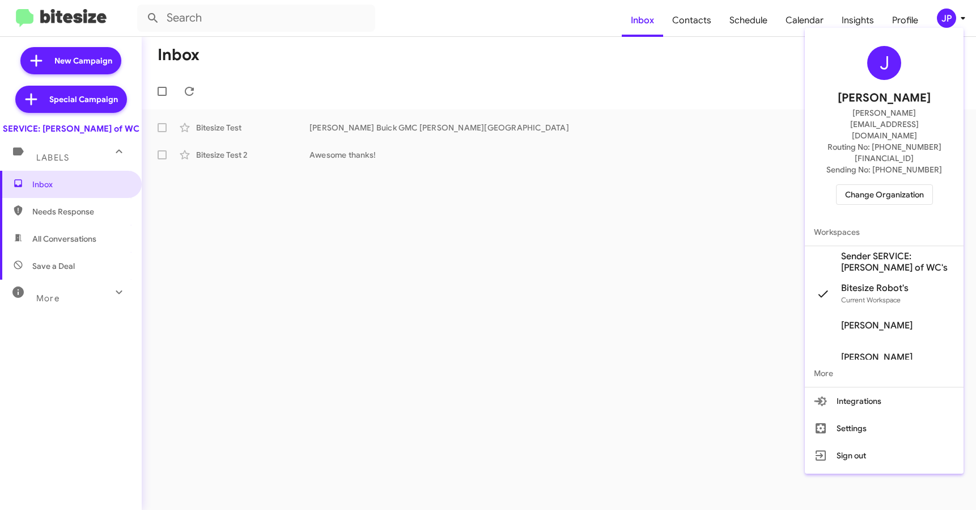
click at [904, 185] on span "Change Organization" at bounding box center [884, 194] width 79 height 19
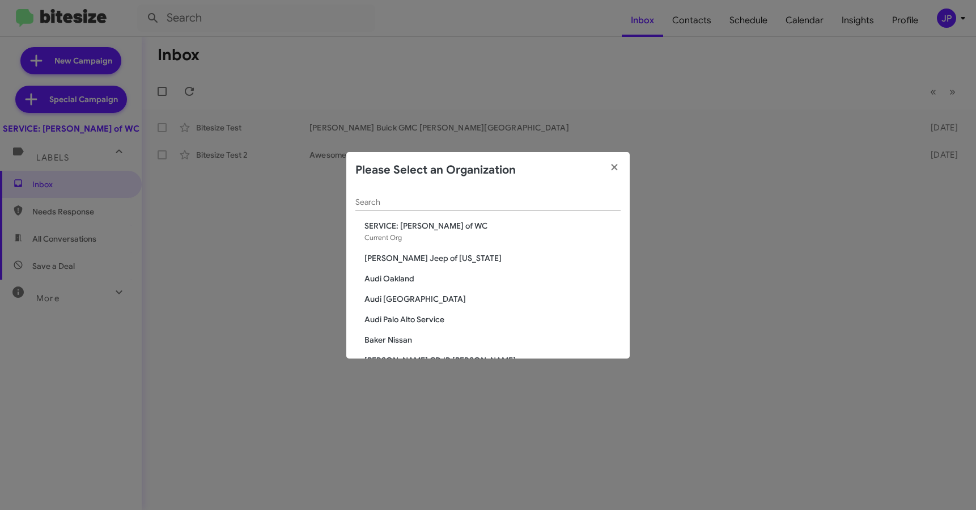
click at [544, 200] on input "Search" at bounding box center [487, 202] width 265 height 9
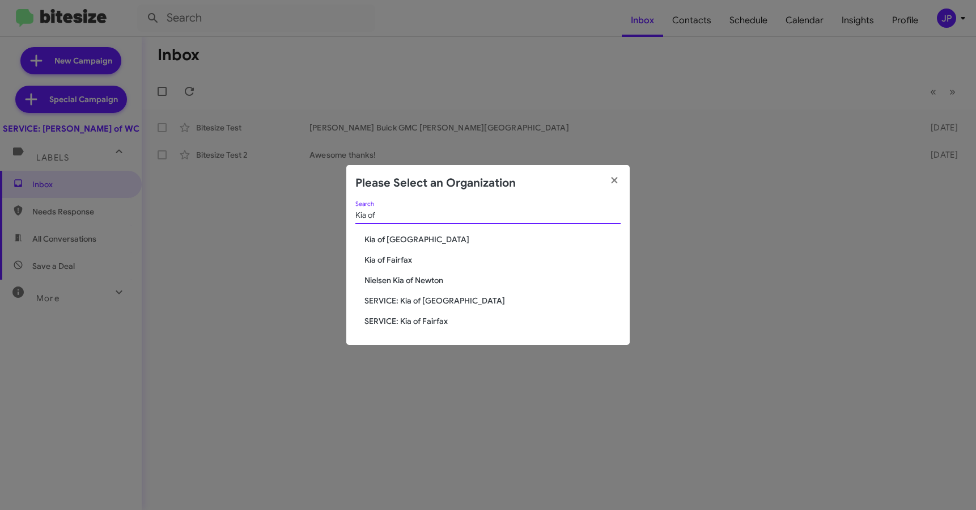
type input "Kia of"
click at [408, 263] on span "Kia of Fairfax" at bounding box center [493, 259] width 256 height 11
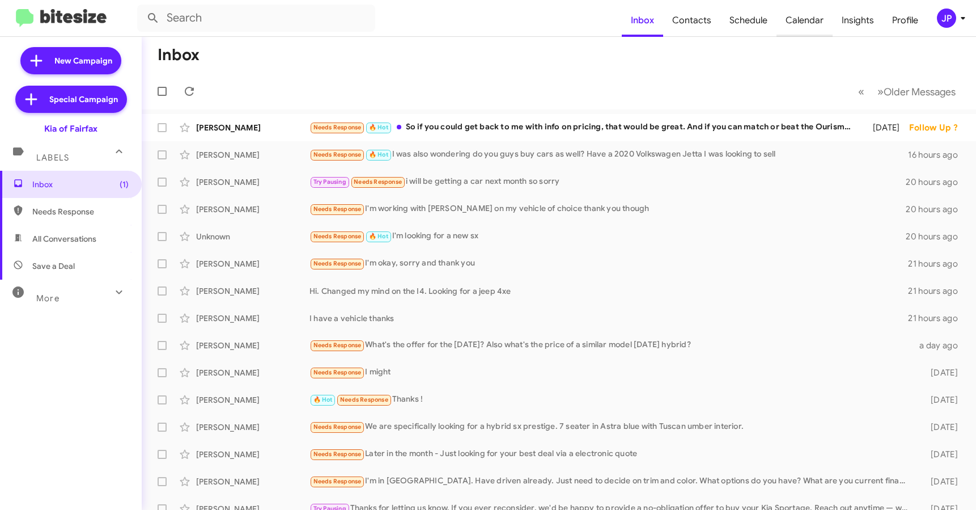
click at [794, 15] on span "Calendar" at bounding box center [805, 20] width 56 height 33
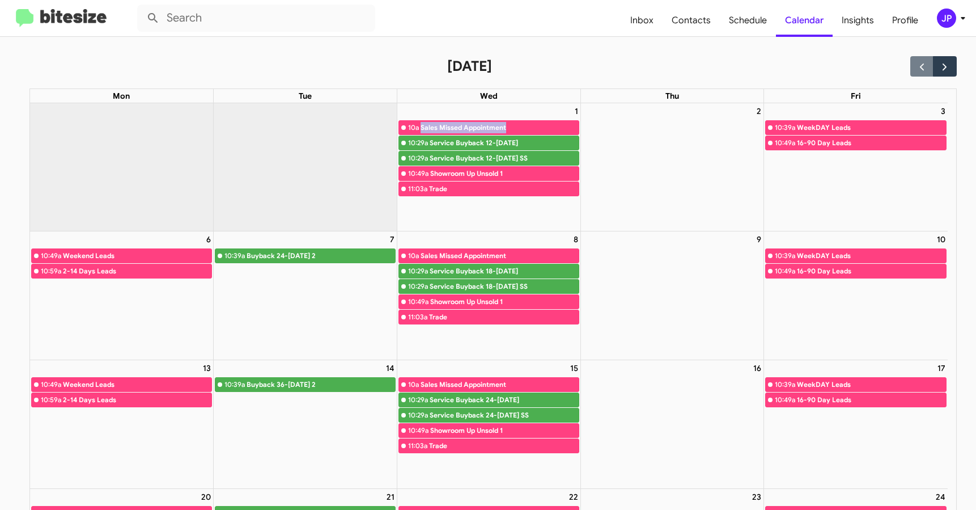
drag, startPoint x: 511, startPoint y: 127, endPoint x: 421, endPoint y: 124, distance: 90.2
click at [421, 124] on div "Sales Missed Appointment" at bounding box center [500, 127] width 158 height 11
copy div "Sales Missed Appointment"
click at [96, 23] on img at bounding box center [61, 18] width 91 height 19
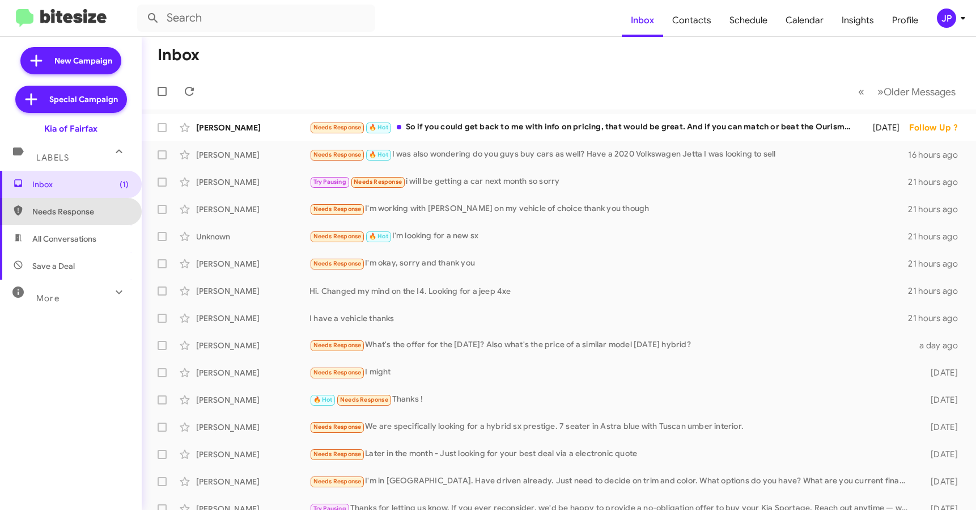
click at [95, 221] on span "Needs Response" at bounding box center [71, 211] width 142 height 27
type input "in:needs-response"
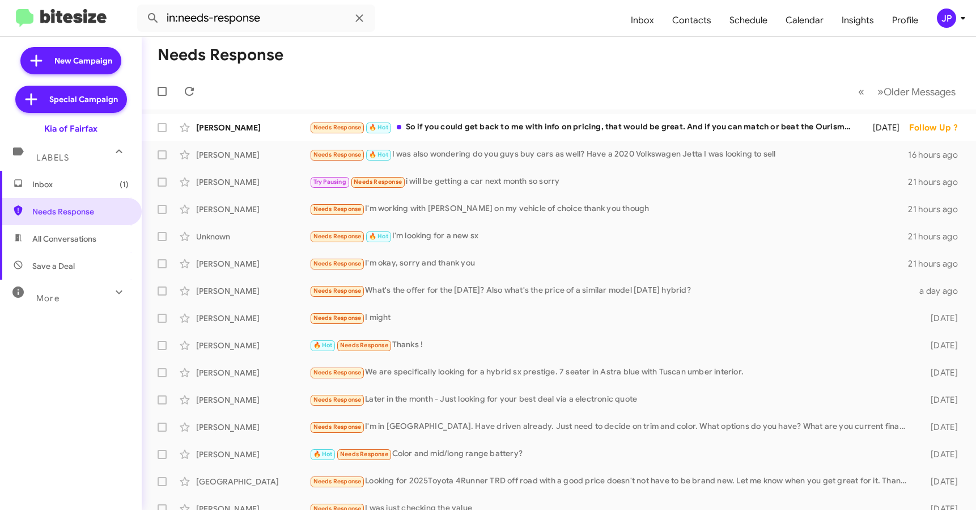
click at [73, 23] on img at bounding box center [61, 18] width 91 height 19
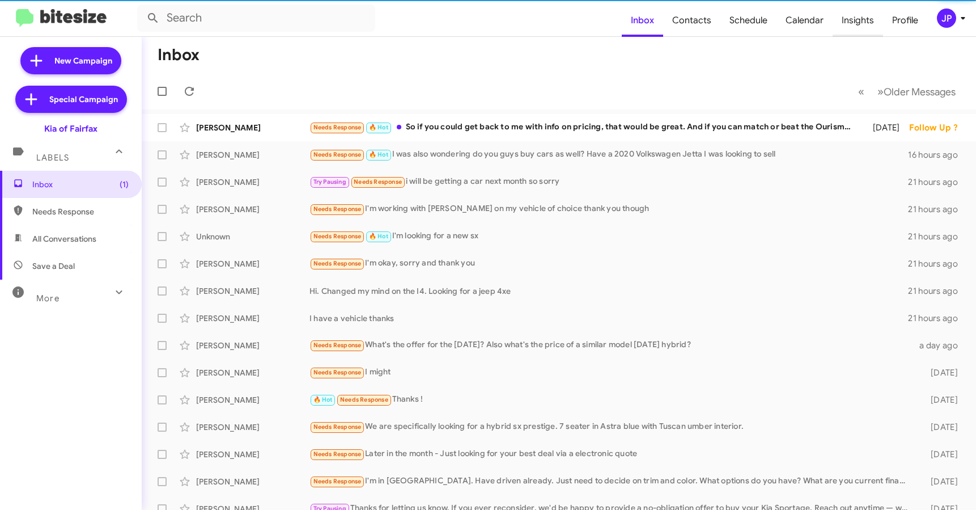
click at [850, 29] on span "Insights" at bounding box center [858, 20] width 50 height 33
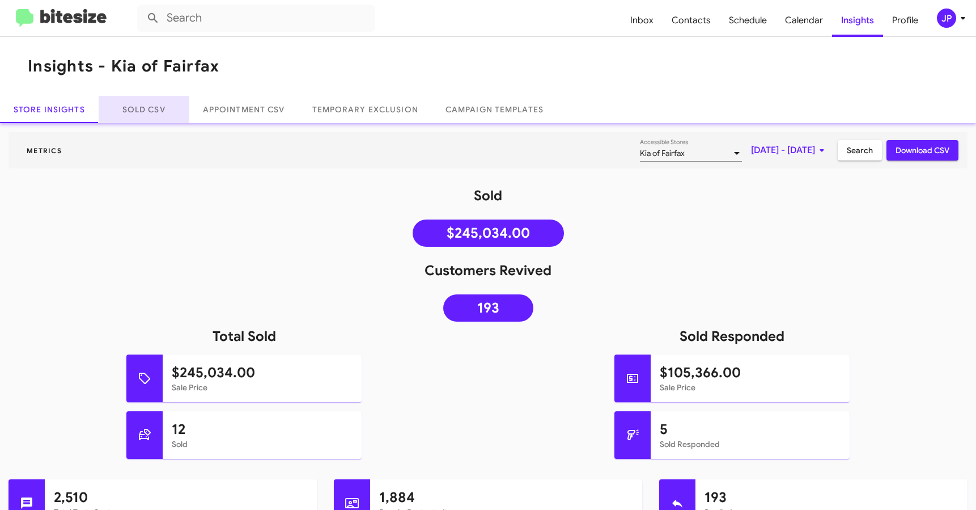
click at [164, 115] on link "Sold CSV" at bounding box center [144, 109] width 91 height 27
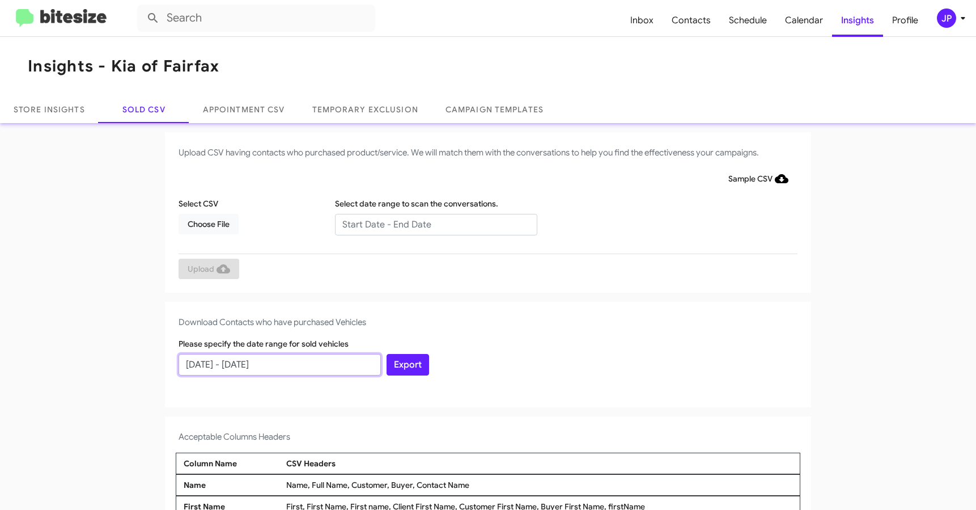
click at [214, 348] on div "Please specify the date range for sold vehicles [DATE] - [DATE]" at bounding box center [280, 356] width 208 height 37
click at [202, 365] on input "[DATE] - [DATE]" at bounding box center [280, 365] width 202 height 22
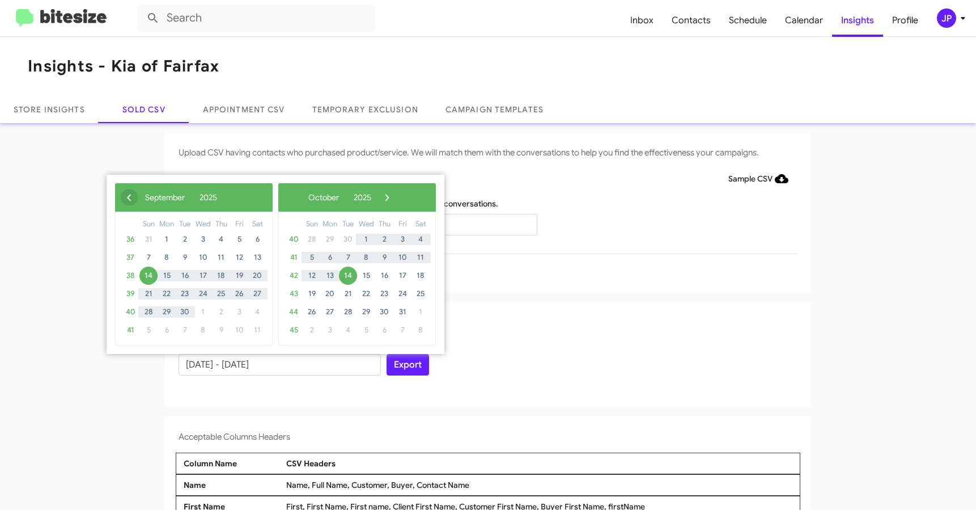
click at [129, 198] on span "‹" at bounding box center [129, 197] width 17 height 17
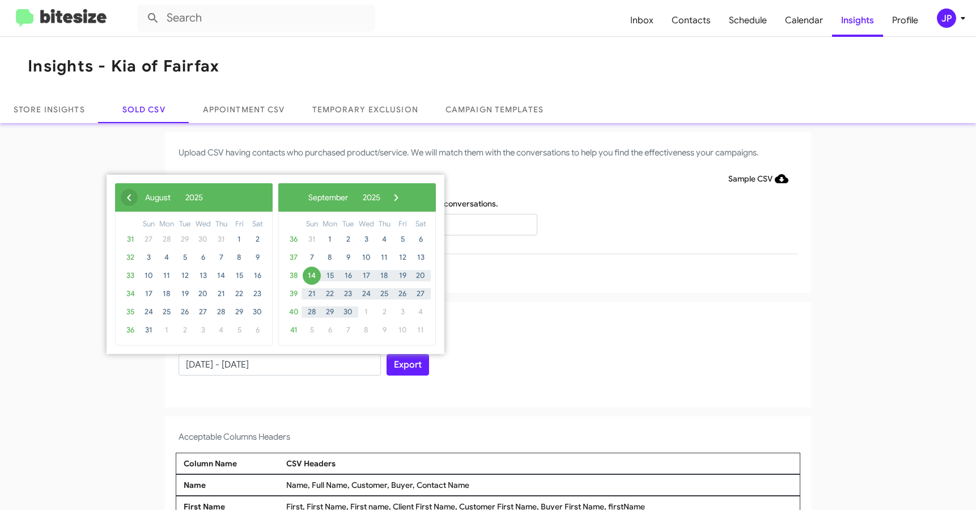
click at [129, 198] on span "‹" at bounding box center [129, 197] width 17 height 17
click at [148, 278] on span "13" at bounding box center [148, 275] width 18 height 18
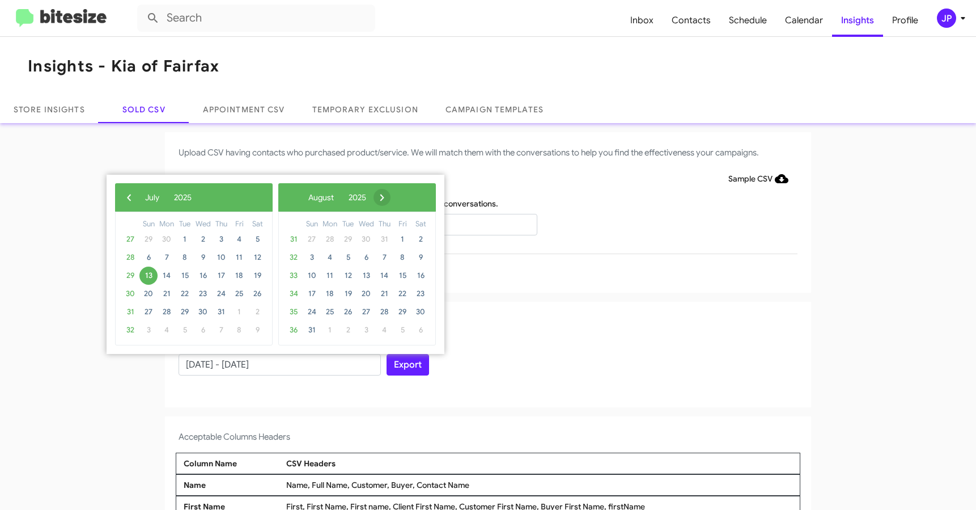
click at [391, 197] on span "›" at bounding box center [382, 197] width 17 height 17
click at [405, 197] on span "›" at bounding box center [396, 197] width 17 height 17
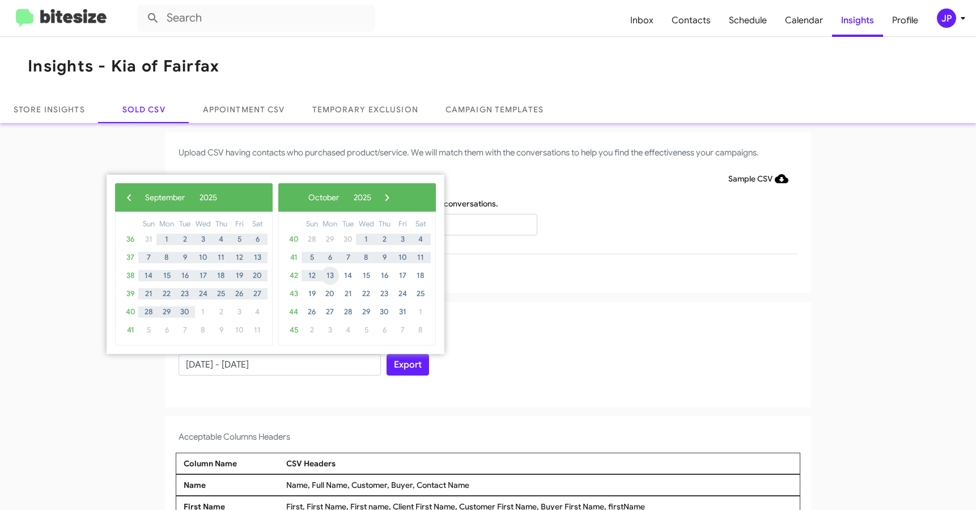
click at [337, 276] on span "13" at bounding box center [330, 275] width 18 height 18
type input "[DATE] - [DATE]"
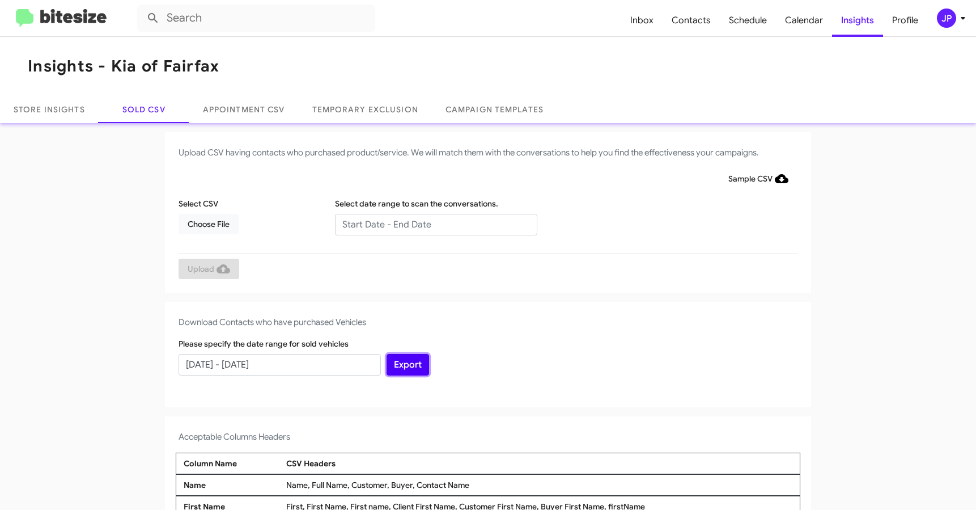
click at [405, 368] on button "Export" at bounding box center [408, 365] width 43 height 22
click at [71, 17] on img at bounding box center [61, 18] width 91 height 19
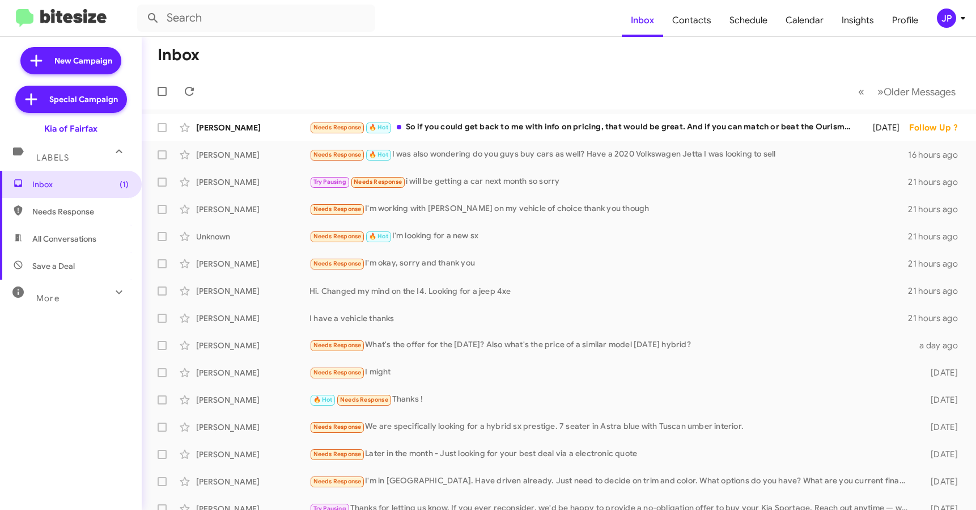
click at [228, 99] on mat-toolbar-row "« Previous » Next Older Messages" at bounding box center [559, 91] width 835 height 36
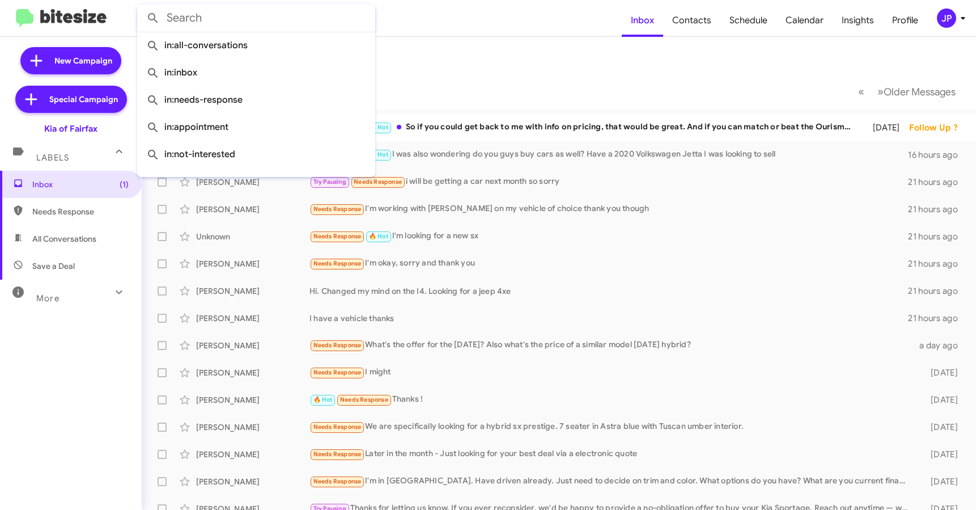
click at [211, 23] on input "text" at bounding box center [256, 18] width 238 height 27
paste input "17036060600"
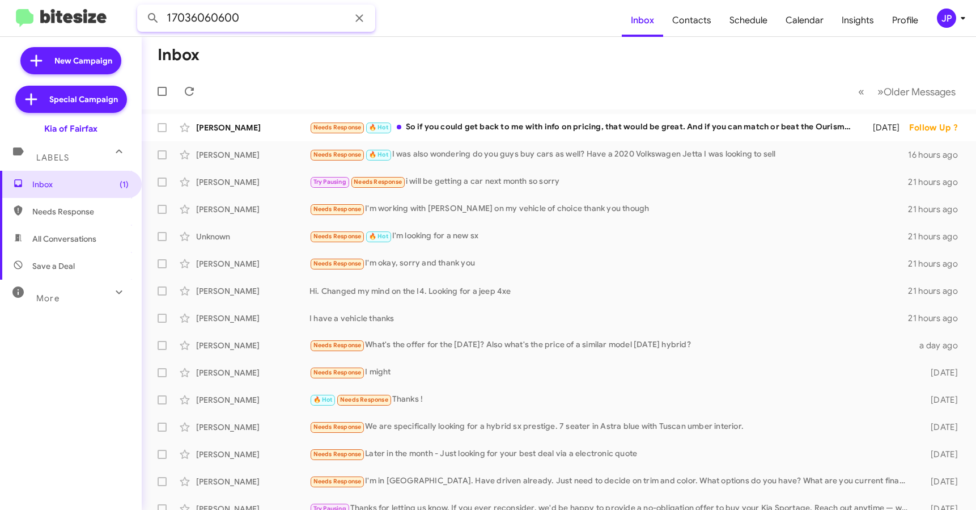
click at [142, 7] on button at bounding box center [153, 18] width 23 height 23
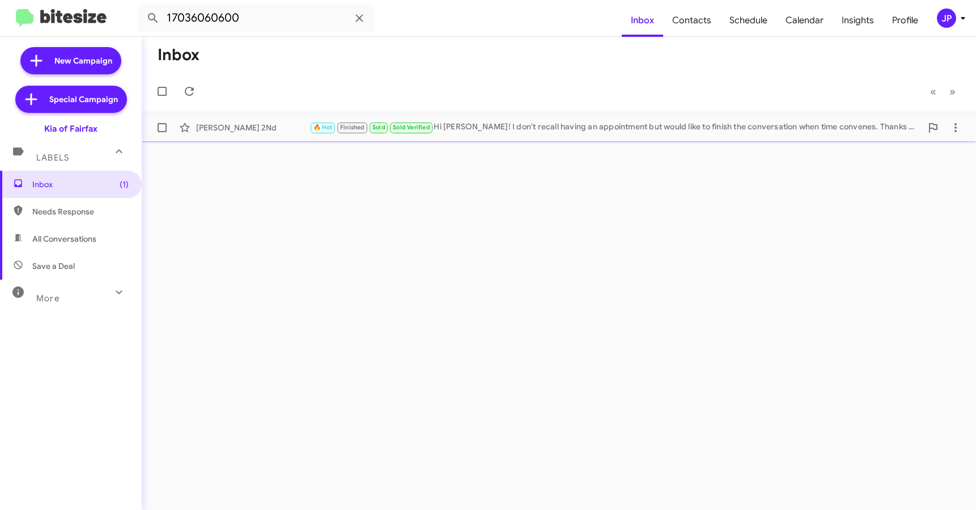
click at [256, 115] on span "[PERSON_NAME] 2Nd 🔥 Hot Finished Sold Sold Verified Hi [PERSON_NAME]! I don't r…" at bounding box center [559, 127] width 835 height 27
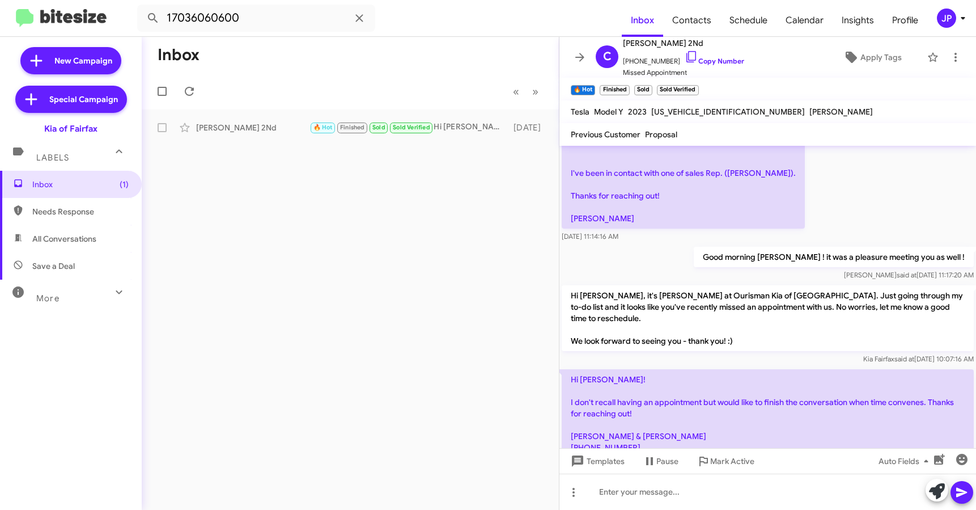
scroll to position [87, 0]
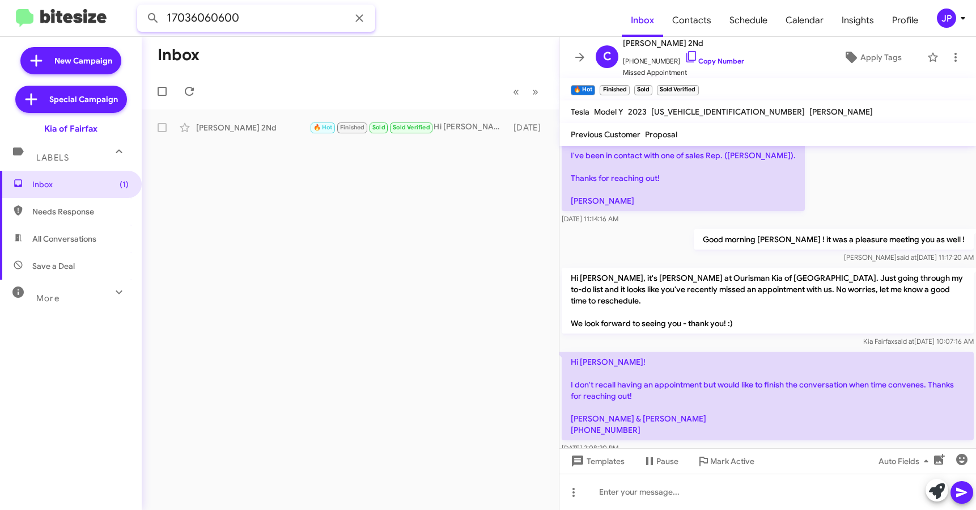
click at [193, 22] on input "17036060600" at bounding box center [256, 18] width 238 height 27
click at [192, 22] on input "17036060600" at bounding box center [256, 18] width 238 height 27
click at [191, 22] on input "17036060600" at bounding box center [256, 18] width 238 height 27
click at [190, 22] on input "17036060600" at bounding box center [256, 18] width 238 height 27
paste input "2102848592"
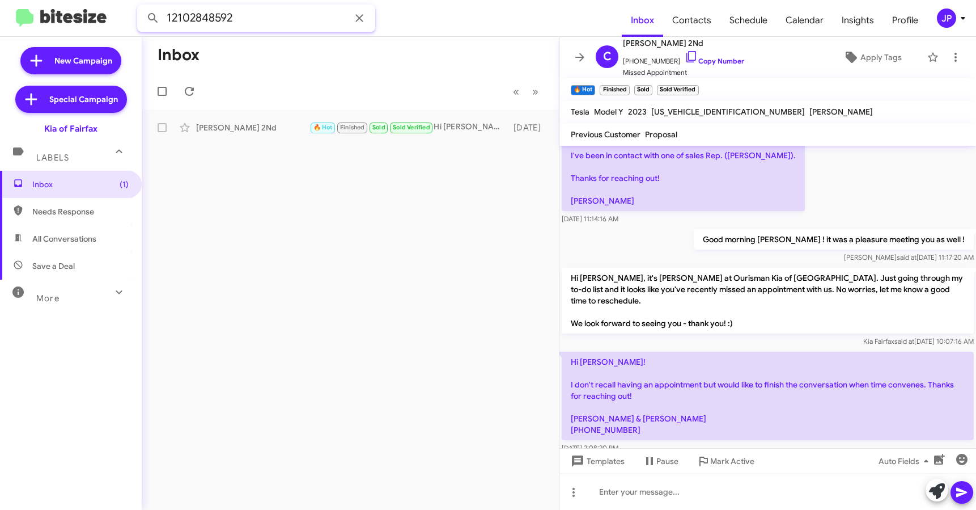
click at [142, 7] on button at bounding box center [153, 18] width 23 height 23
click at [271, 122] on div "[PERSON_NAME]" at bounding box center [252, 127] width 113 height 11
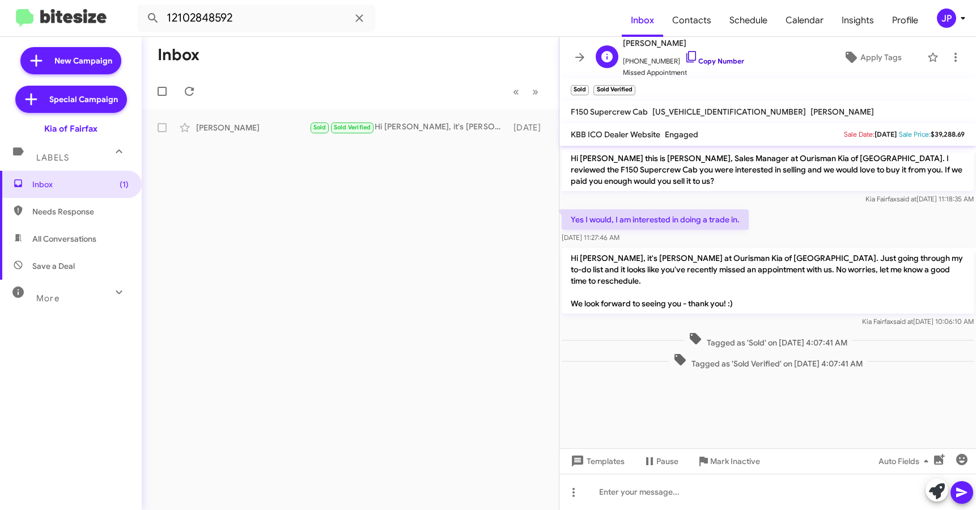
click at [709, 60] on link "Copy Number" at bounding box center [715, 61] width 60 height 9
click at [372, 117] on div "[PERSON_NAME] Sold Sold Verified Hi [PERSON_NAME], it's [PERSON_NAME] at Ourism…" at bounding box center [350, 127] width 399 height 23
click at [248, 23] on input "12102848592" at bounding box center [256, 18] width 238 height 27
click at [248, 22] on input "12102848592" at bounding box center [256, 18] width 238 height 27
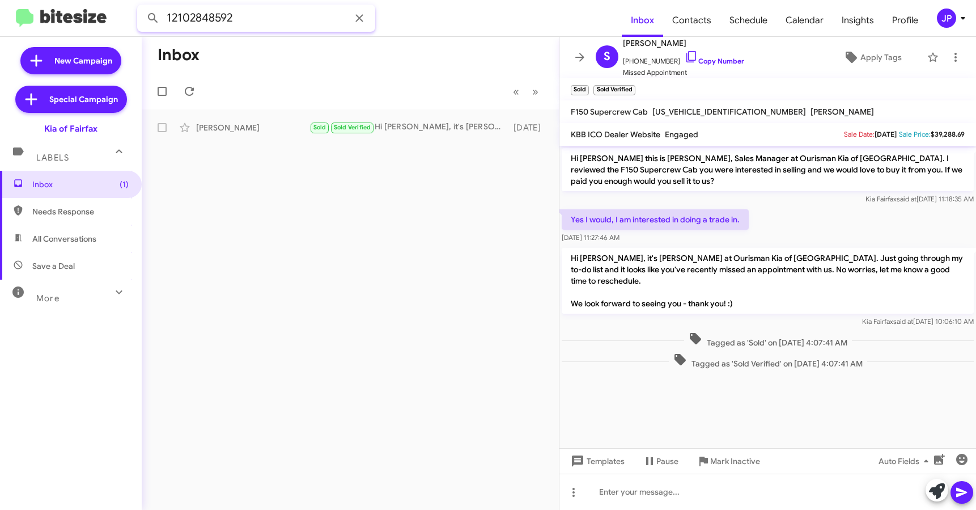
paste input "4349814207"
type input "14349814207"
click at [142, 7] on button at bounding box center [153, 18] width 23 height 23
click at [78, 179] on span "Inbox (1)" at bounding box center [80, 184] width 96 height 11
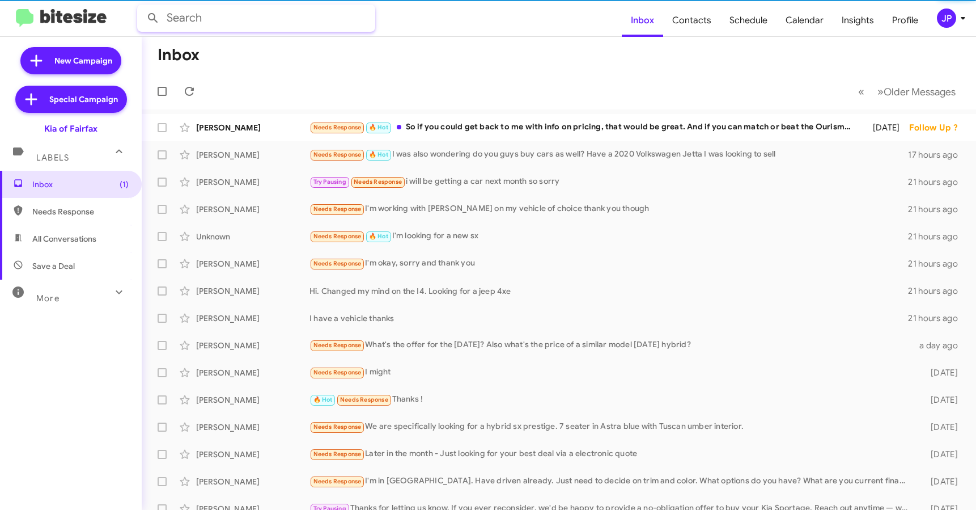
click at [217, 23] on input "text" at bounding box center [256, 18] width 238 height 27
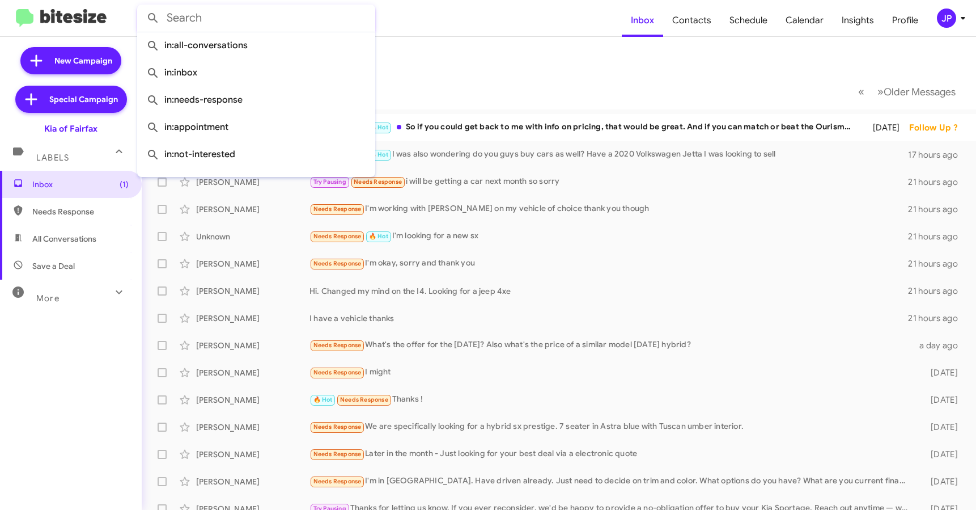
paste input "14349814207"
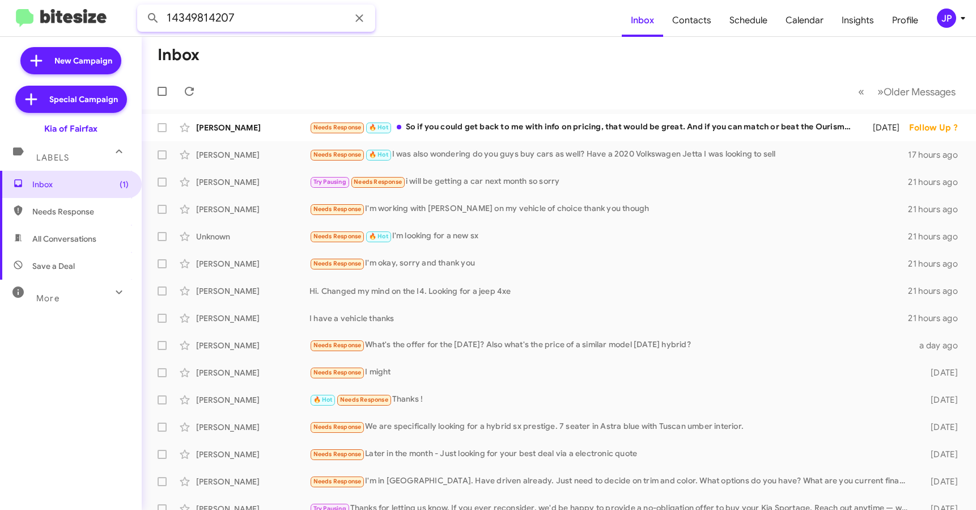
type input "14349814207"
click at [142, 7] on button at bounding box center [153, 18] width 23 height 23
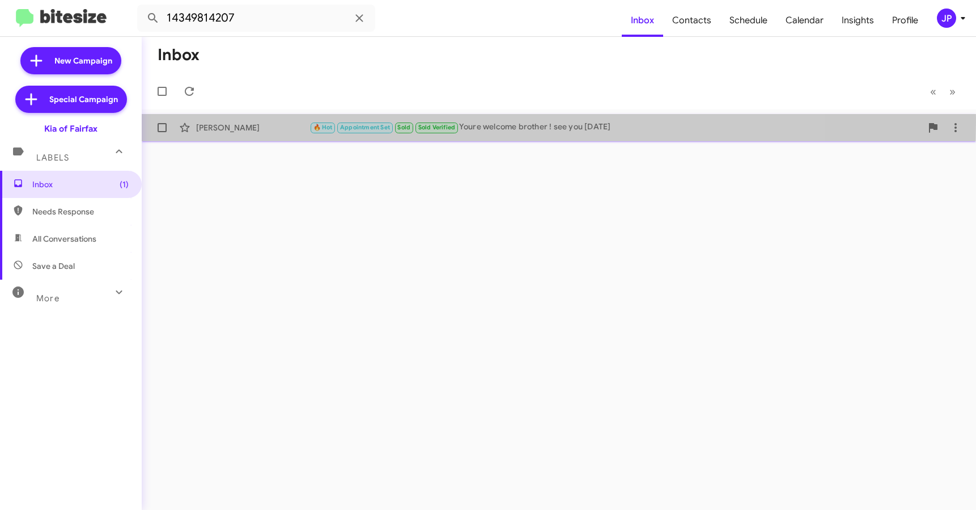
click at [252, 122] on div "[PERSON_NAME]" at bounding box center [252, 127] width 113 height 11
